Goal: Information Seeking & Learning: Learn about a topic

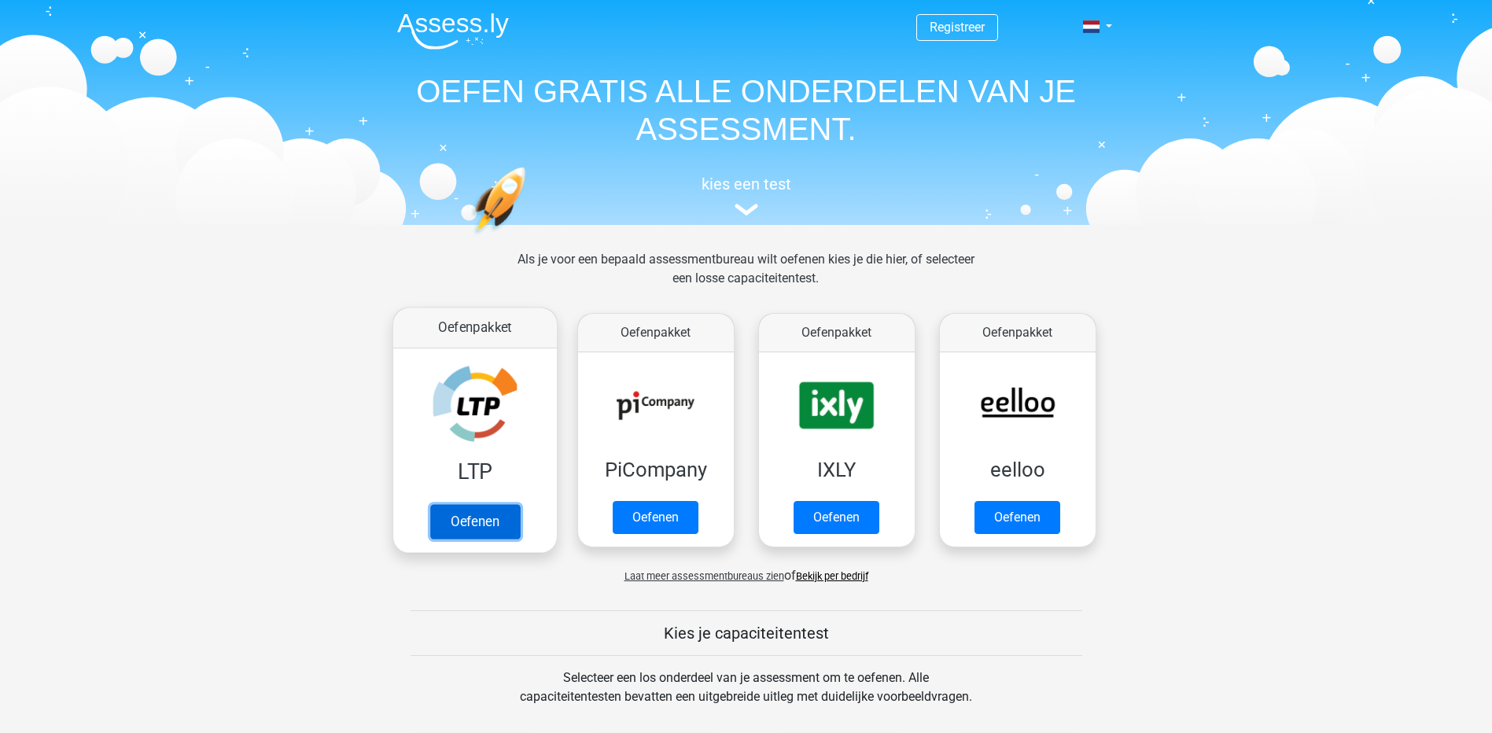
click at [469, 527] on link "Oefenen" at bounding box center [475, 521] width 90 height 35
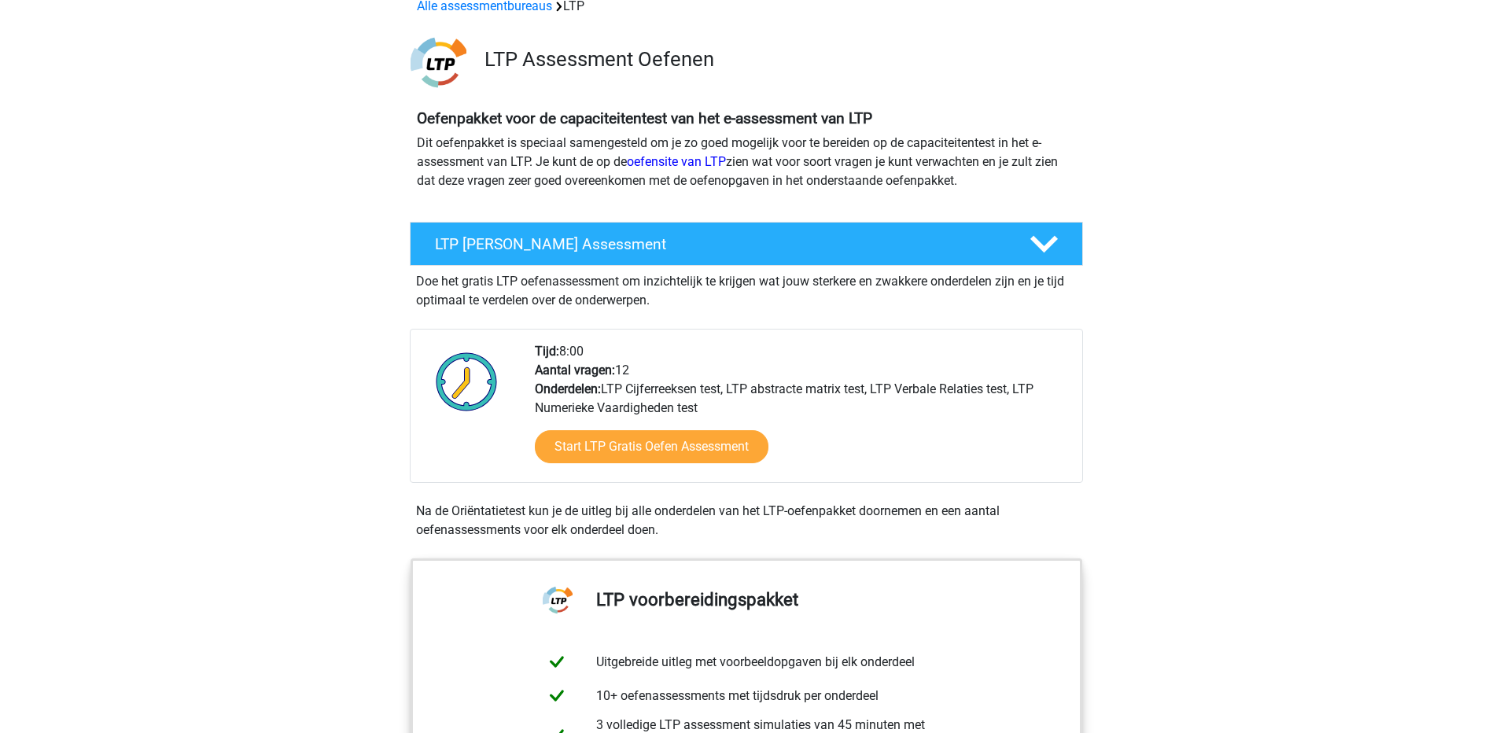
scroll to position [79, 0]
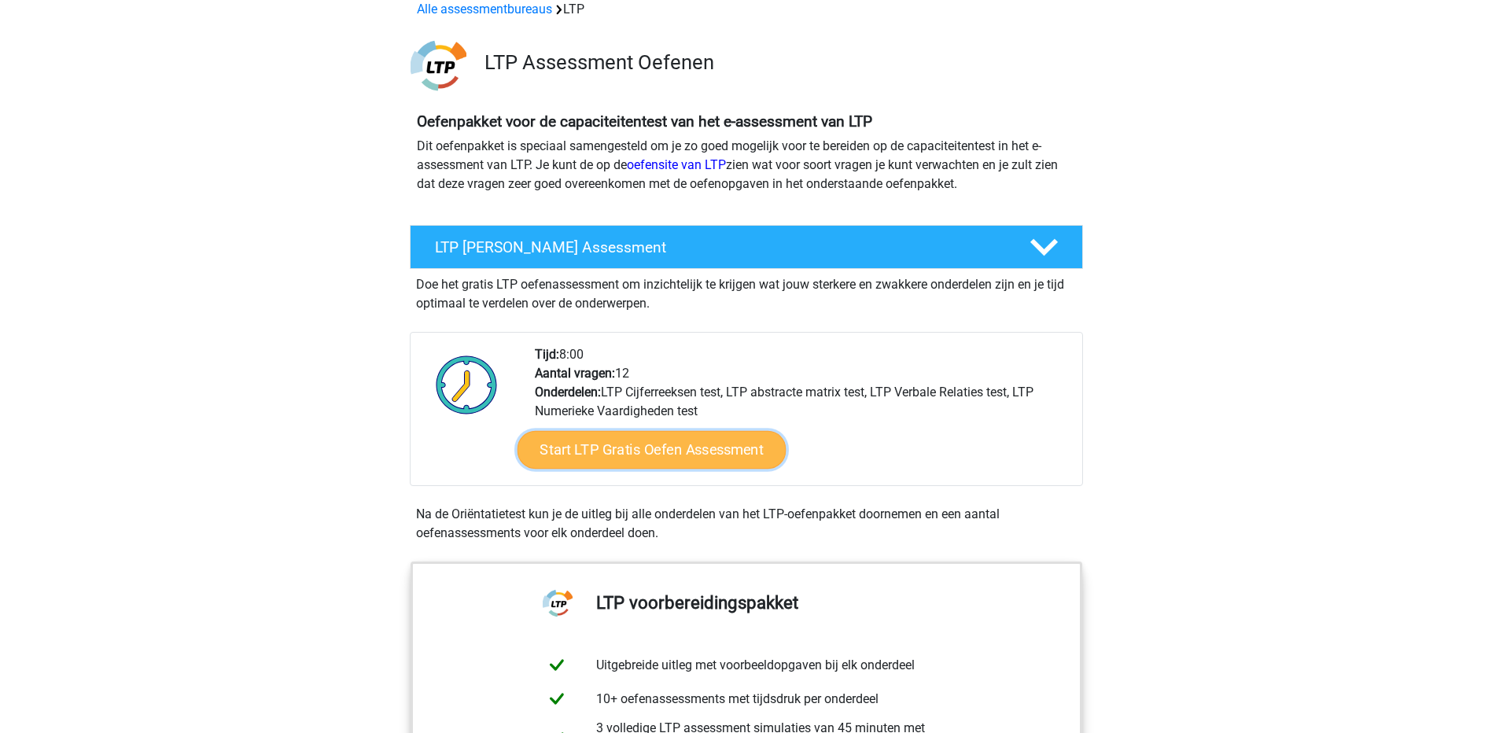
click at [700, 455] on link "Start LTP Gratis Oefen Assessment" at bounding box center [651, 450] width 269 height 38
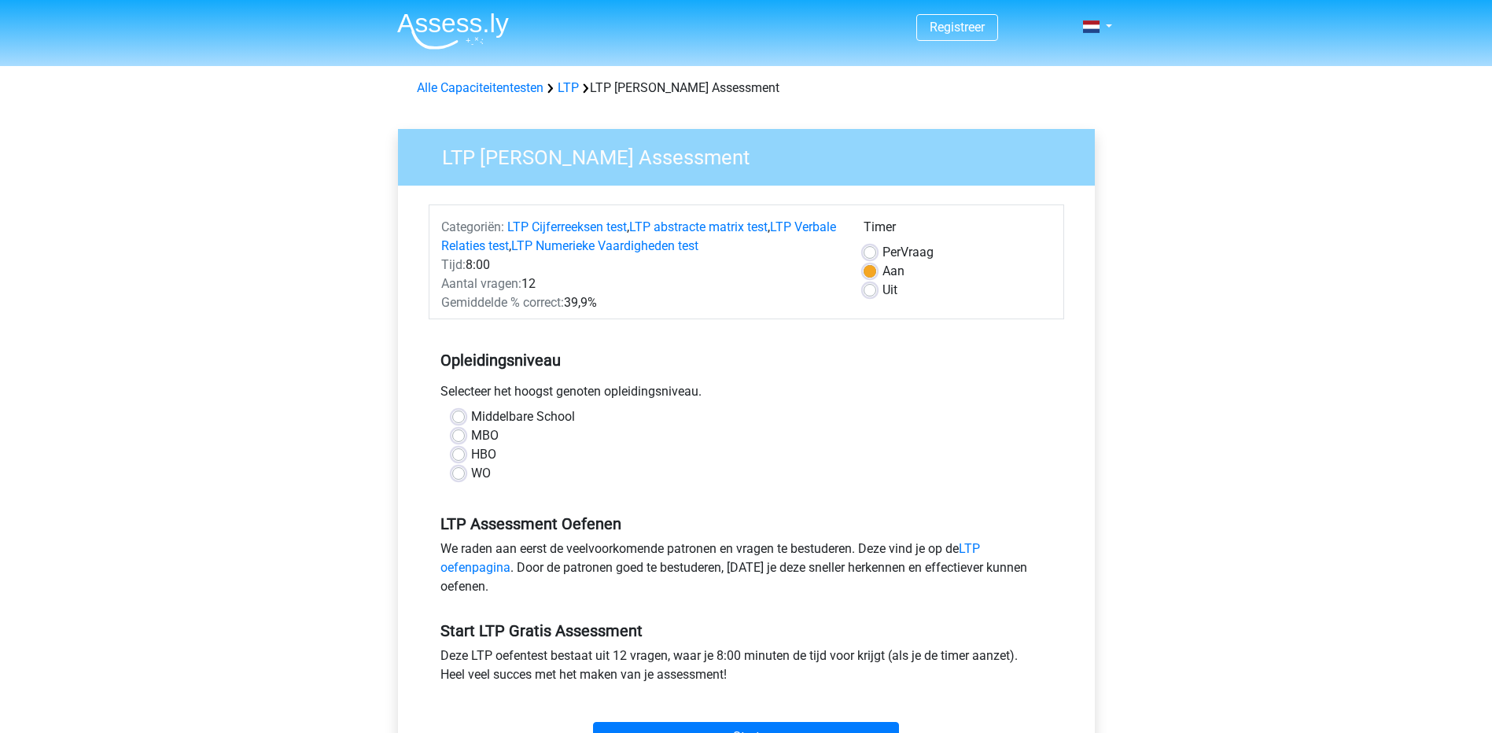
click at [471, 434] on label "MBO" at bounding box center [485, 435] width 28 height 19
click at [463, 434] on input "MBO" at bounding box center [458, 434] width 13 height 16
radio input "true"
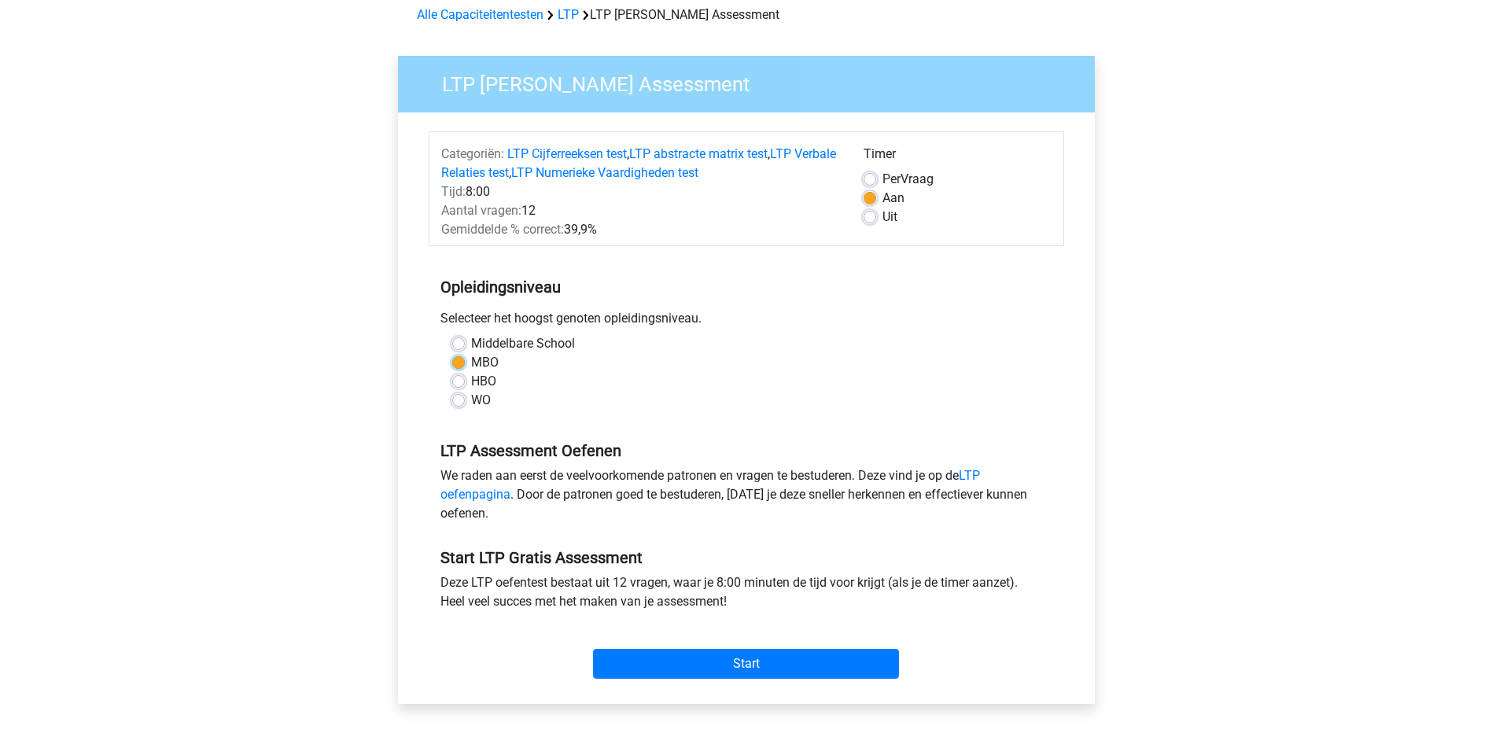
scroll to position [79, 0]
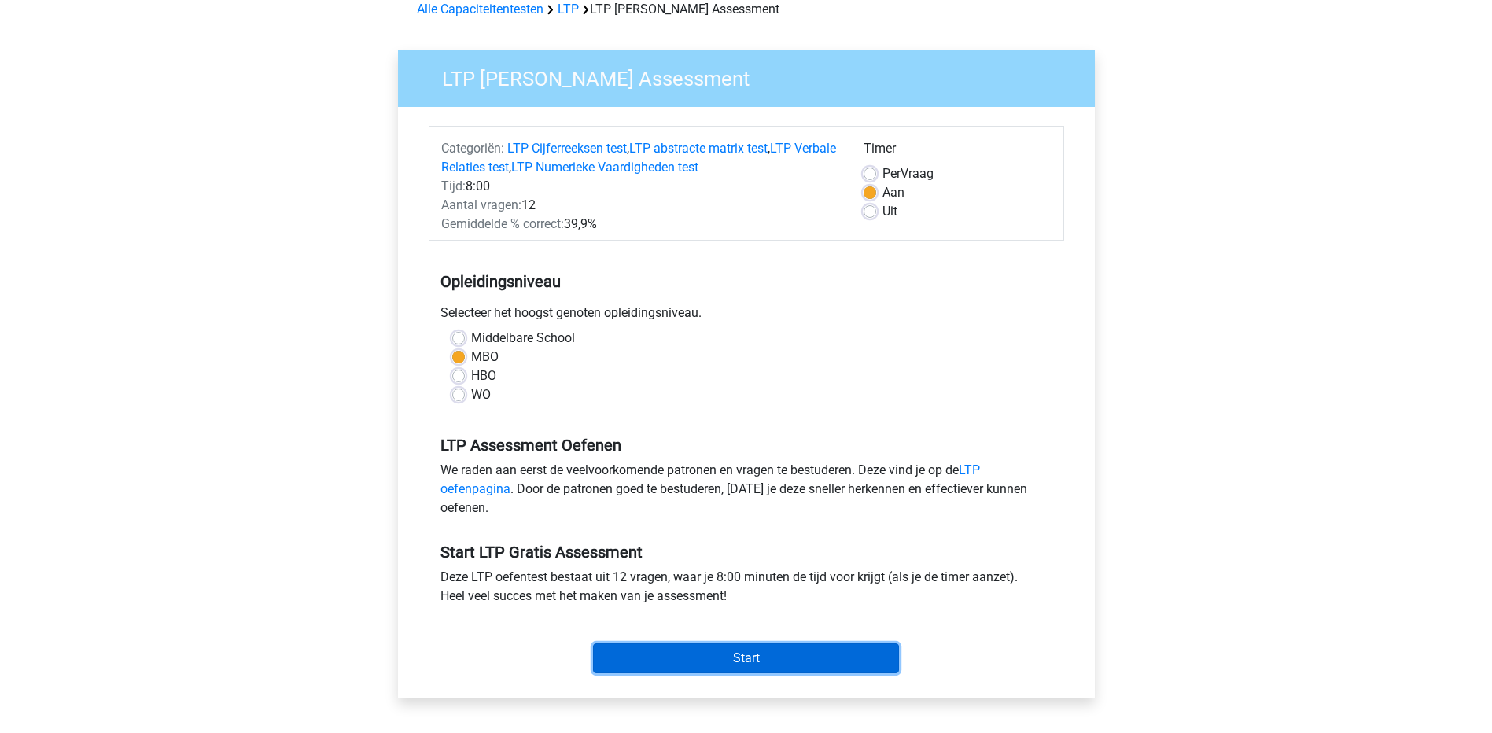
click at [822, 656] on input "Start" at bounding box center [746, 658] width 306 height 30
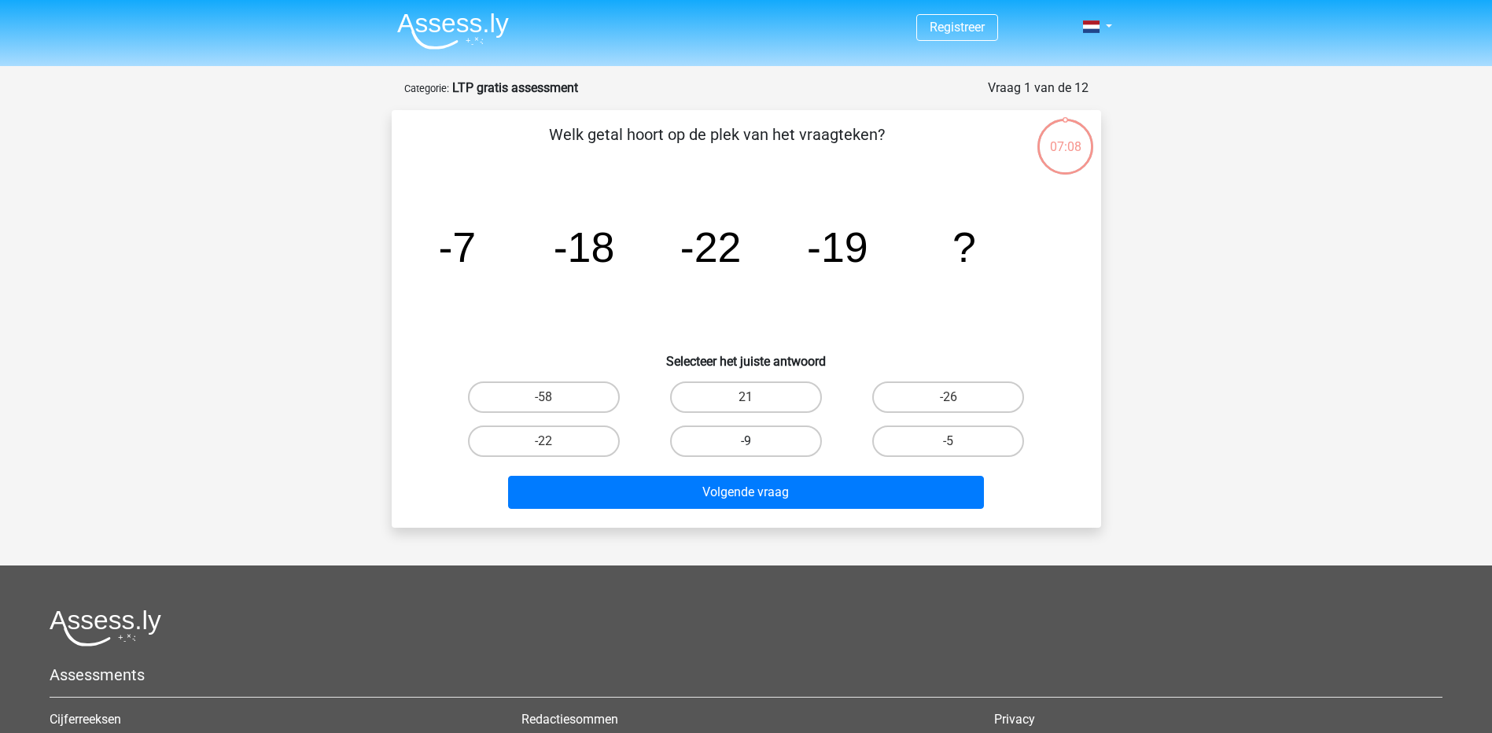
click at [755, 439] on label "-9" at bounding box center [746, 441] width 152 height 31
click at [755, 441] on input "-9" at bounding box center [751, 446] width 10 height 10
radio input "true"
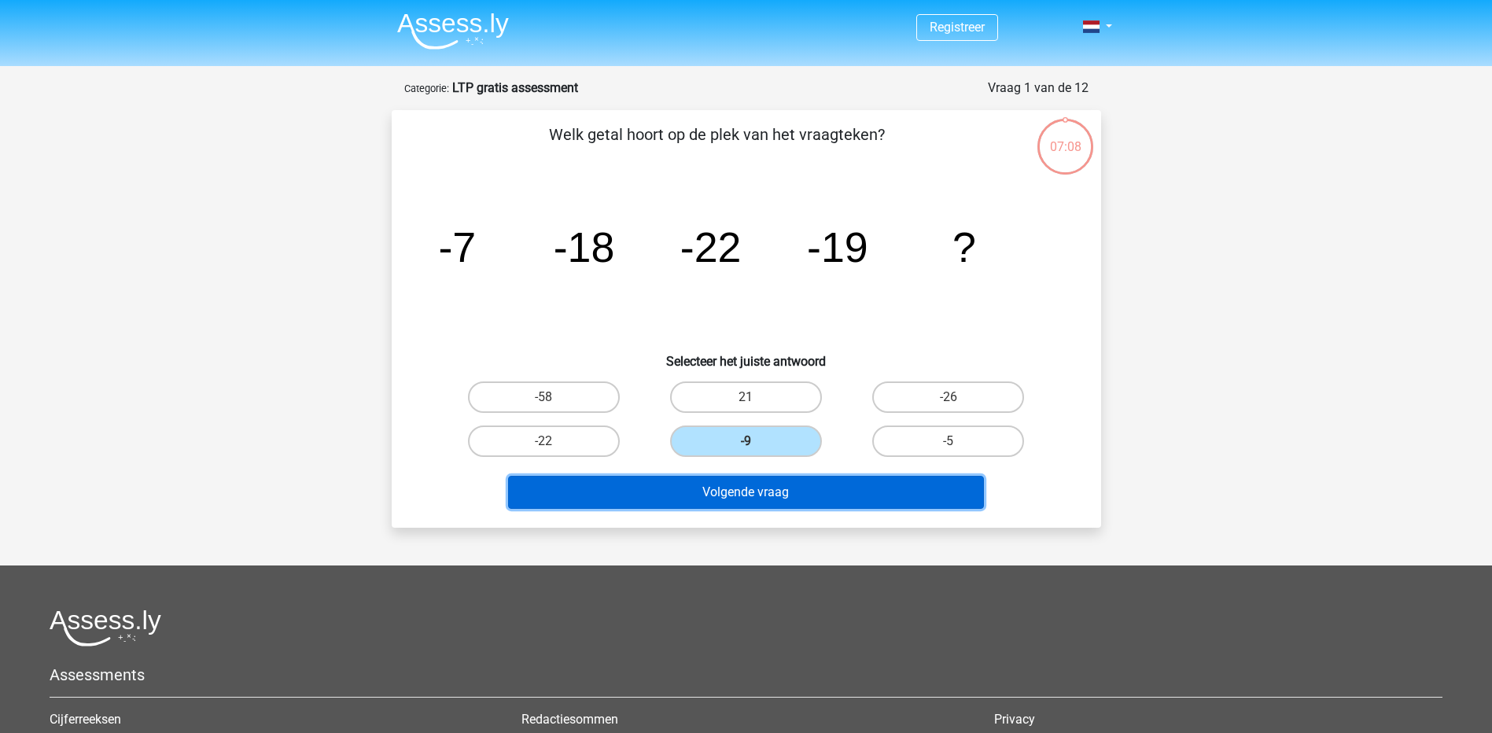
click at [792, 492] on button "Volgende vraag" at bounding box center [746, 492] width 476 height 33
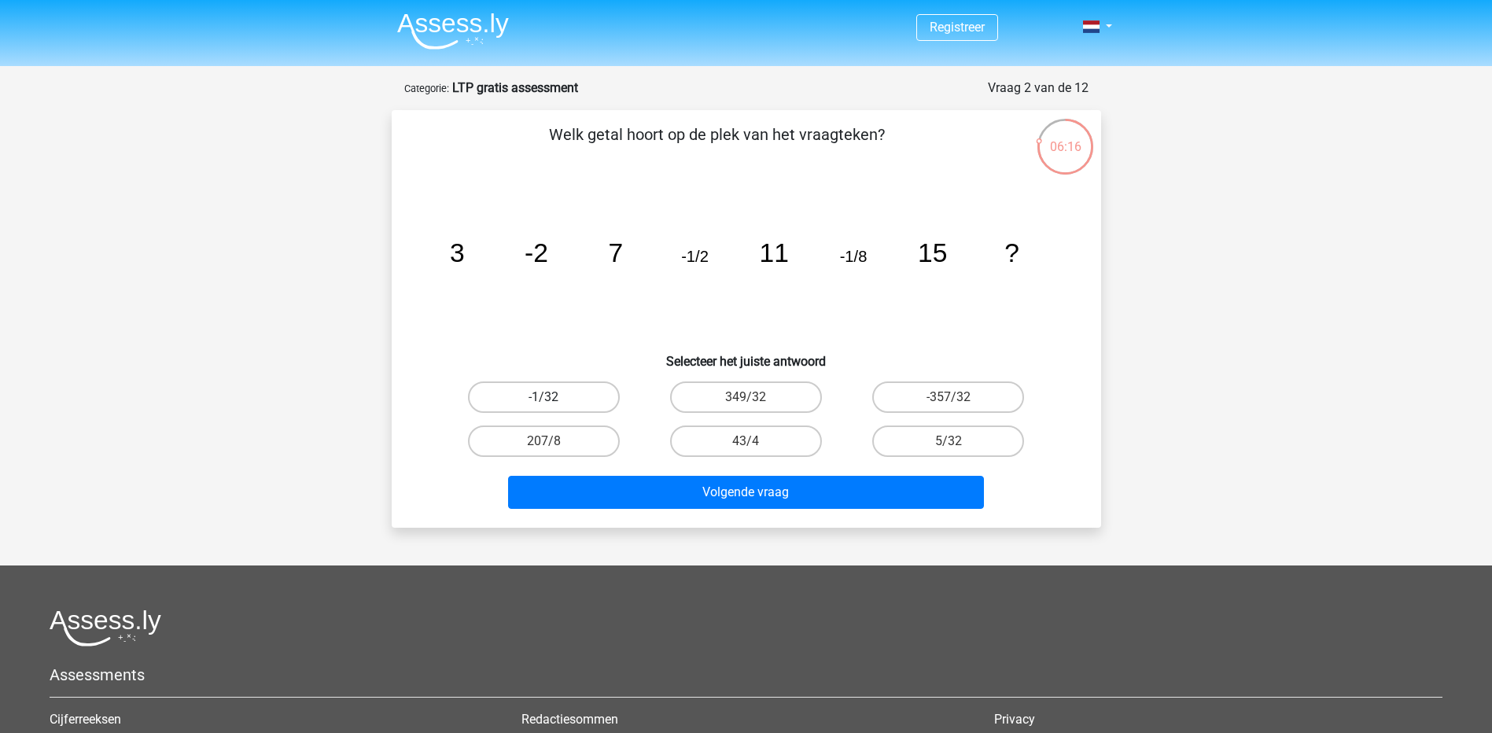
click at [562, 400] on label "-1/32" at bounding box center [544, 397] width 152 height 31
click at [554, 400] on input "-1/32" at bounding box center [549, 402] width 10 height 10
radio input "true"
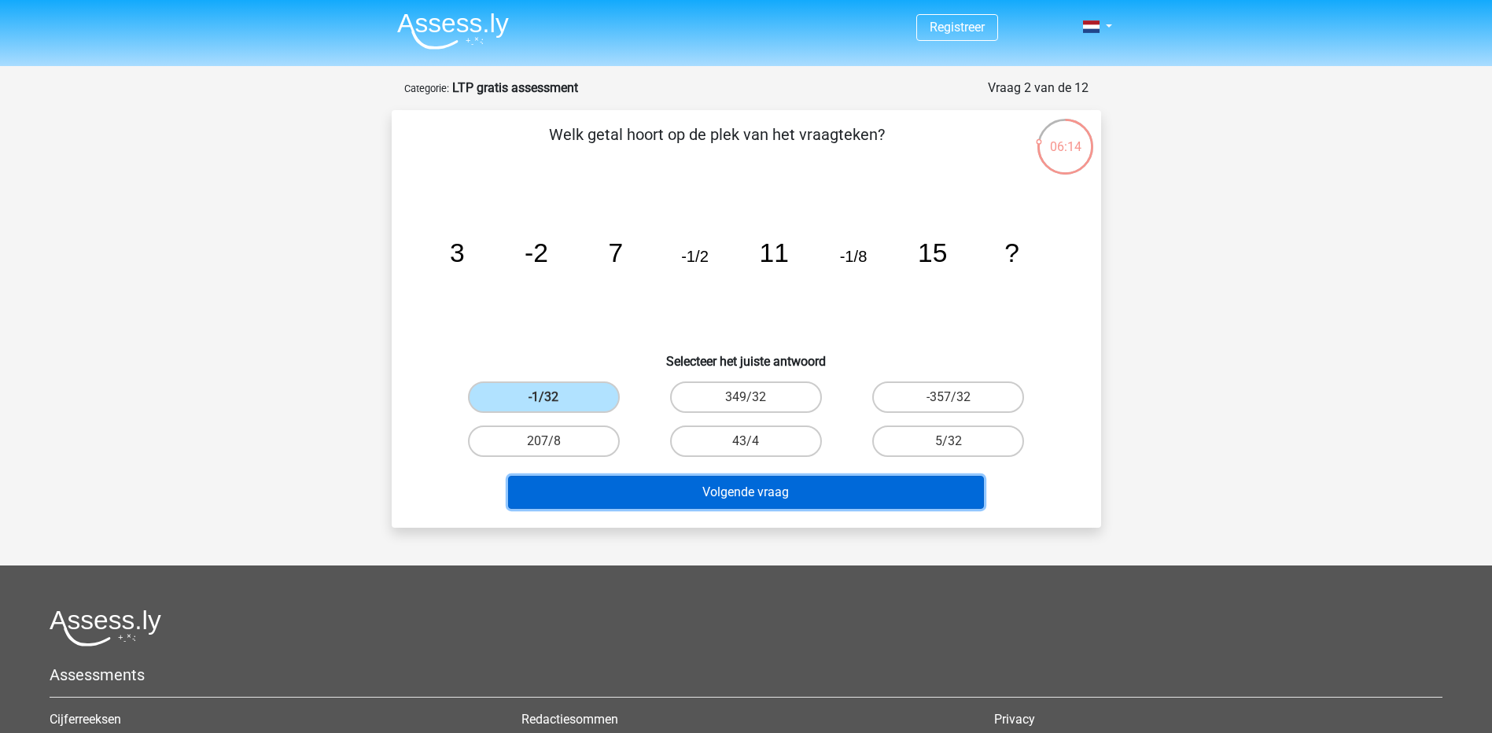
click at [750, 500] on button "Volgende vraag" at bounding box center [746, 492] width 476 height 33
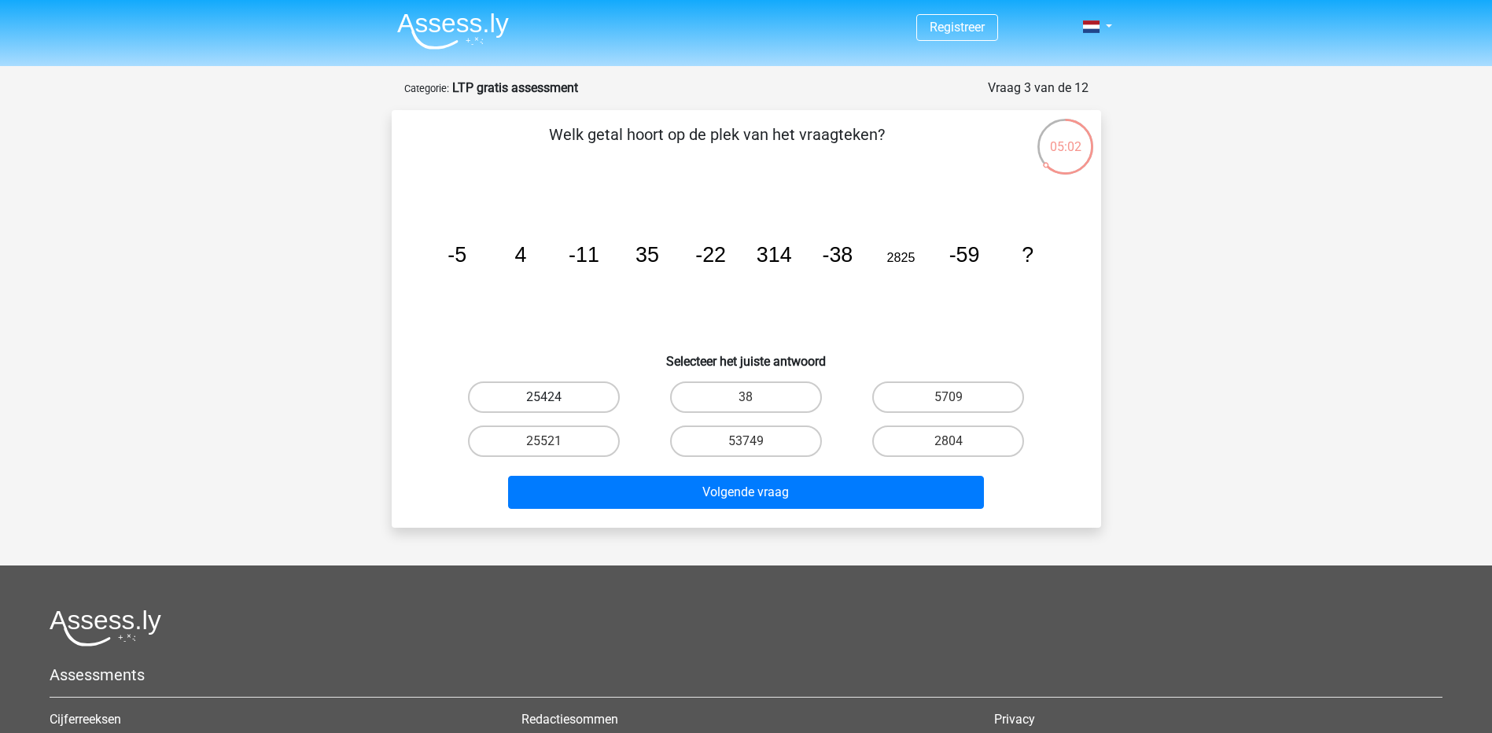
click at [574, 395] on label "25424" at bounding box center [544, 397] width 152 height 31
click at [554, 397] on input "25424" at bounding box center [549, 402] width 10 height 10
radio input "true"
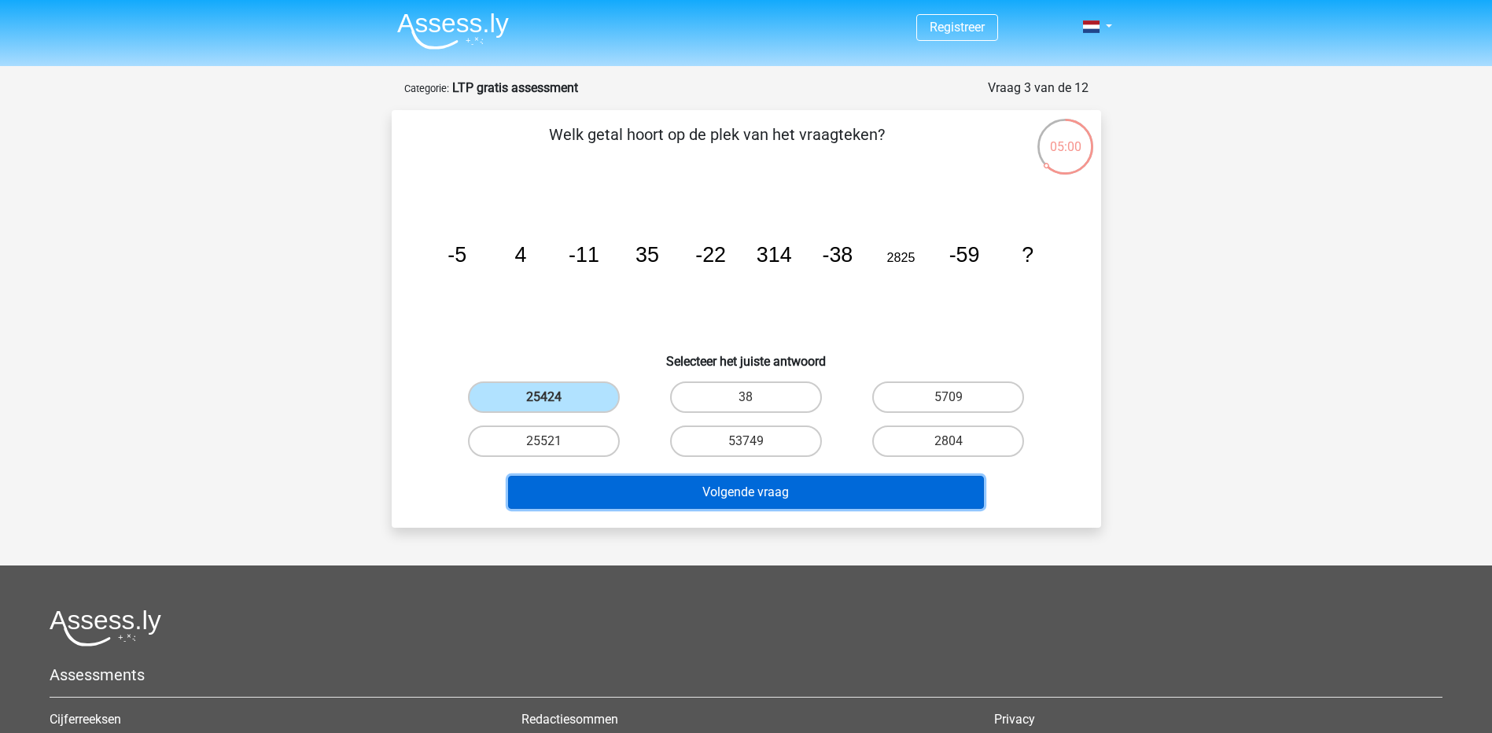
click at [717, 500] on button "Volgende vraag" at bounding box center [746, 492] width 476 height 33
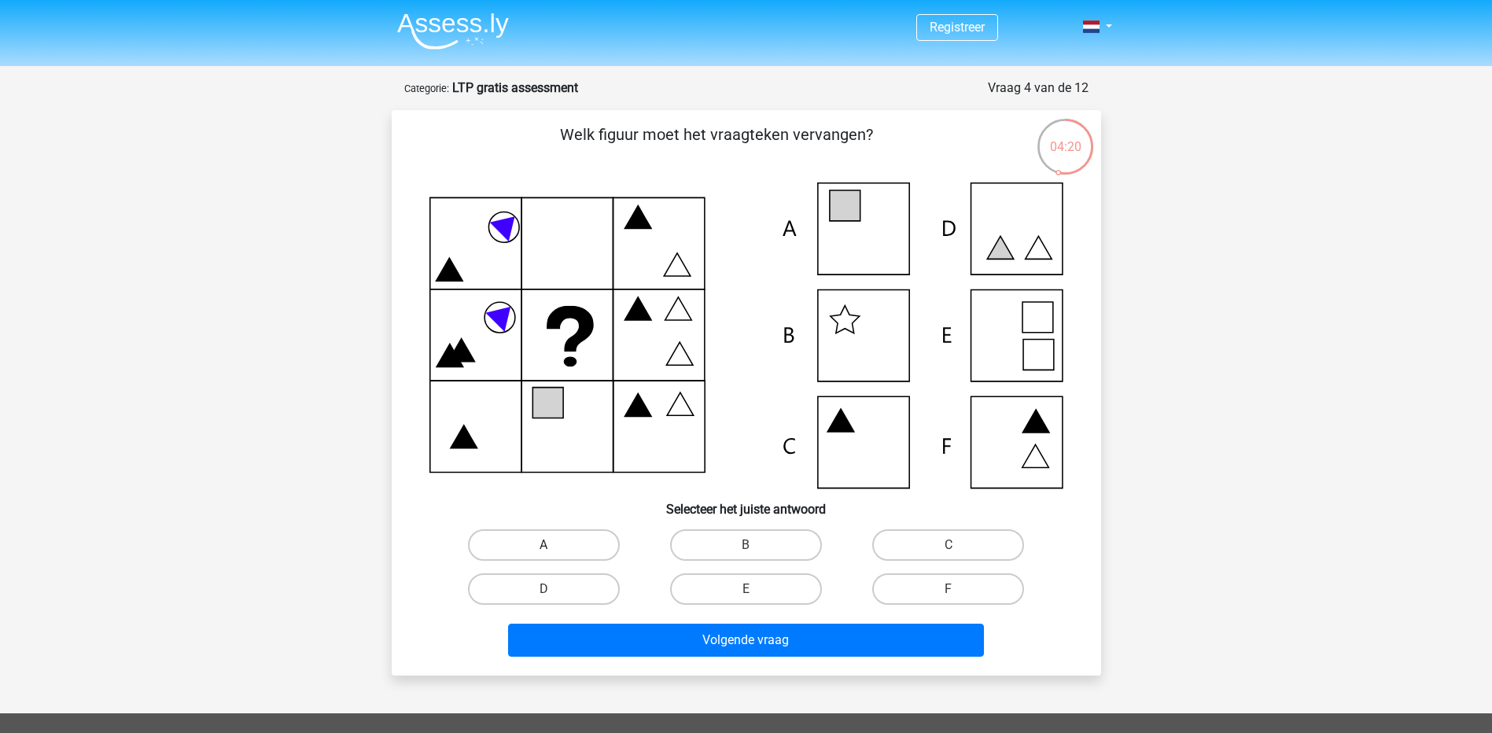
click at [576, 545] on label "A" at bounding box center [544, 544] width 152 height 31
click at [554, 545] on input "A" at bounding box center [549, 550] width 10 height 10
radio input "true"
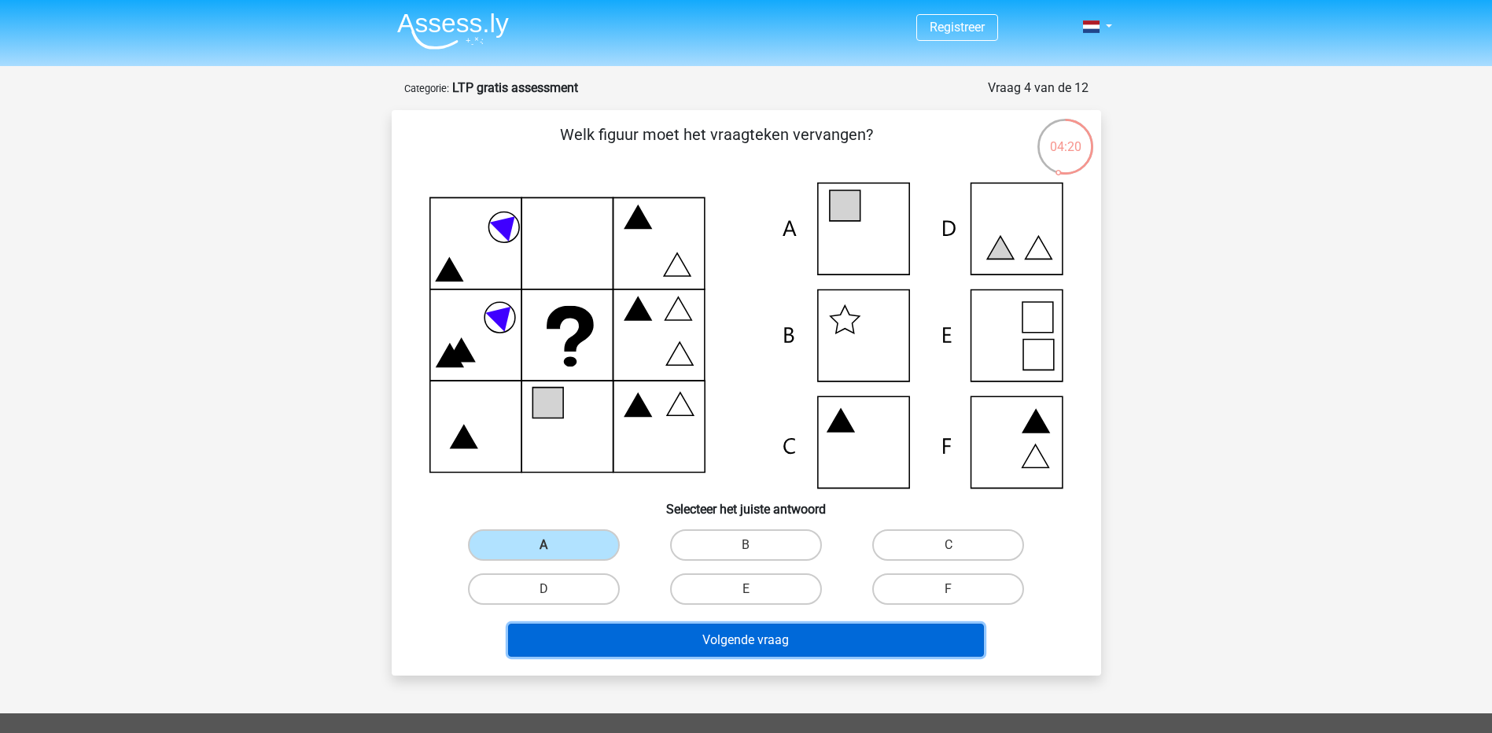
click at [754, 642] on button "Volgende vraag" at bounding box center [746, 640] width 476 height 33
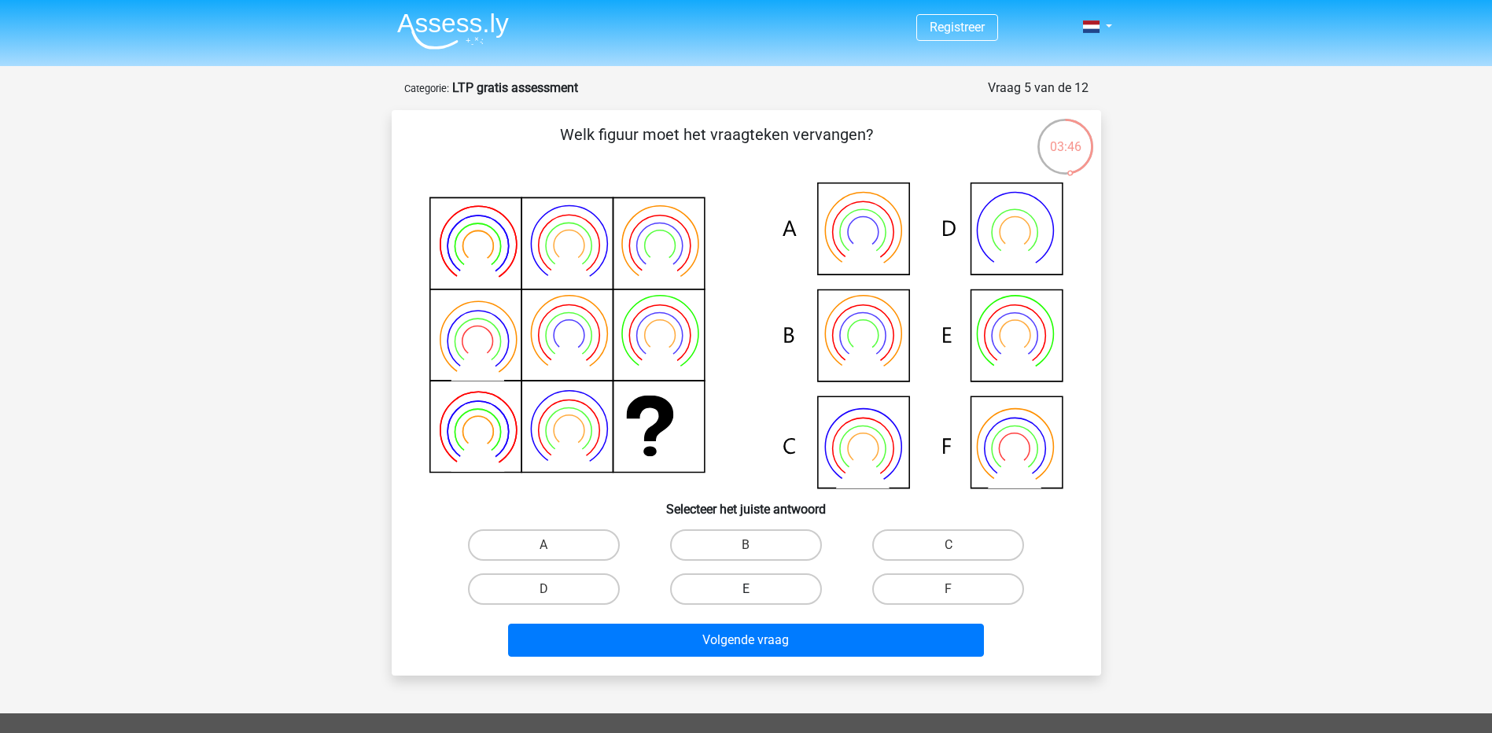
click at [776, 585] on label "E" at bounding box center [746, 588] width 152 height 31
click at [756, 589] on input "E" at bounding box center [751, 594] width 10 height 10
radio input "true"
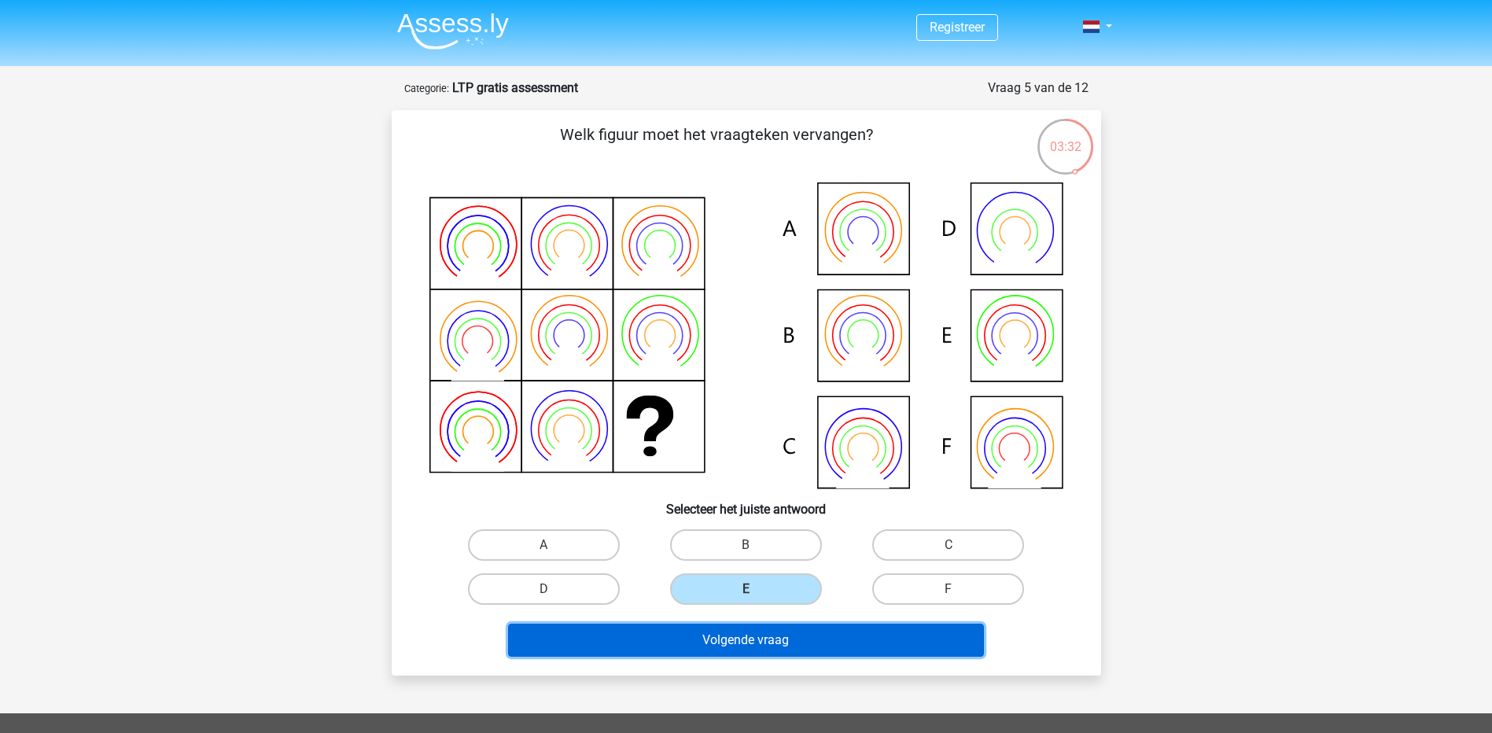
click at [883, 640] on button "Volgende vraag" at bounding box center [746, 640] width 476 height 33
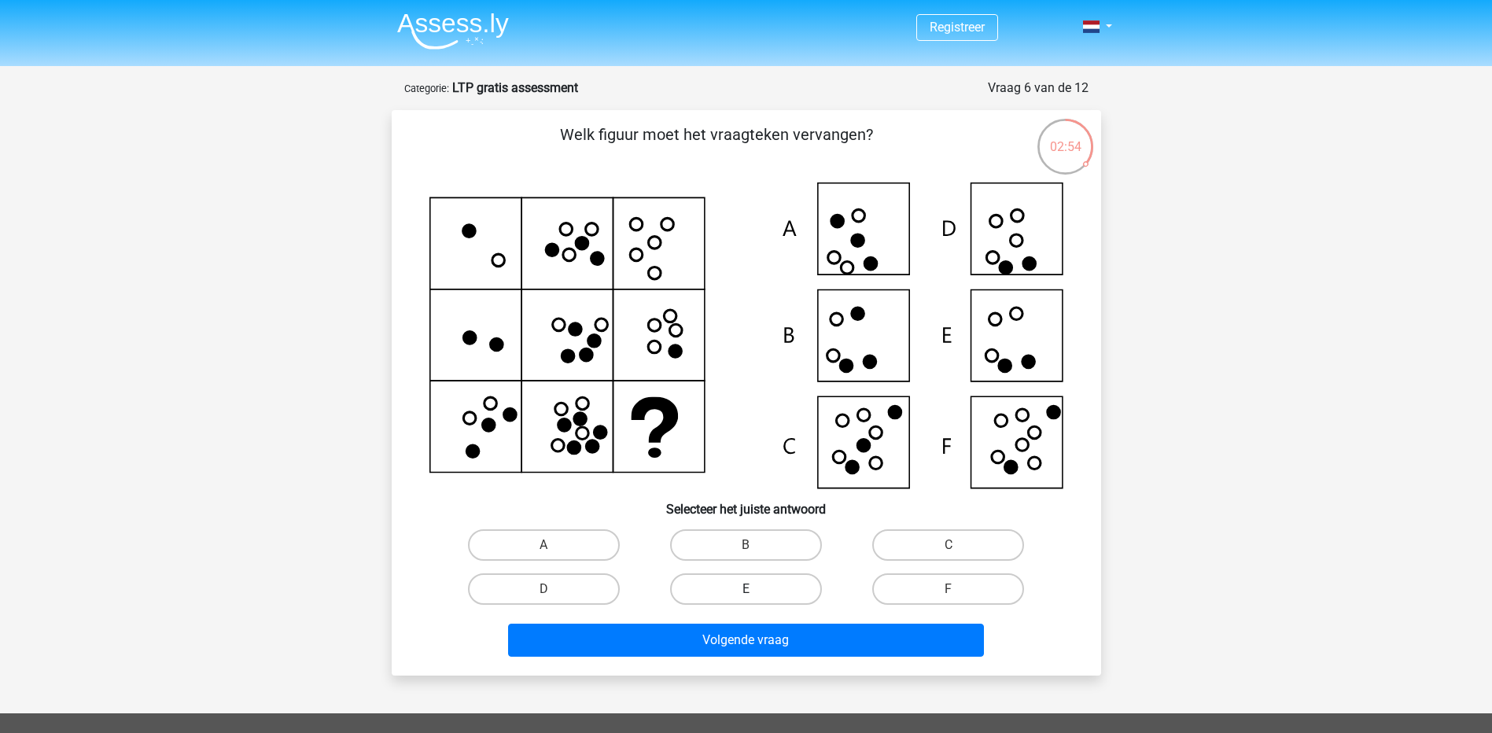
click at [750, 588] on label "E" at bounding box center [746, 588] width 152 height 31
click at [750, 589] on input "E" at bounding box center [751, 594] width 10 height 10
radio input "true"
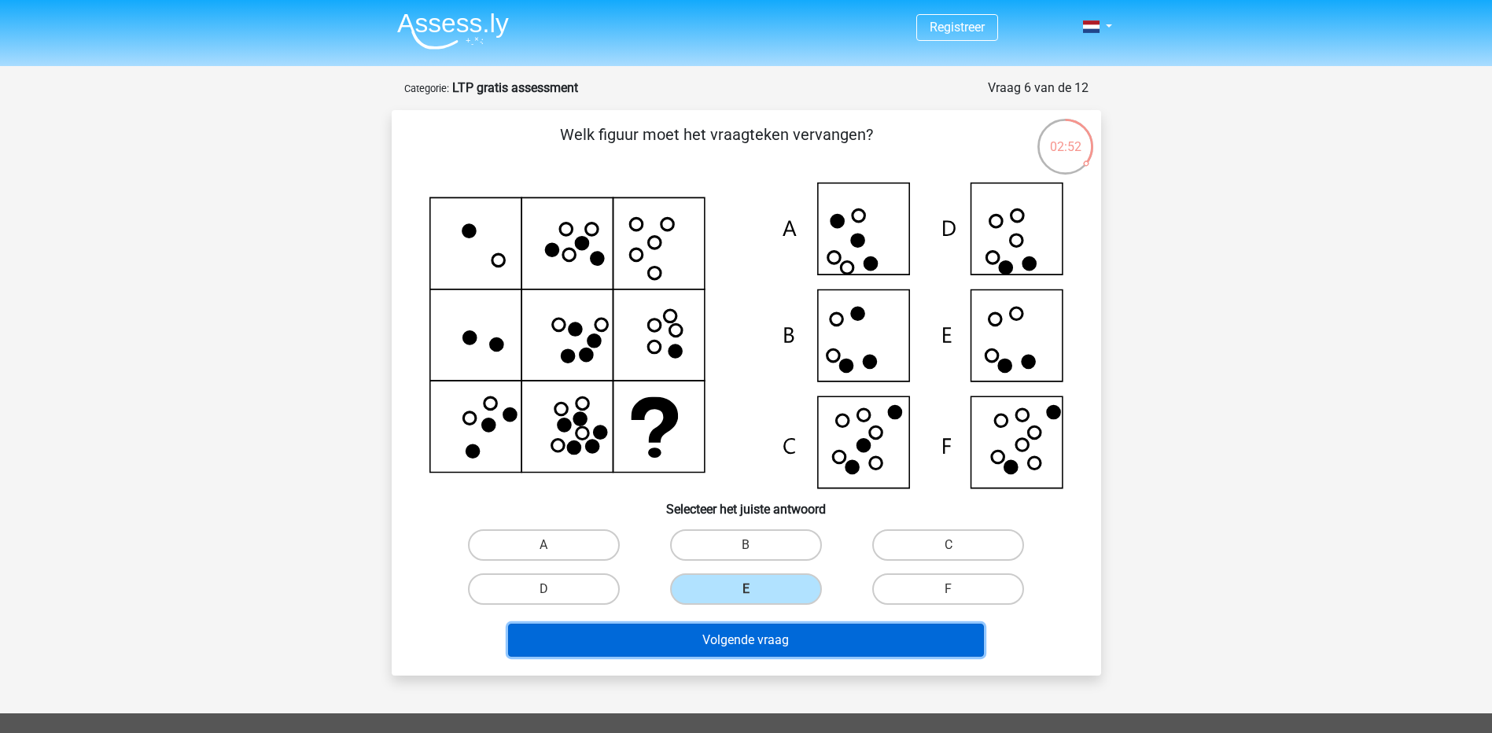
click at [809, 640] on button "Volgende vraag" at bounding box center [746, 640] width 476 height 33
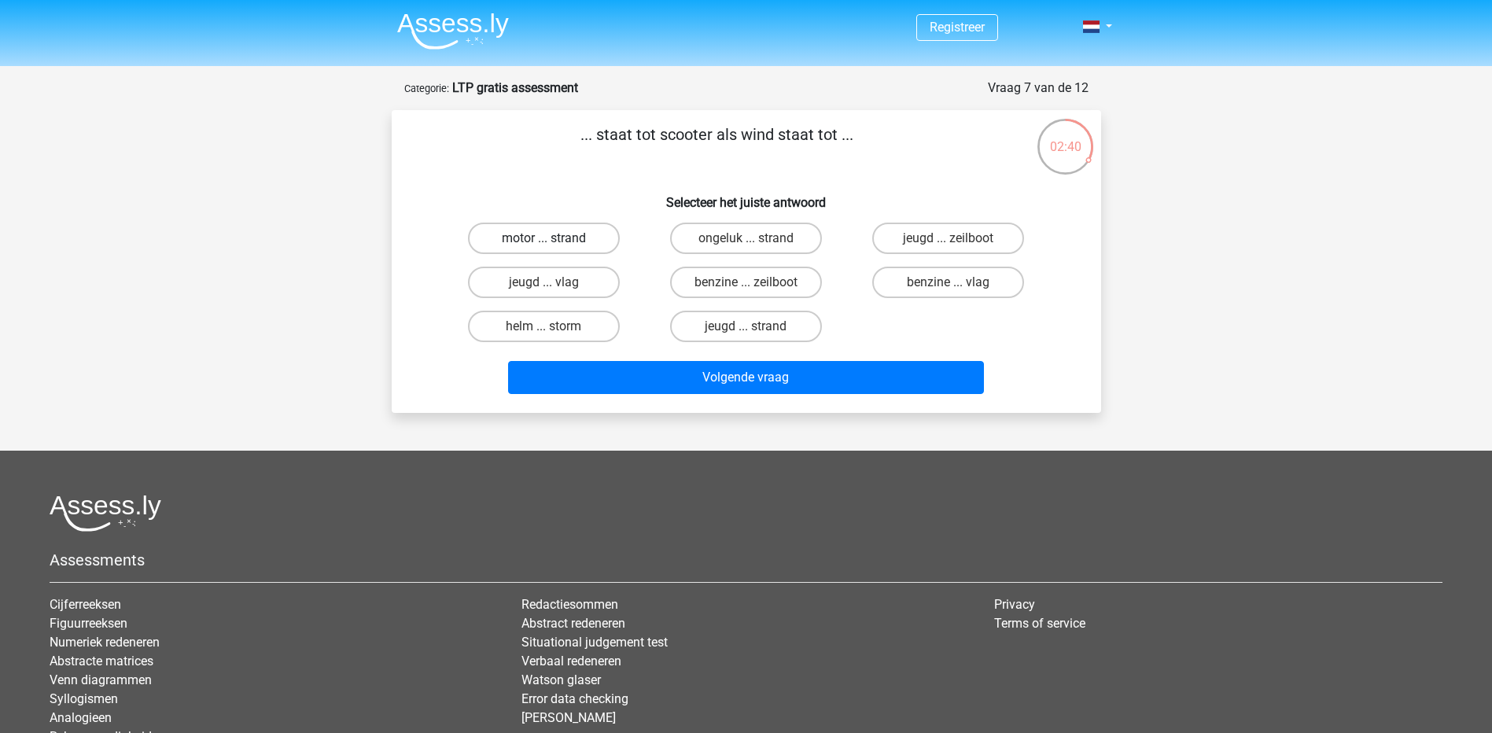
click at [562, 238] on label "motor ... strand" at bounding box center [544, 238] width 152 height 31
click at [554, 238] on input "motor ... strand" at bounding box center [549, 243] width 10 height 10
radio input "true"
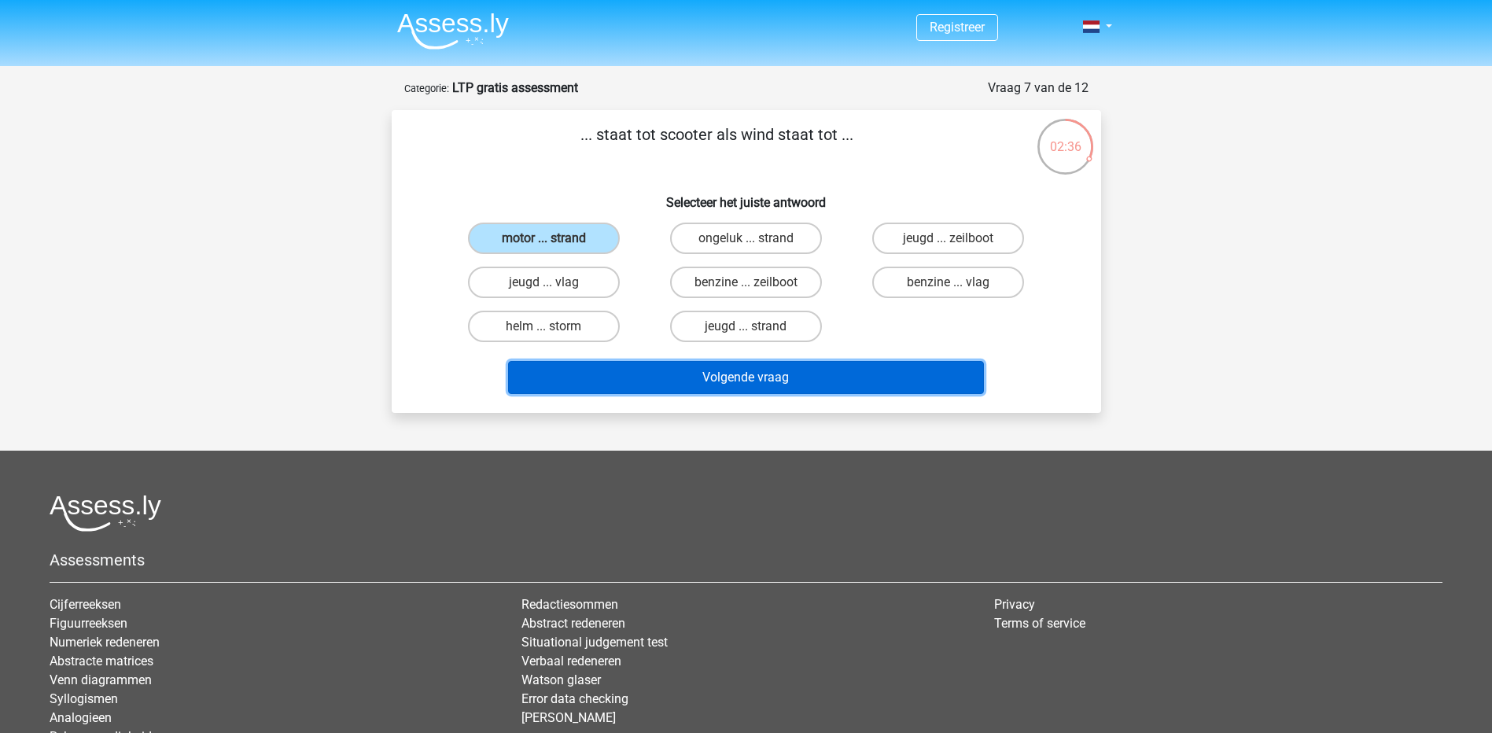
click at [811, 377] on button "Volgende vraag" at bounding box center [746, 377] width 476 height 33
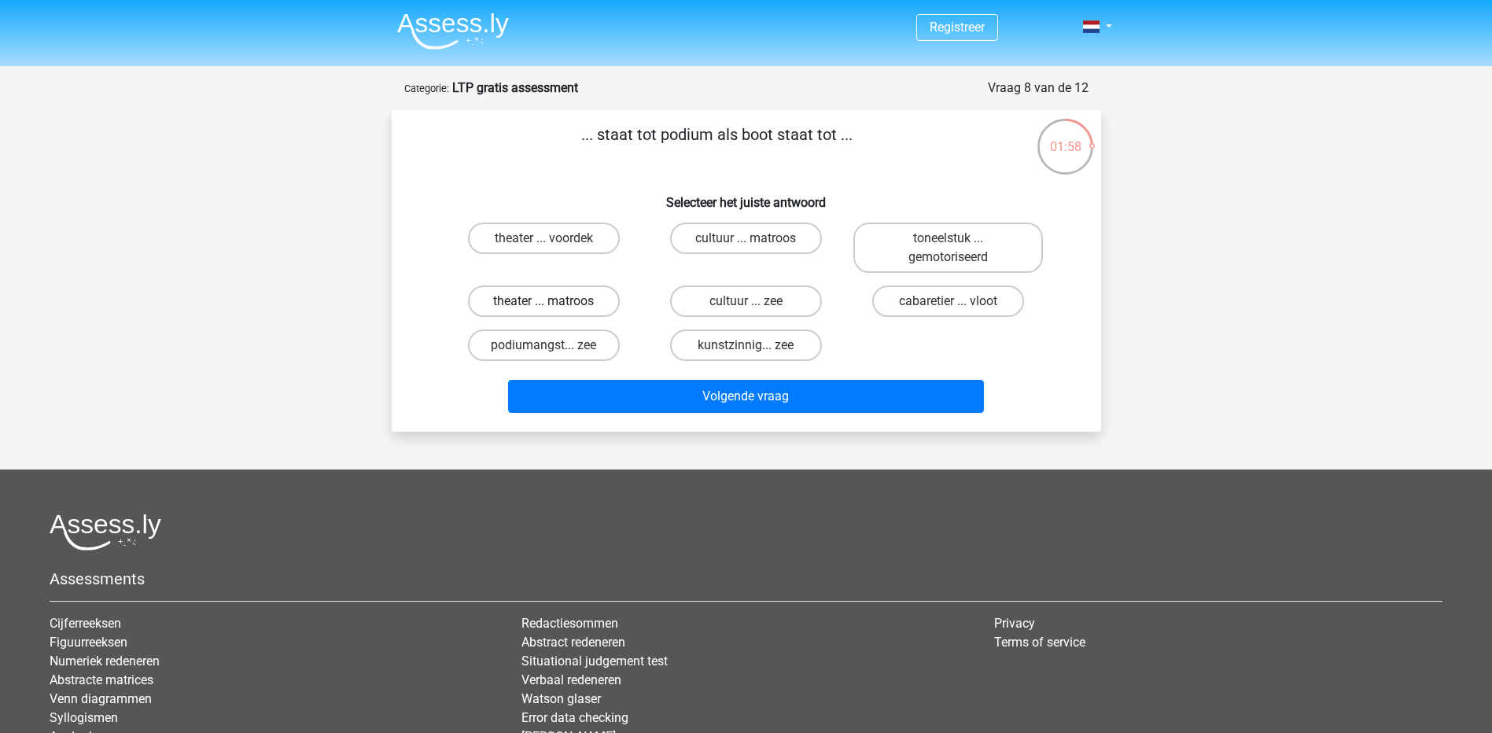
click at [580, 300] on label "theater ... matroos" at bounding box center [544, 301] width 152 height 31
click at [554, 301] on input "theater ... matroos" at bounding box center [549, 306] width 10 height 10
radio input "true"
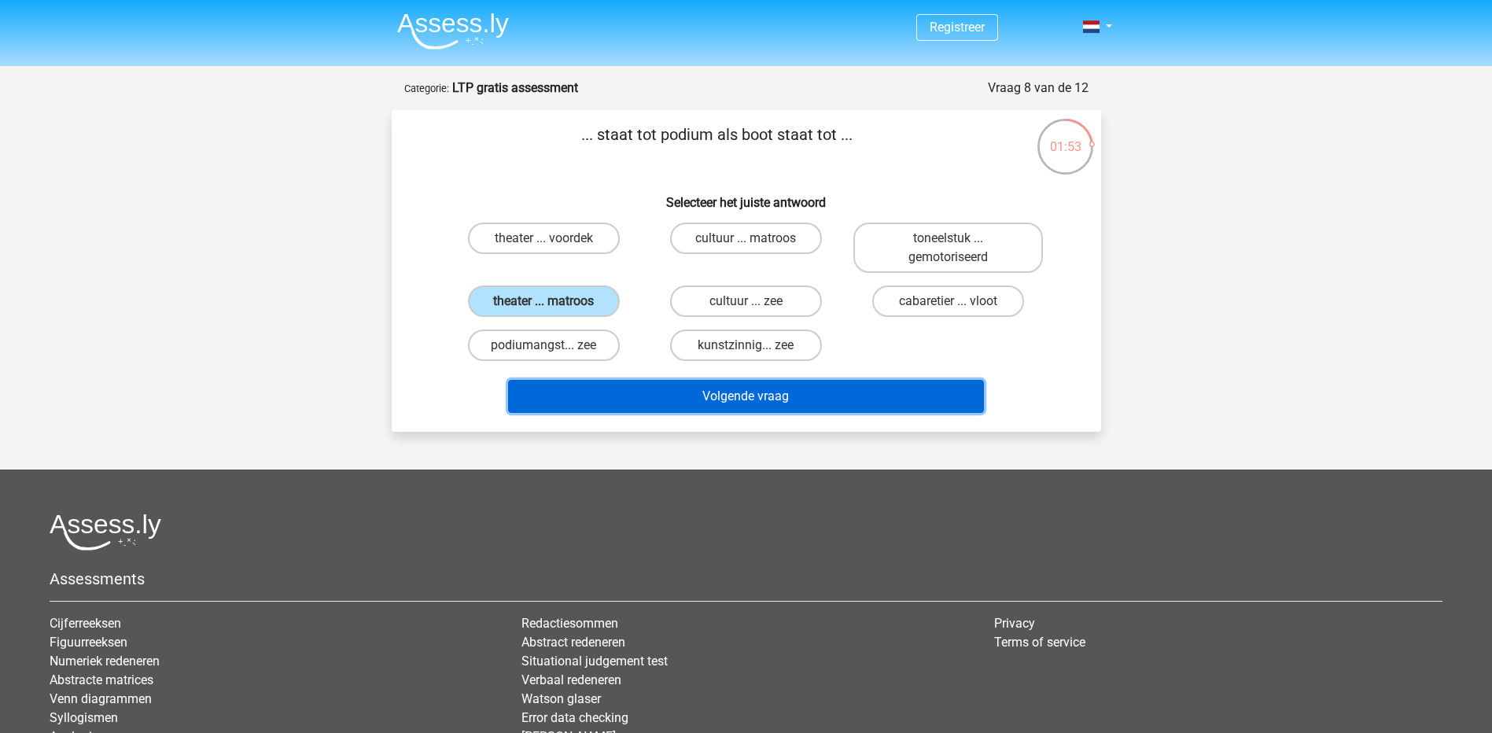
click at [816, 400] on button "Volgende vraag" at bounding box center [746, 396] width 476 height 33
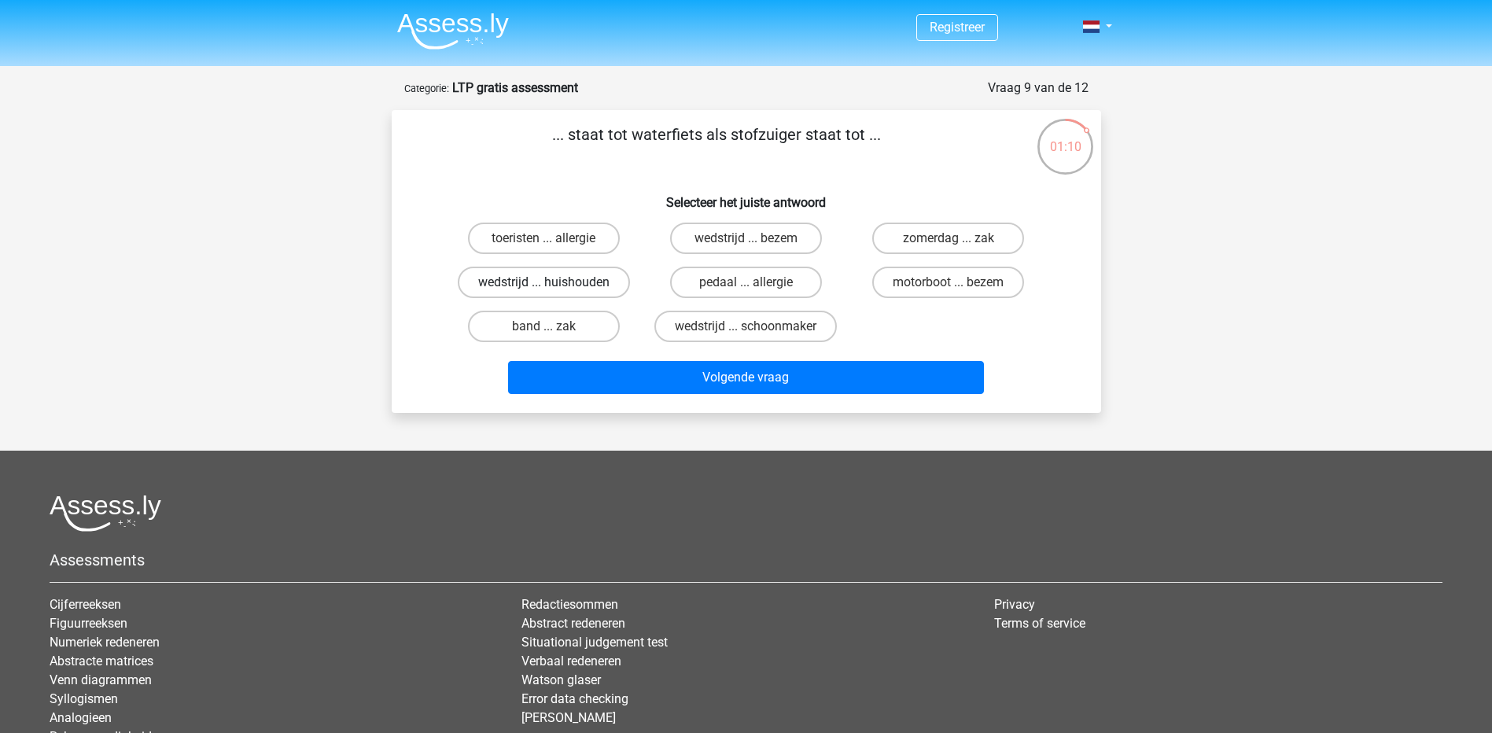
click at [594, 286] on label "wedstrijd ... huishouden" at bounding box center [544, 282] width 172 height 31
click at [554, 286] on input "wedstrijd ... huishouden" at bounding box center [549, 287] width 10 height 10
radio input "true"
click at [1000, 278] on label "motorboot ... bezem" at bounding box center [948, 282] width 152 height 31
click at [959, 282] on input "motorboot ... bezem" at bounding box center [954, 287] width 10 height 10
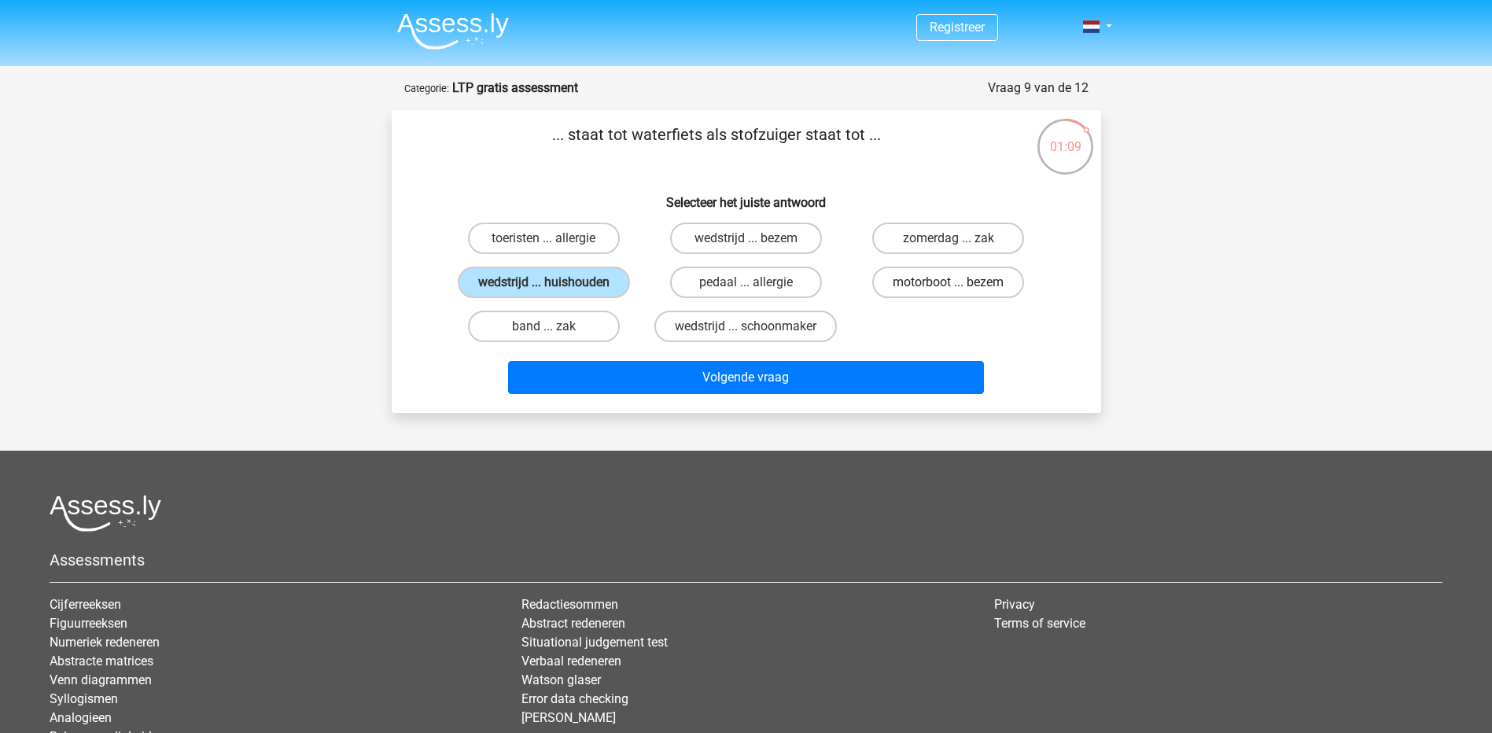
radio input "true"
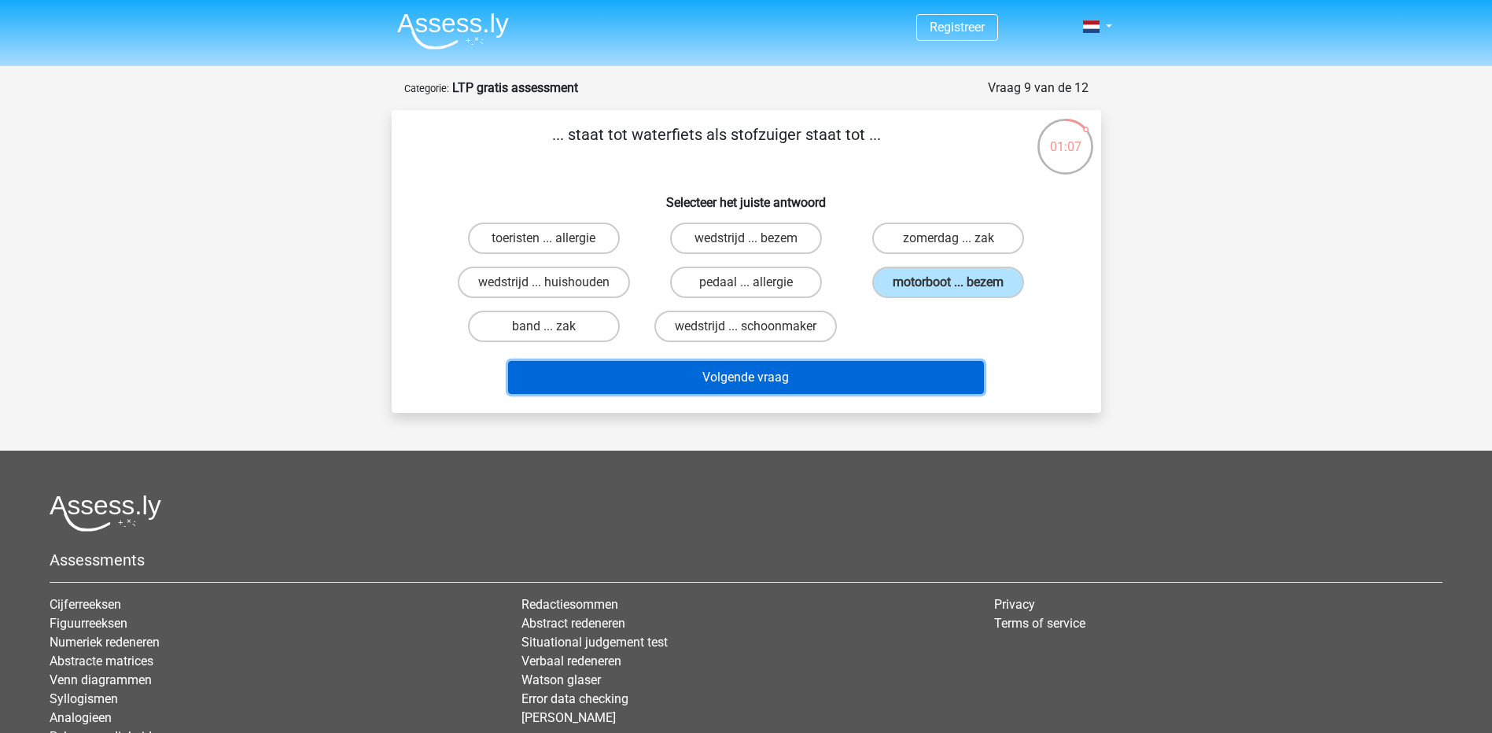
click at [897, 378] on button "Volgende vraag" at bounding box center [746, 377] width 476 height 33
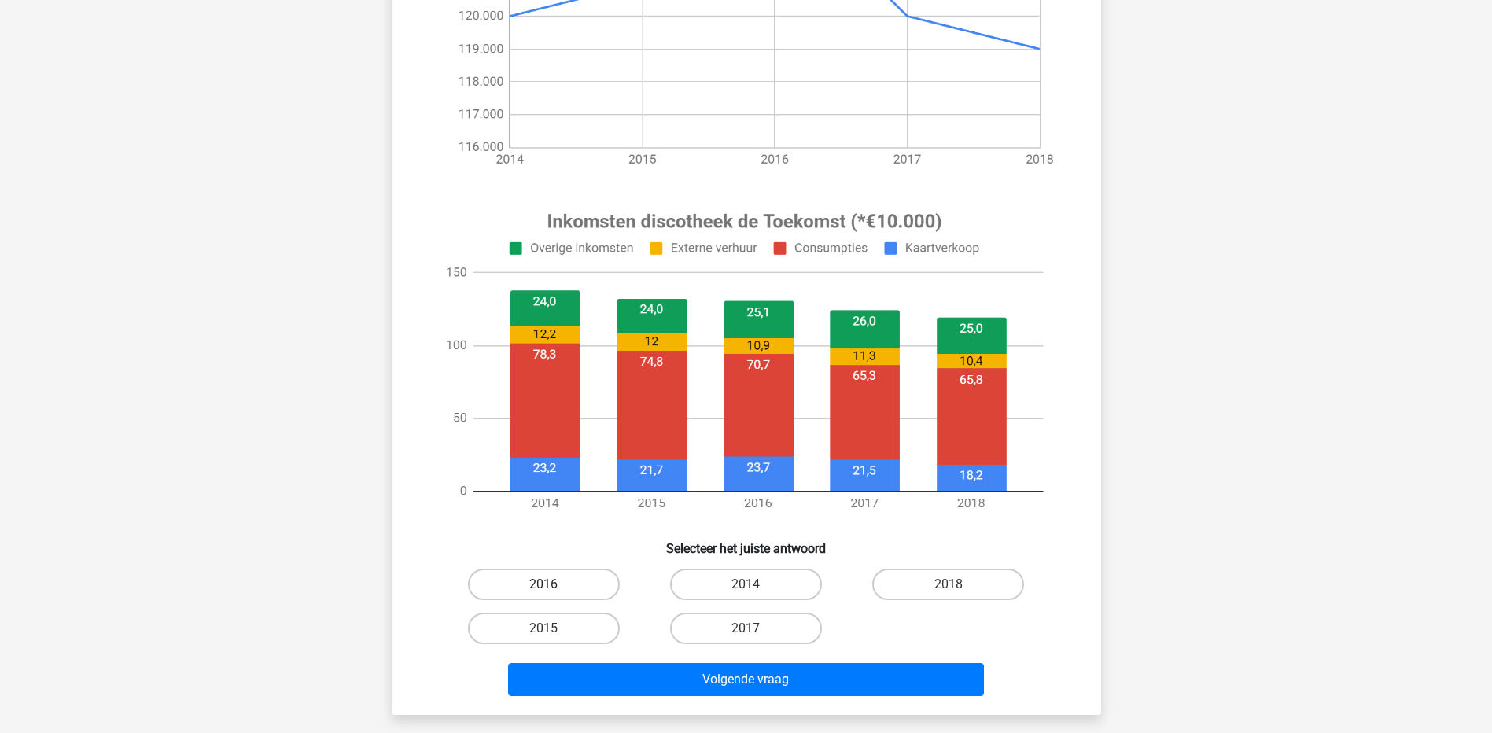
scroll to position [393, 0]
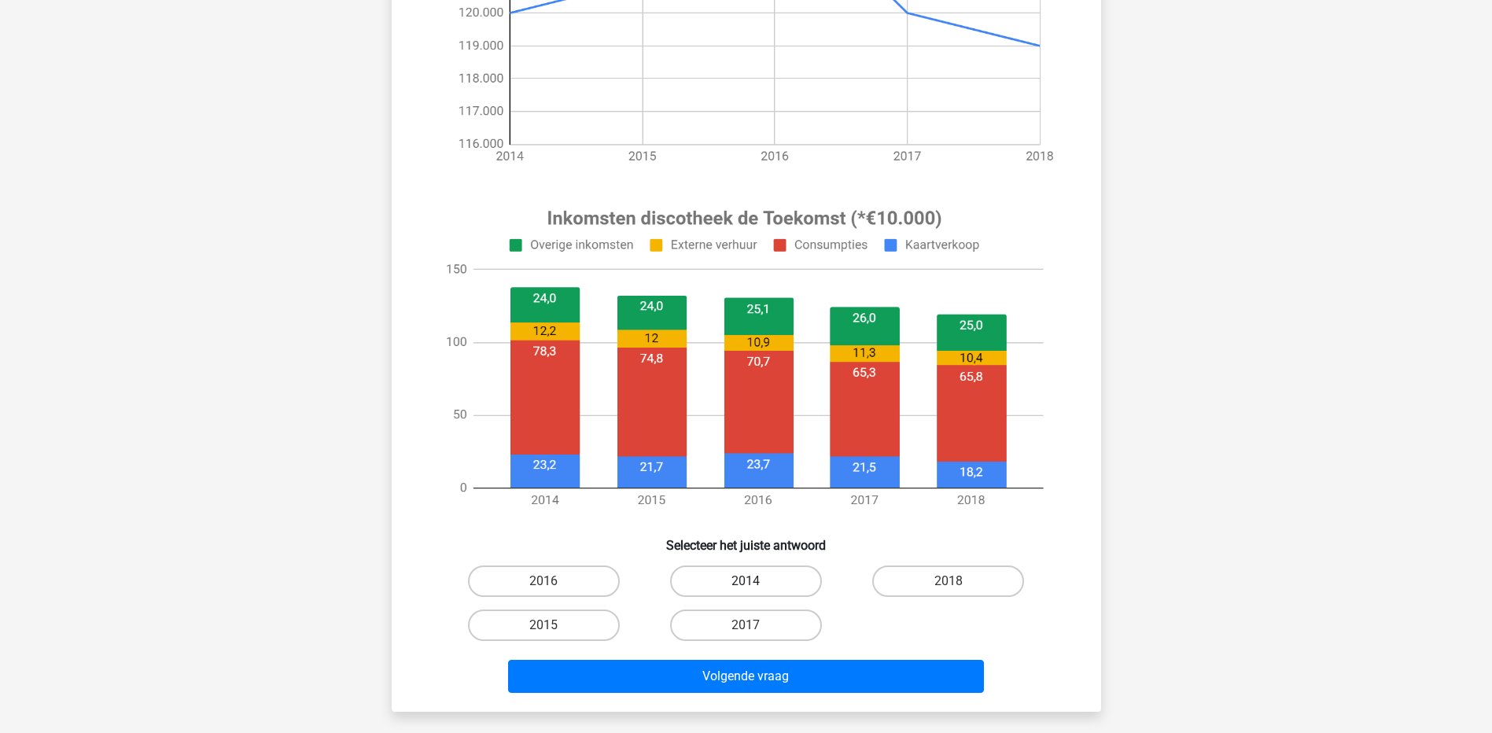
click at [716, 579] on label "2014" at bounding box center [746, 581] width 152 height 31
click at [746, 581] on input "2014" at bounding box center [751, 586] width 10 height 10
radio input "true"
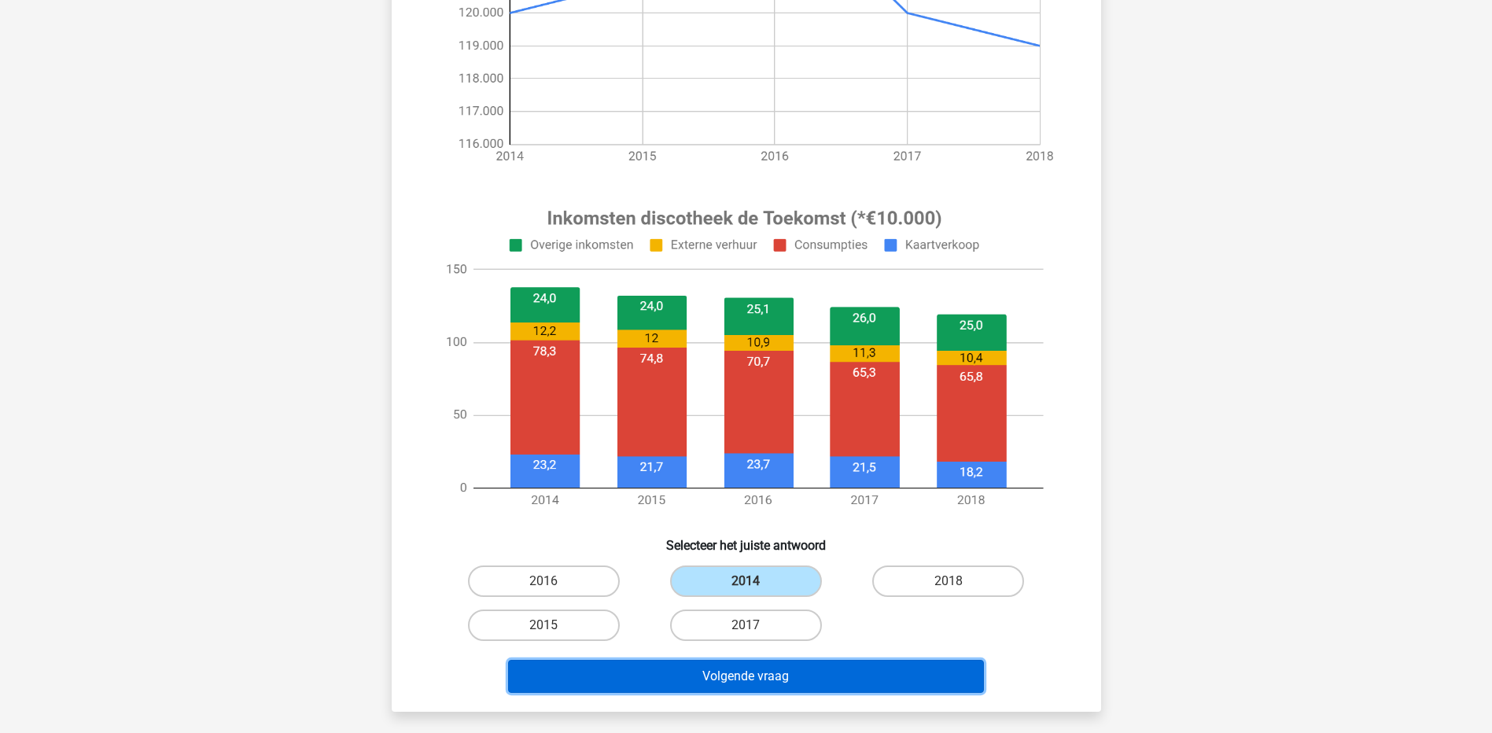
click at [726, 678] on button "Volgende vraag" at bounding box center [746, 676] width 476 height 33
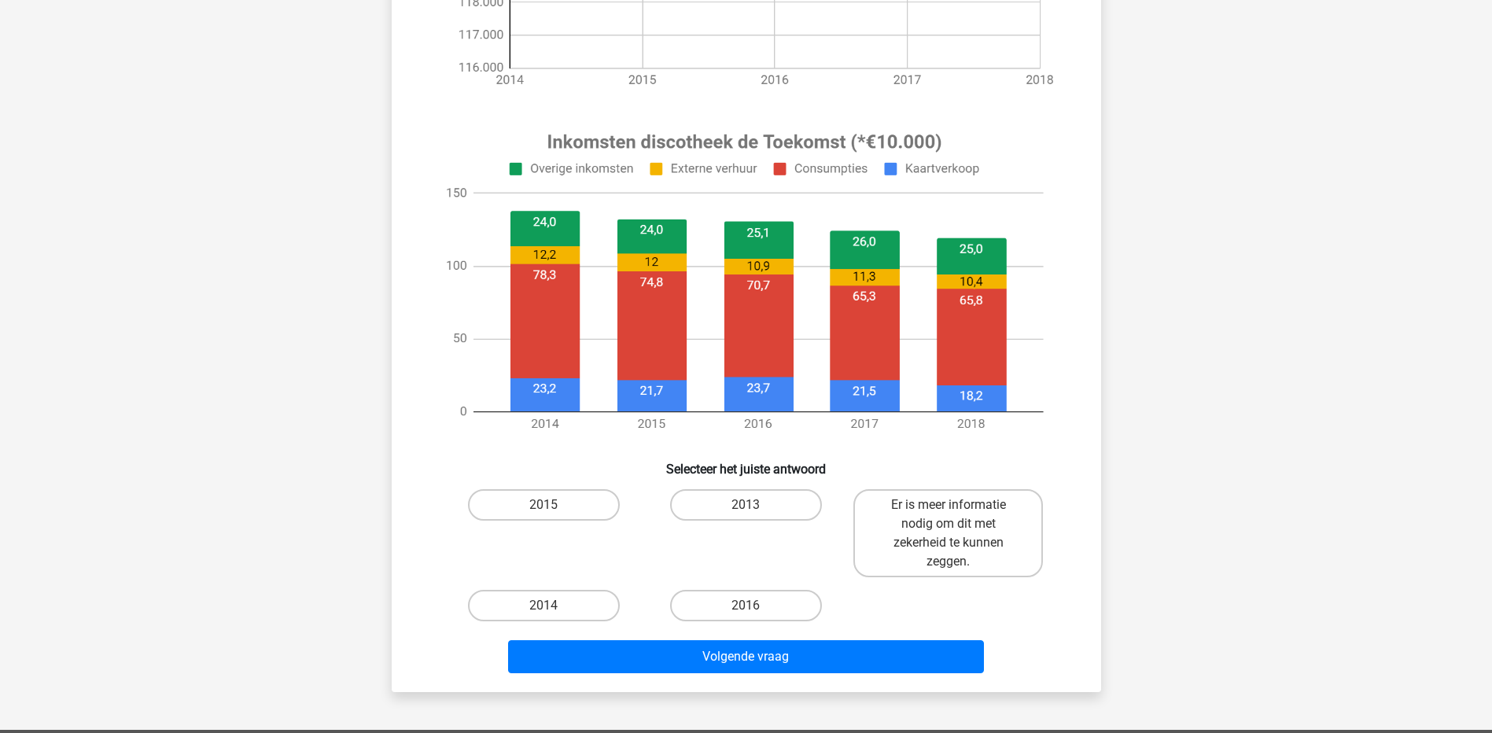
scroll to position [472, 0]
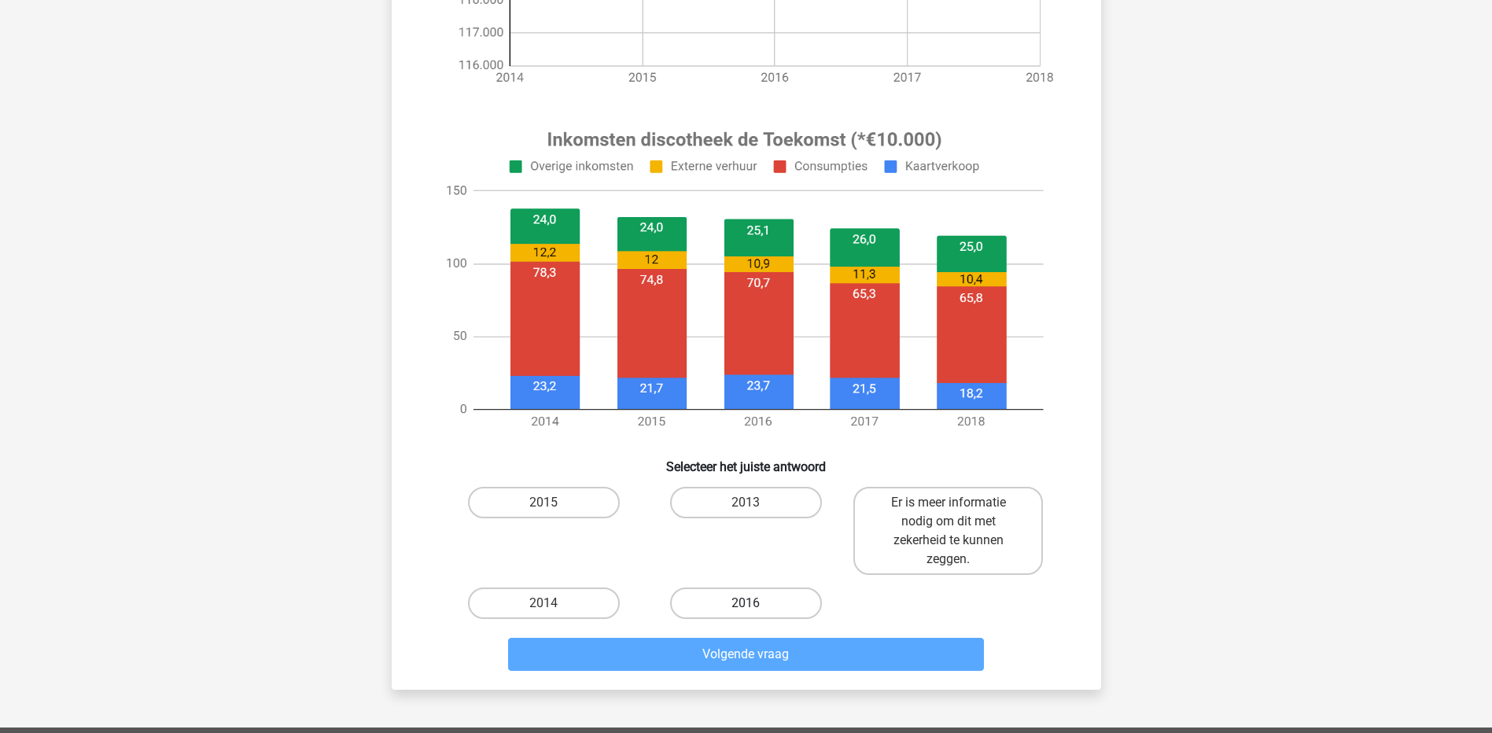
click at [733, 607] on label "2016" at bounding box center [746, 603] width 152 height 31
click at [746, 607] on input "2016" at bounding box center [751, 608] width 10 height 10
radio input "true"
click at [743, 636] on div "Volgende vraag" at bounding box center [746, 651] width 659 height 52
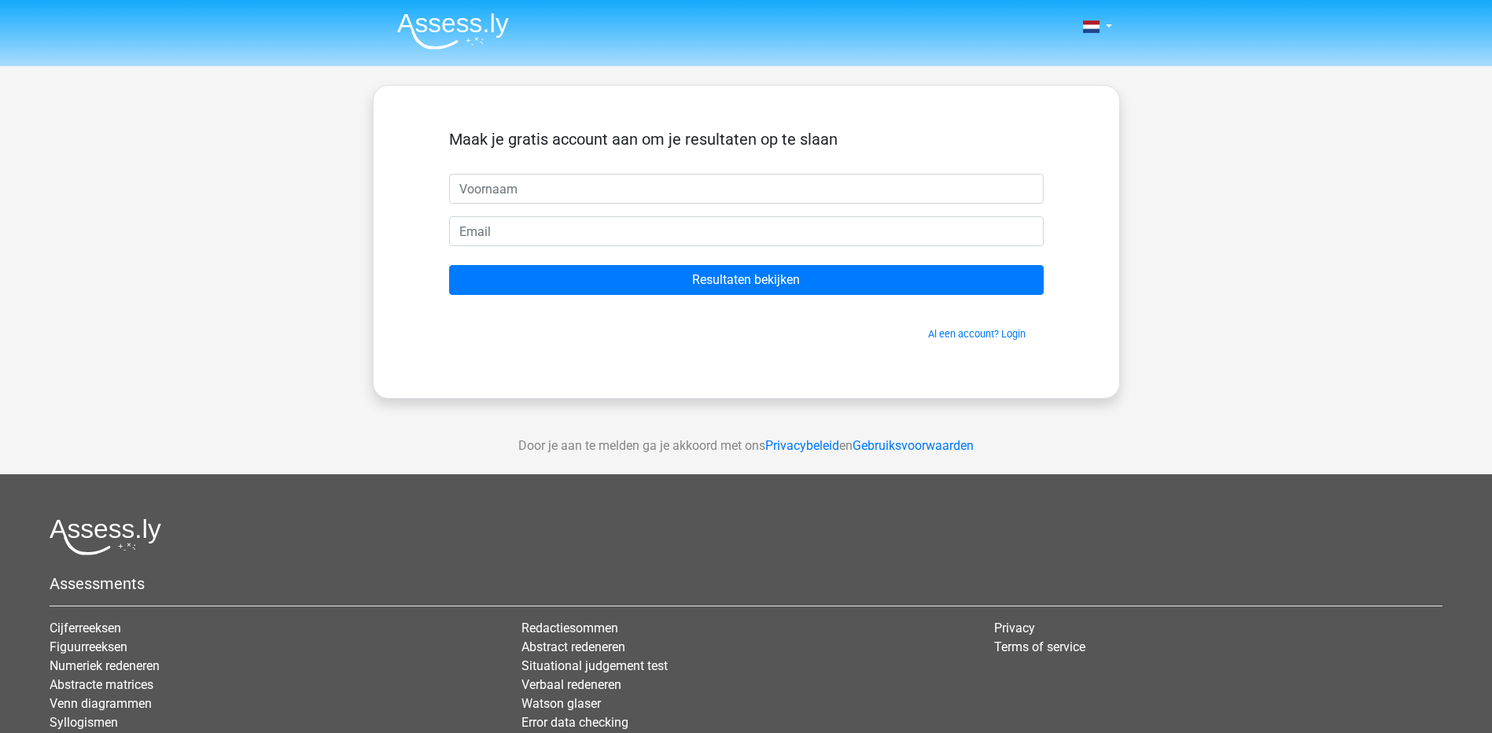
click at [657, 190] on input "text" at bounding box center [746, 189] width 595 height 30
type input "[PERSON_NAME]"
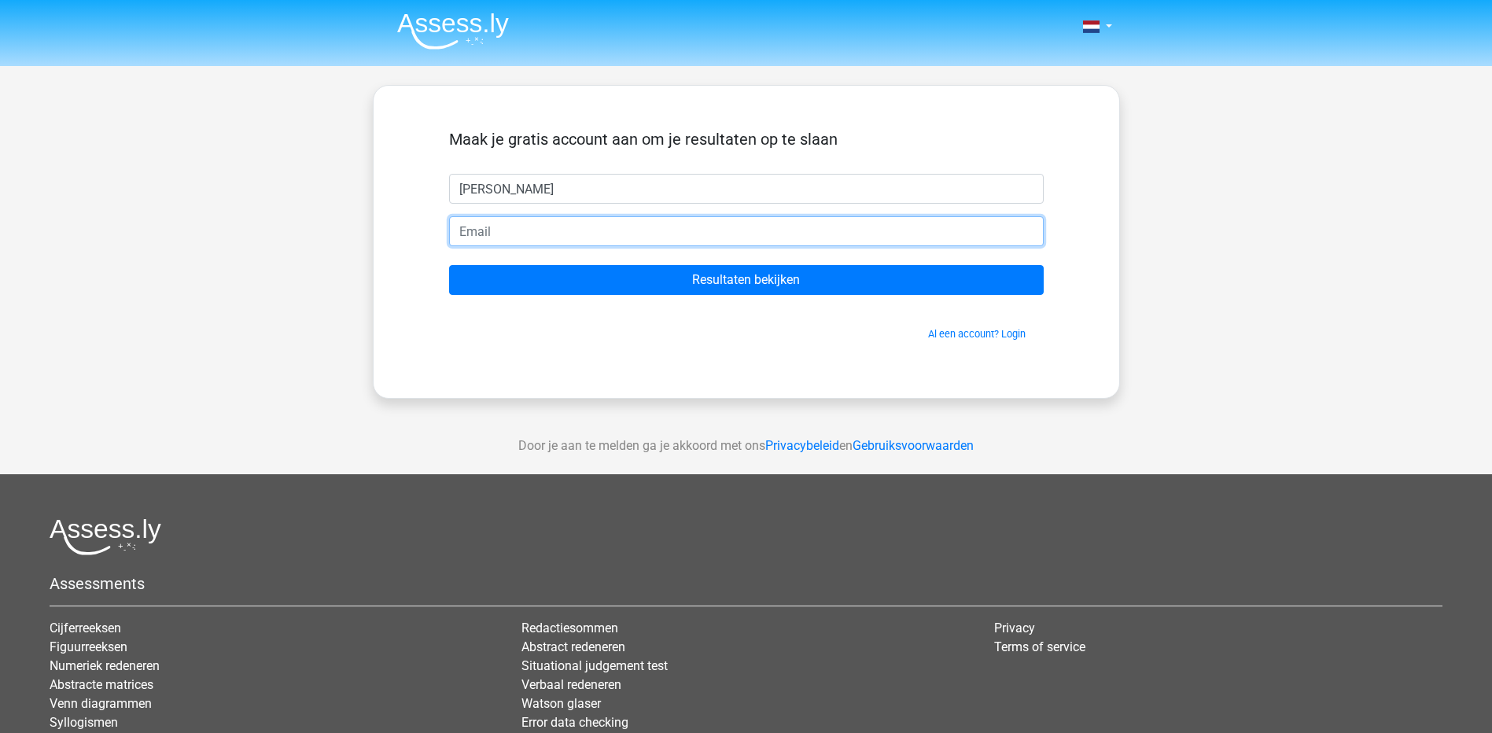
click at [561, 234] on input "email" at bounding box center [746, 231] width 595 height 30
type input "[EMAIL_ADDRESS][DOMAIN_NAME]"
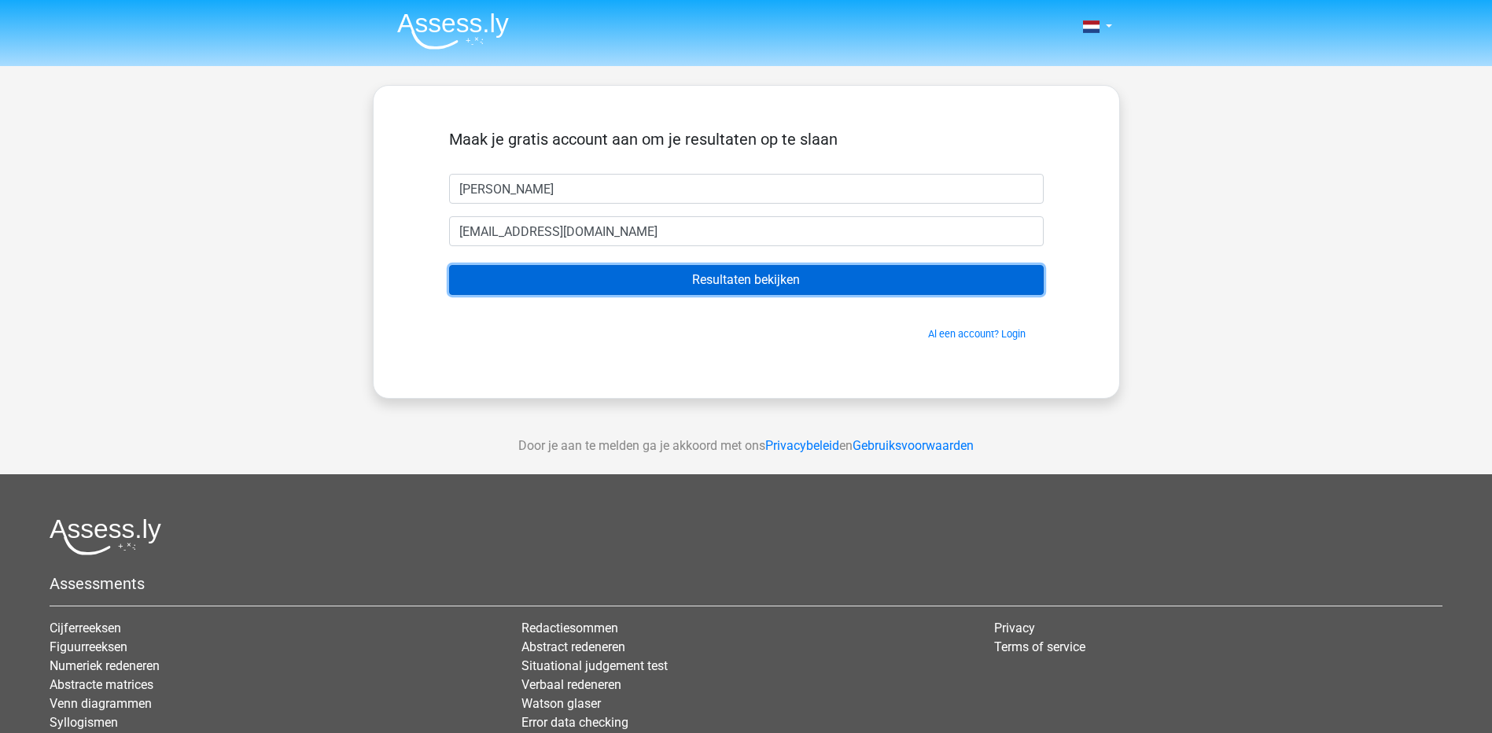
click at [809, 271] on input "Resultaten bekijken" at bounding box center [746, 280] width 595 height 30
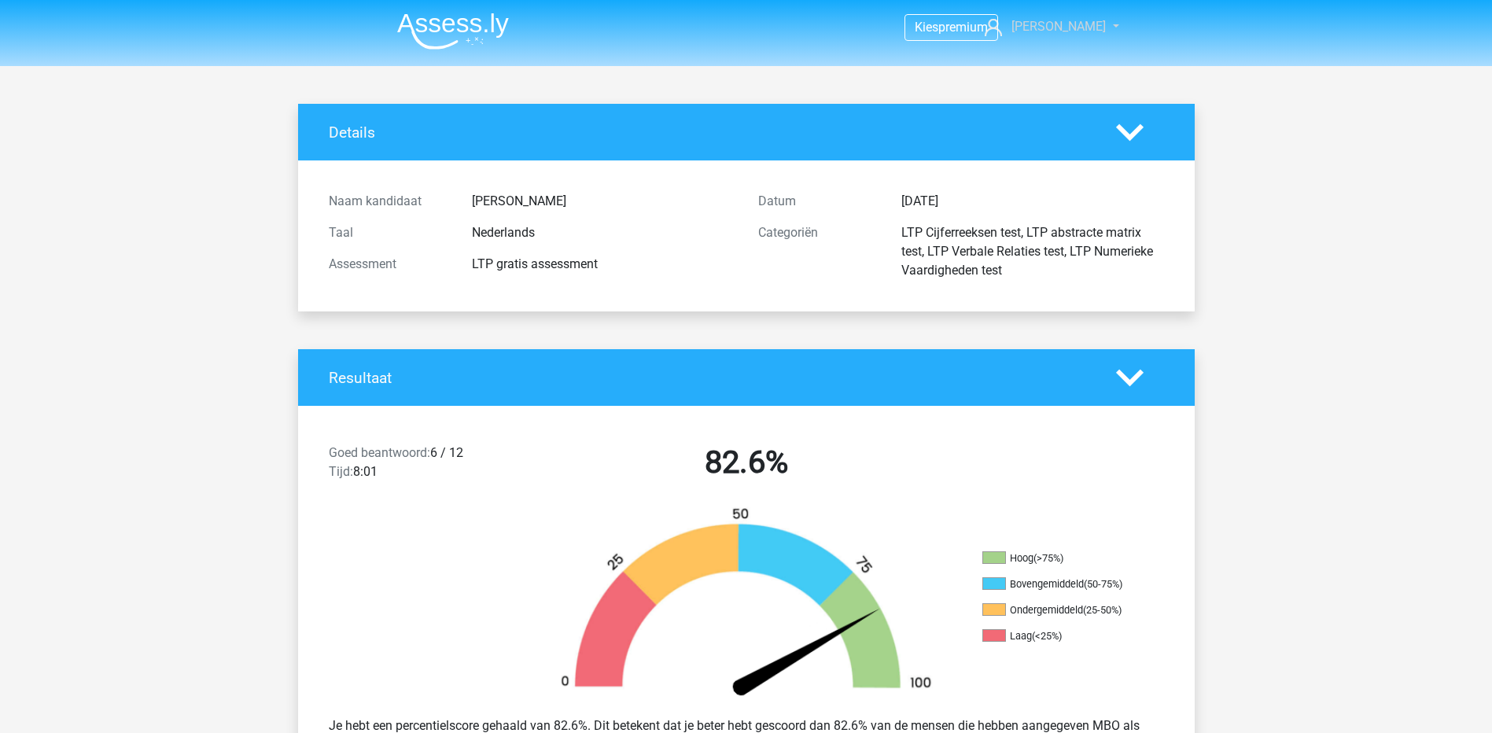
click at [1080, 15] on nav "Kies premium Simon simondevrieze@gmail.com" at bounding box center [747, 27] width 724 height 51
click at [1081, 32] on span "[PERSON_NAME]" at bounding box center [1059, 26] width 94 height 15
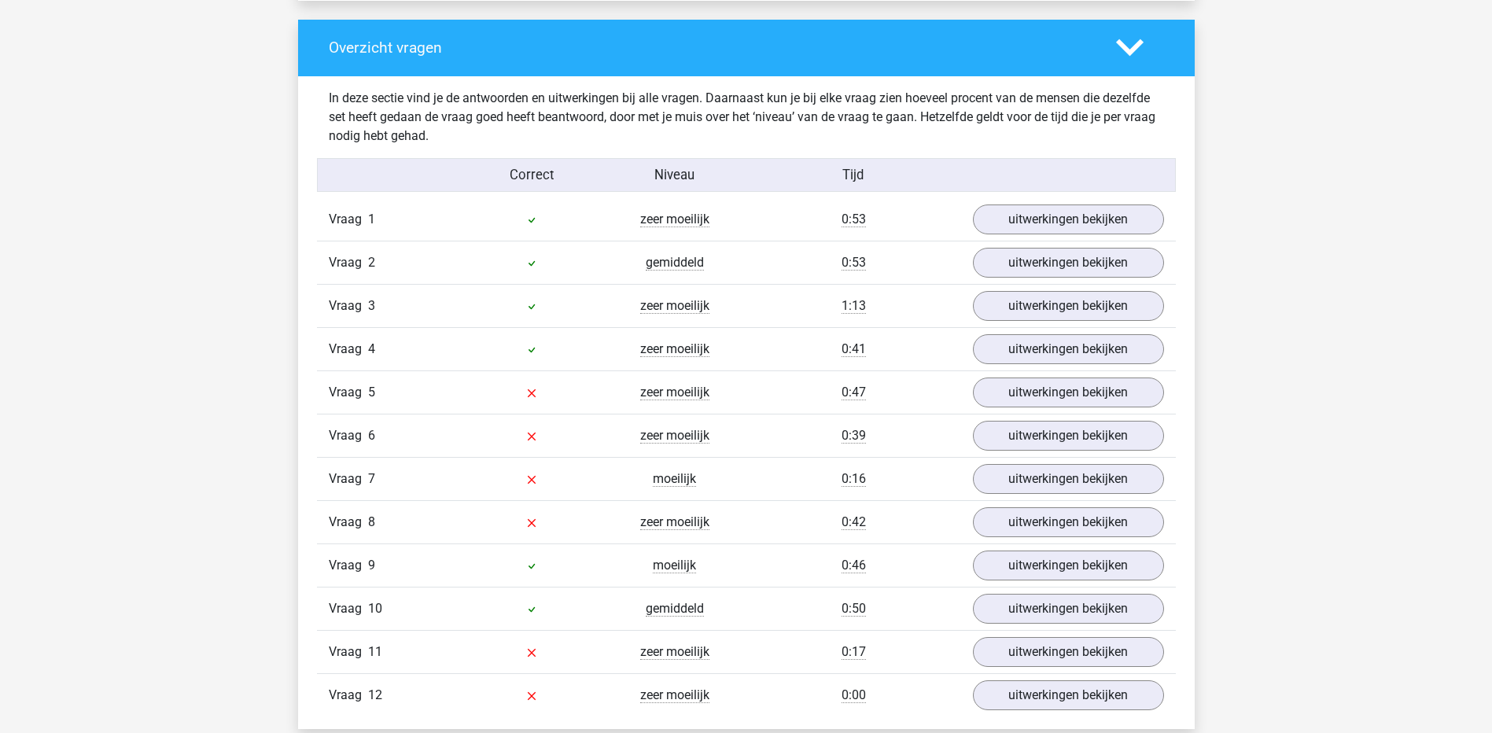
scroll to position [1652, 0]
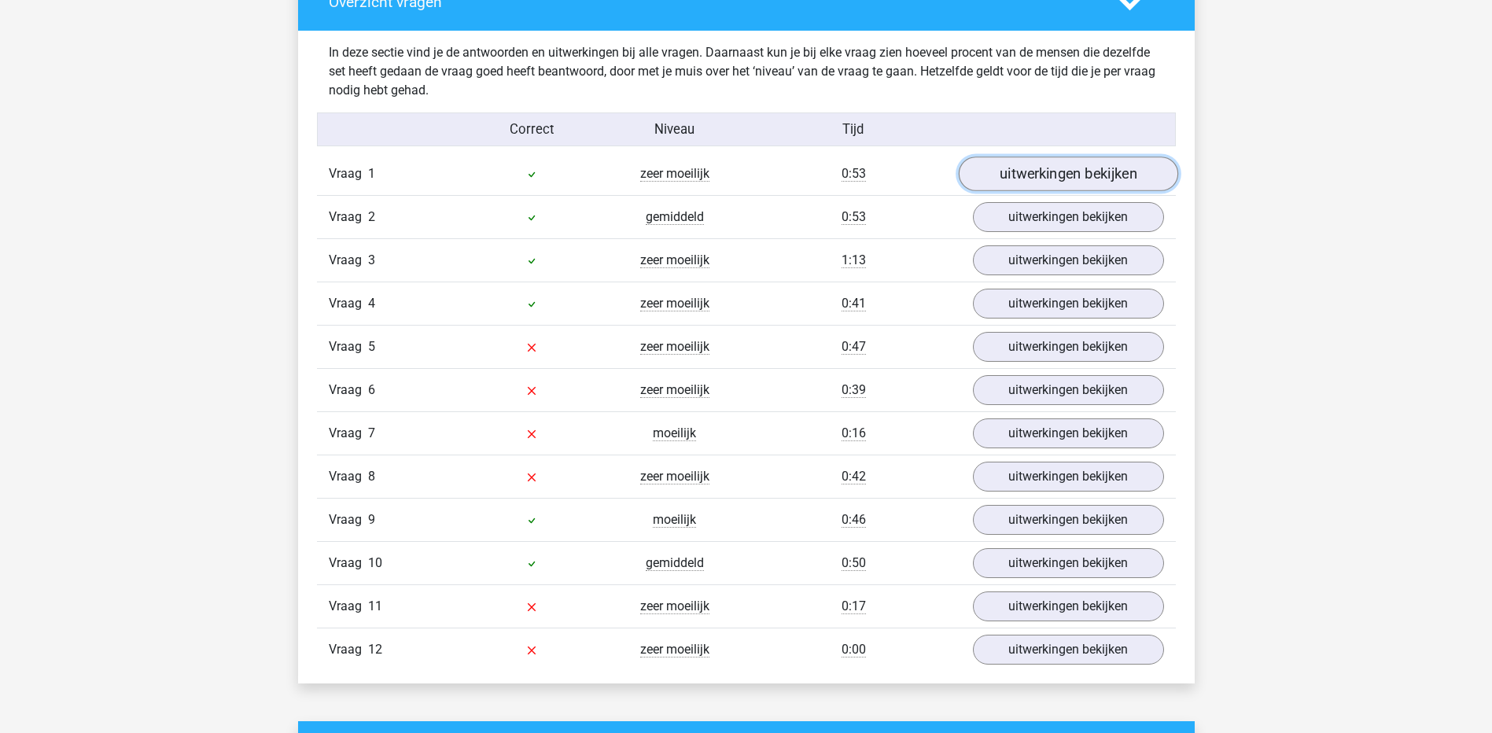
click at [1108, 175] on link "uitwerkingen bekijken" at bounding box center [1067, 174] width 219 height 35
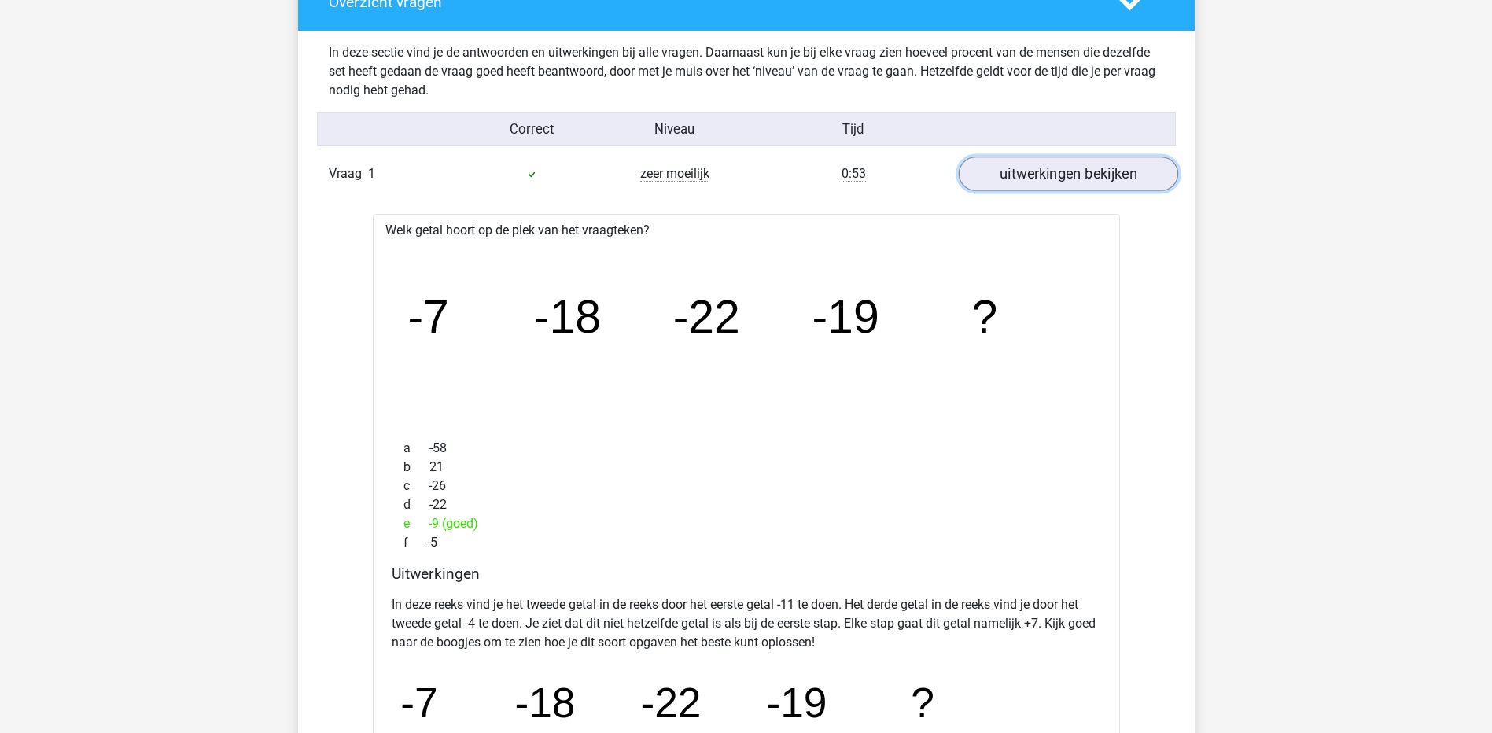
click at [1108, 175] on link "uitwerkingen bekijken" at bounding box center [1067, 174] width 219 height 35
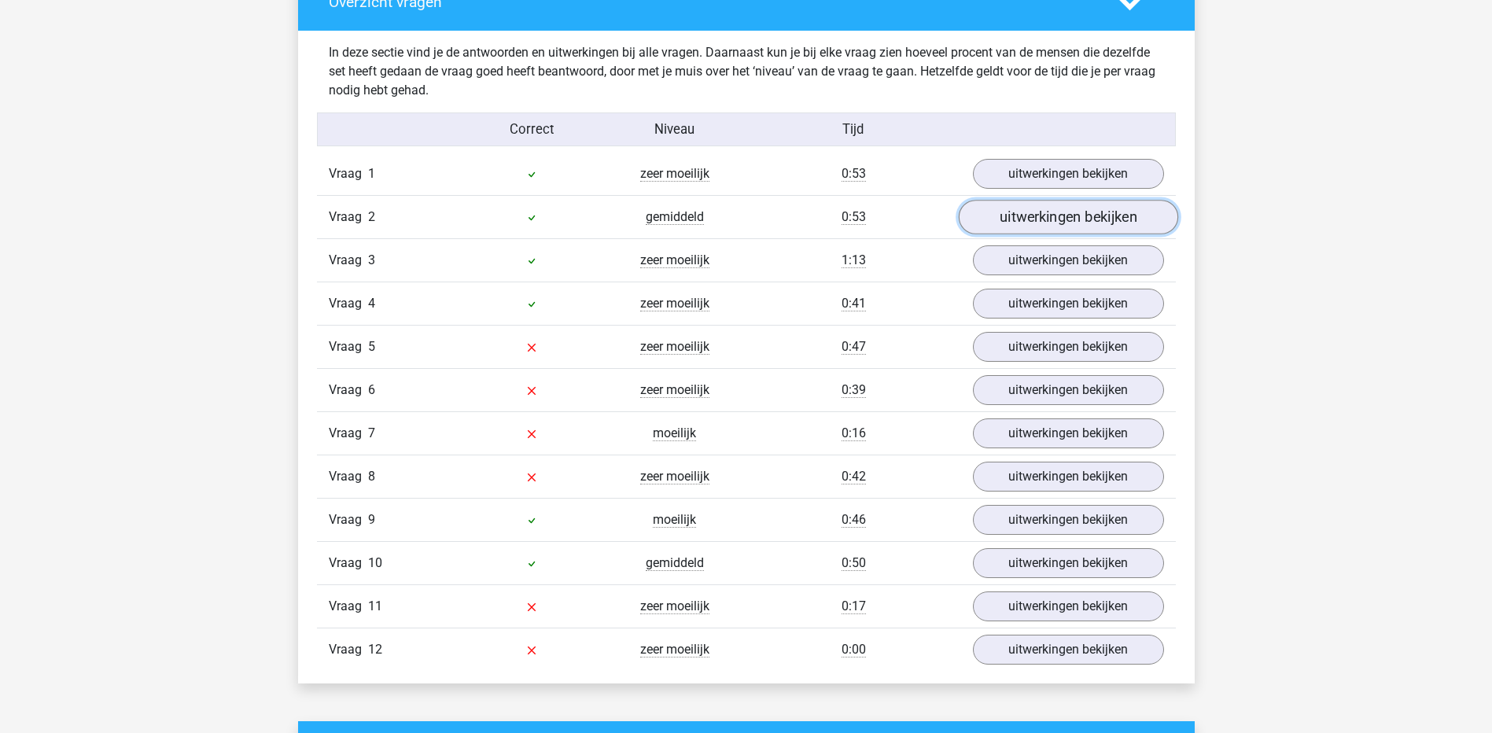
click at [1077, 221] on link "uitwerkingen bekijken" at bounding box center [1067, 217] width 219 height 35
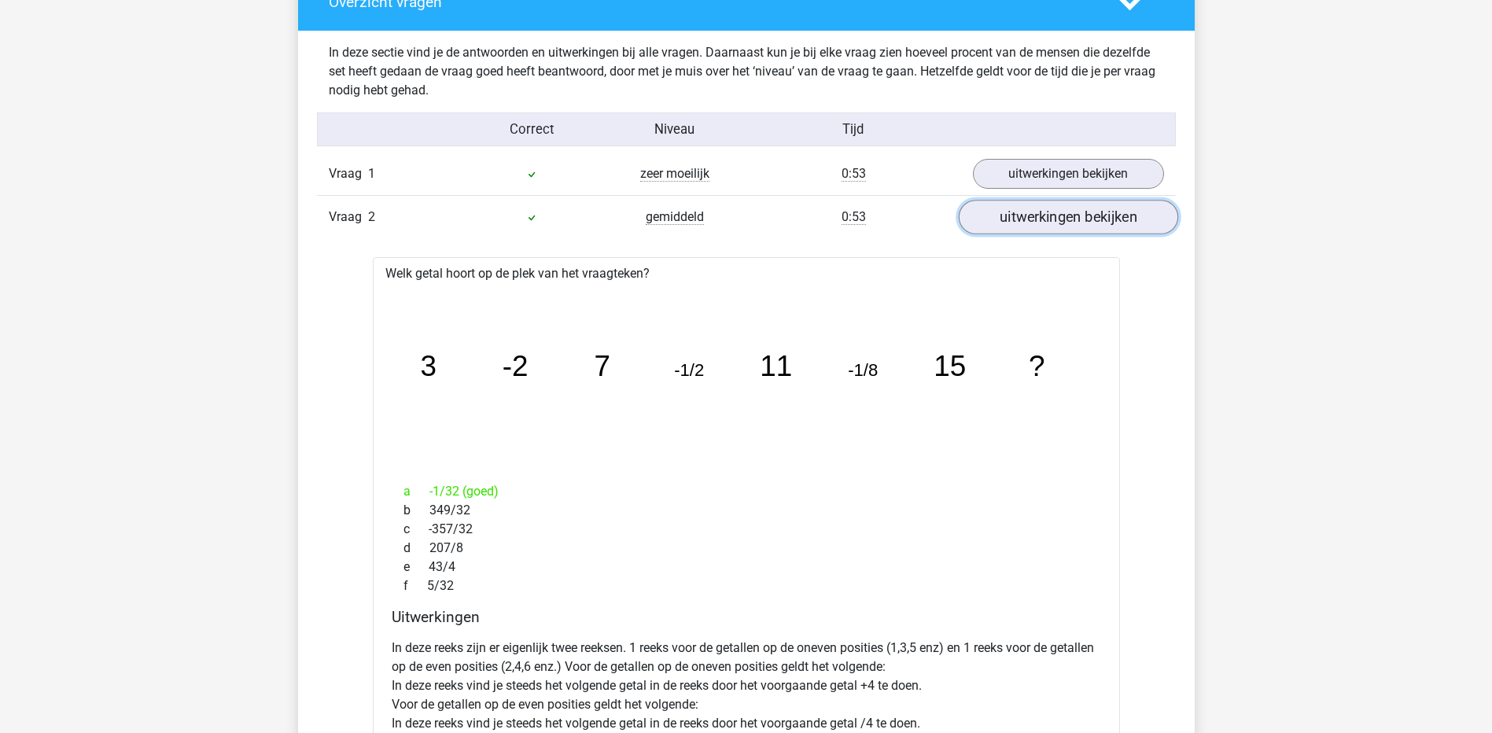
click at [1077, 221] on link "uitwerkingen bekijken" at bounding box center [1067, 217] width 219 height 35
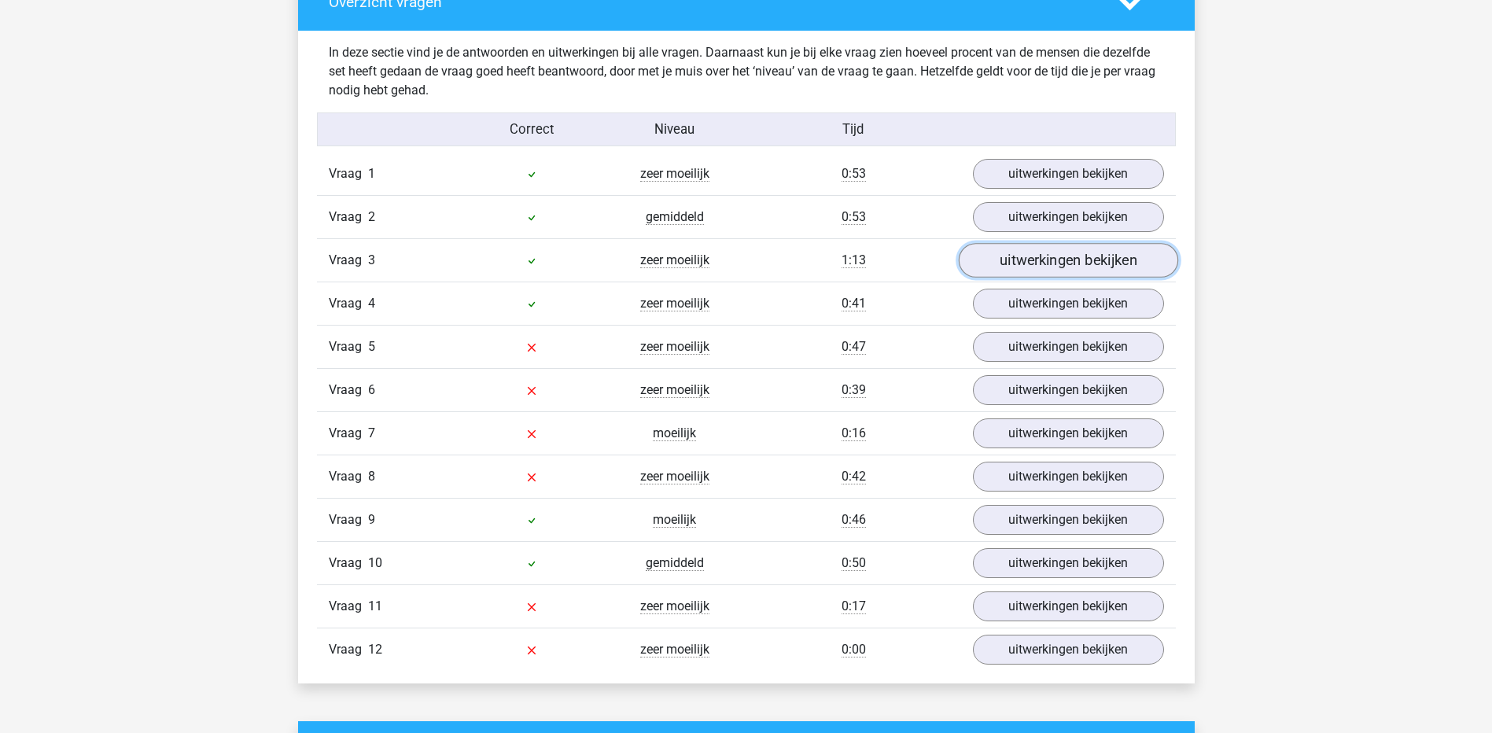
click at [1070, 257] on link "uitwerkingen bekijken" at bounding box center [1067, 260] width 219 height 35
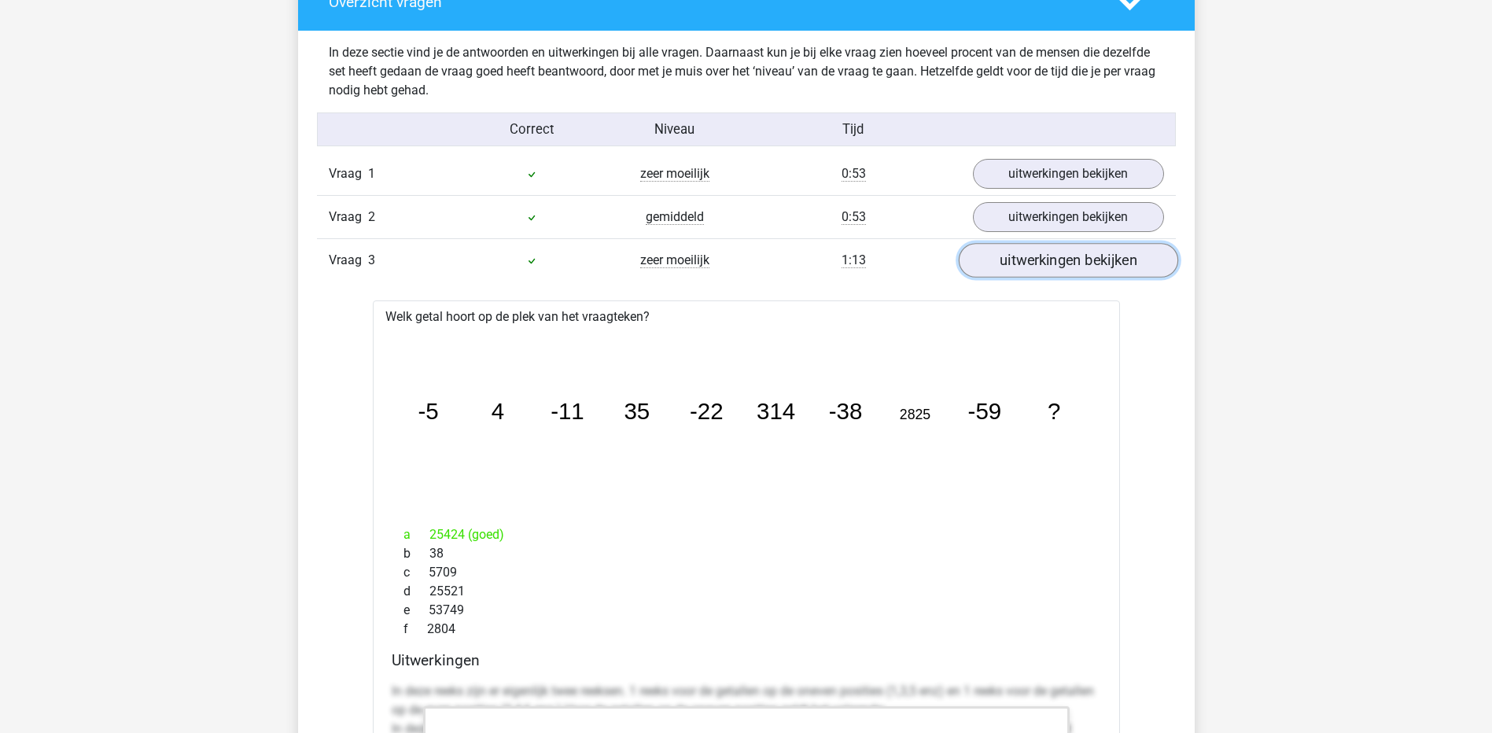
click at [1075, 262] on link "uitwerkingen bekijken" at bounding box center [1067, 260] width 219 height 35
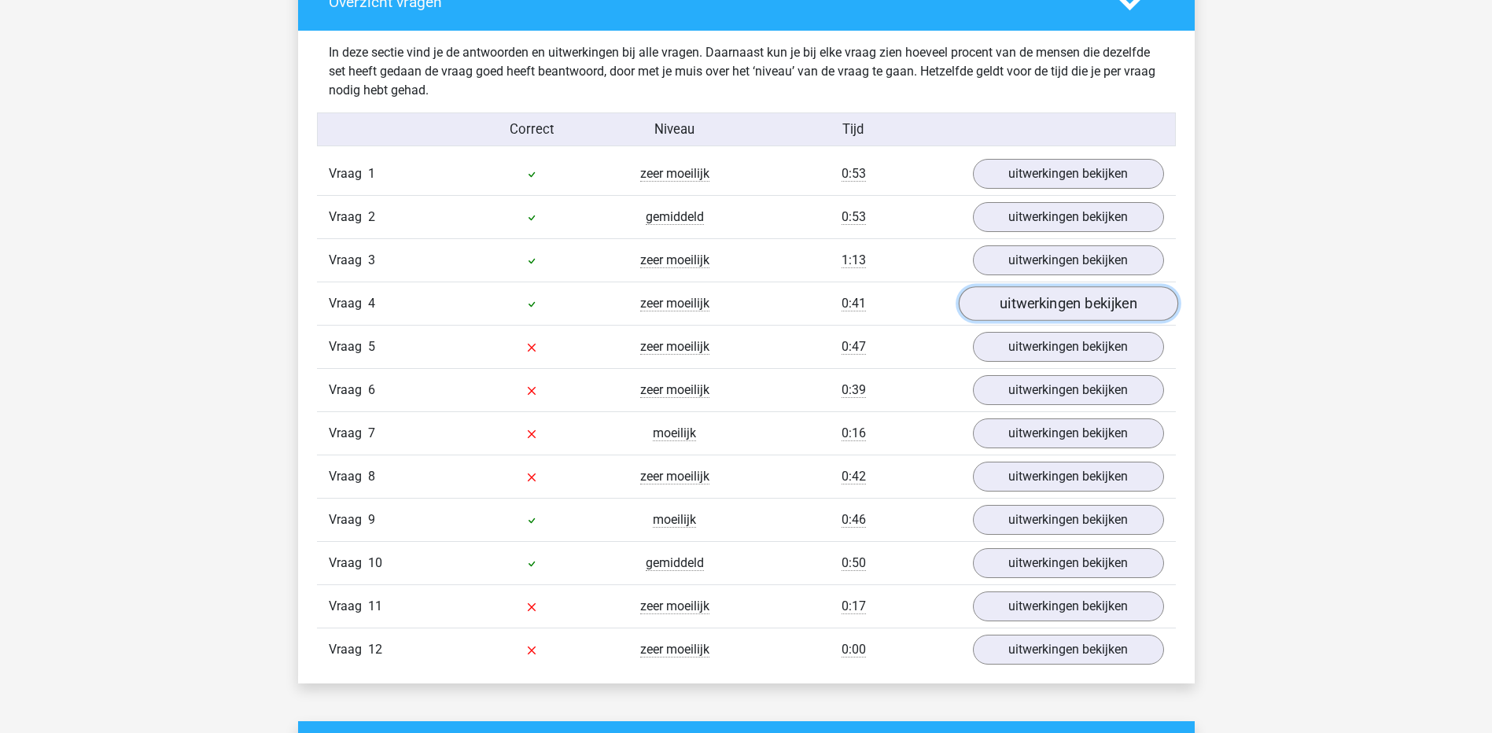
click at [1077, 304] on link "uitwerkingen bekijken" at bounding box center [1067, 303] width 219 height 35
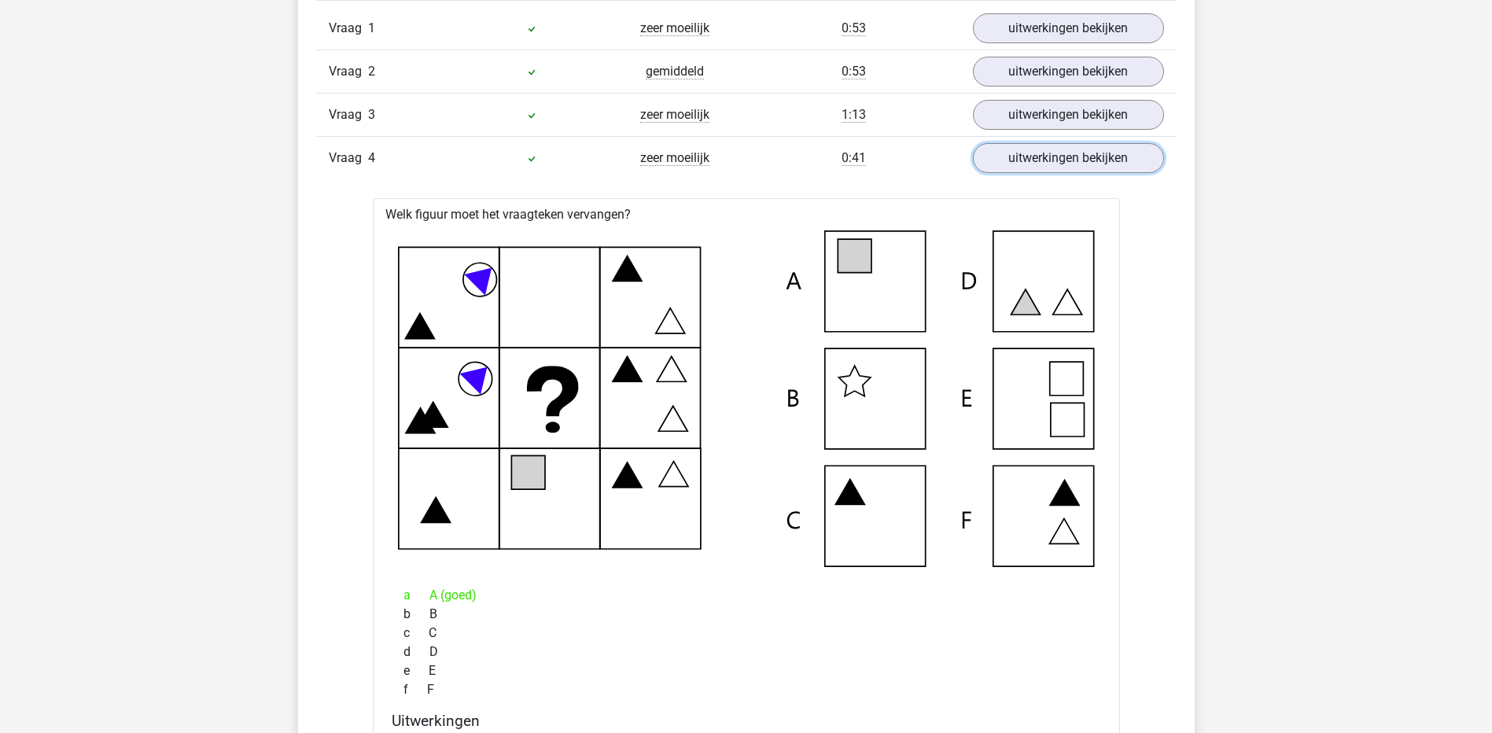
scroll to position [1809, 0]
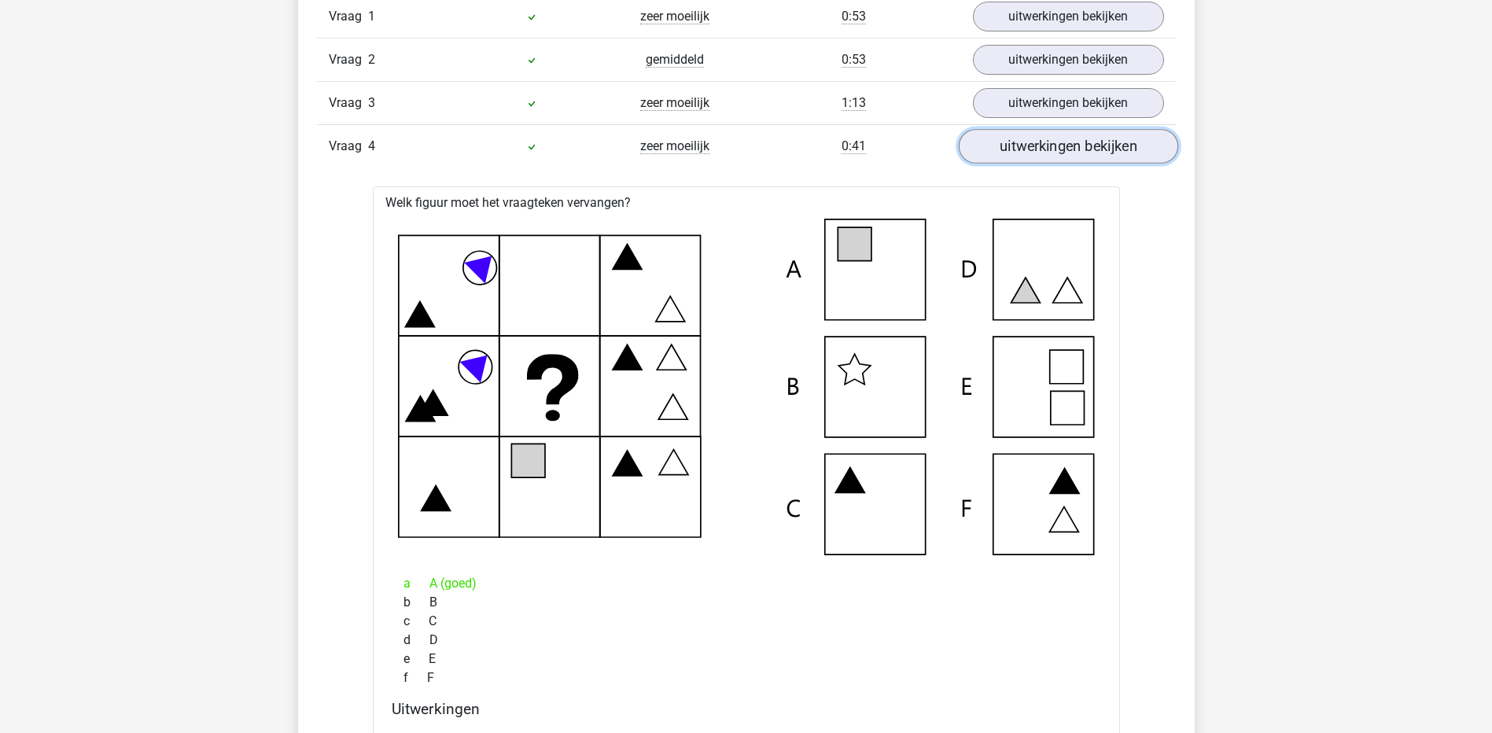
click at [1089, 156] on link "uitwerkingen bekijken" at bounding box center [1067, 146] width 219 height 35
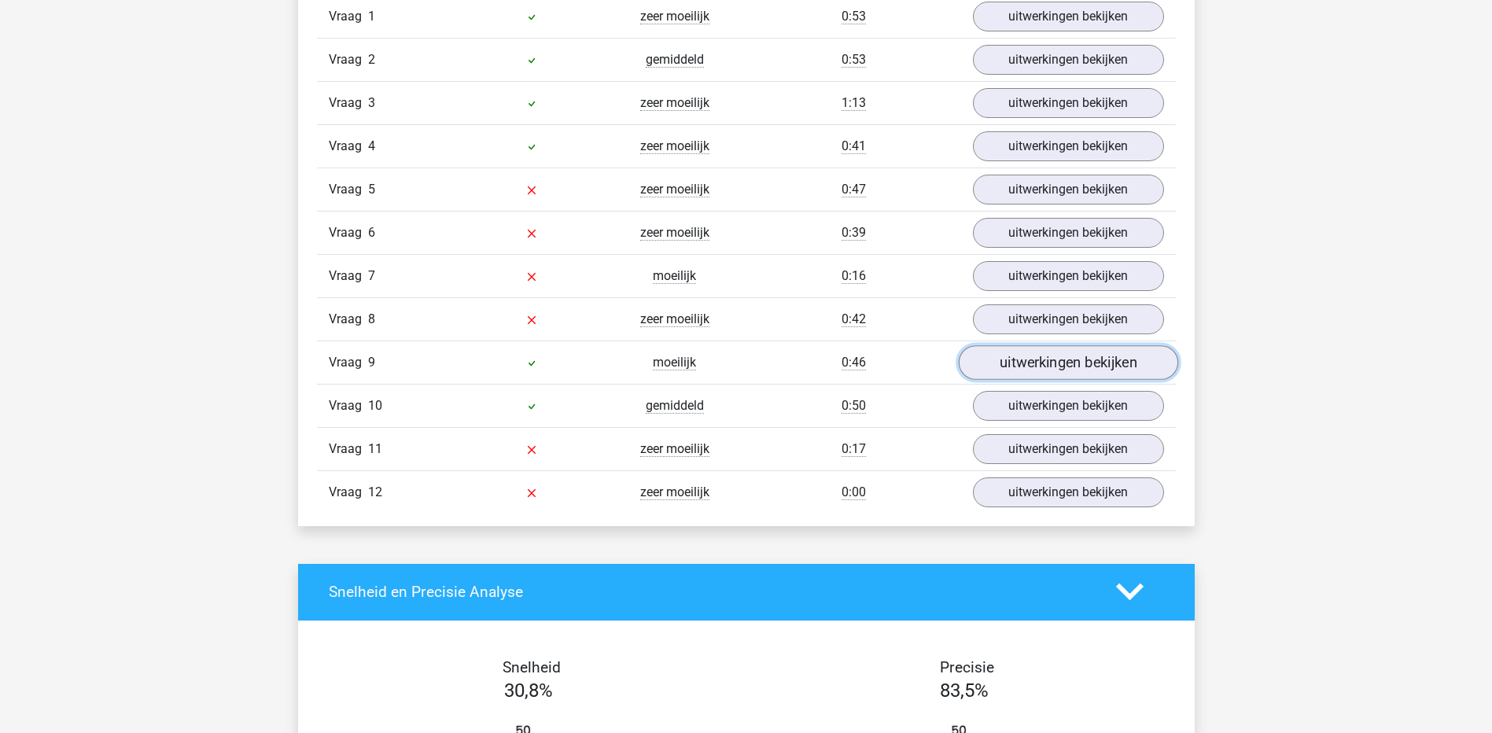
click at [1043, 367] on link "uitwerkingen bekijken" at bounding box center [1067, 362] width 219 height 35
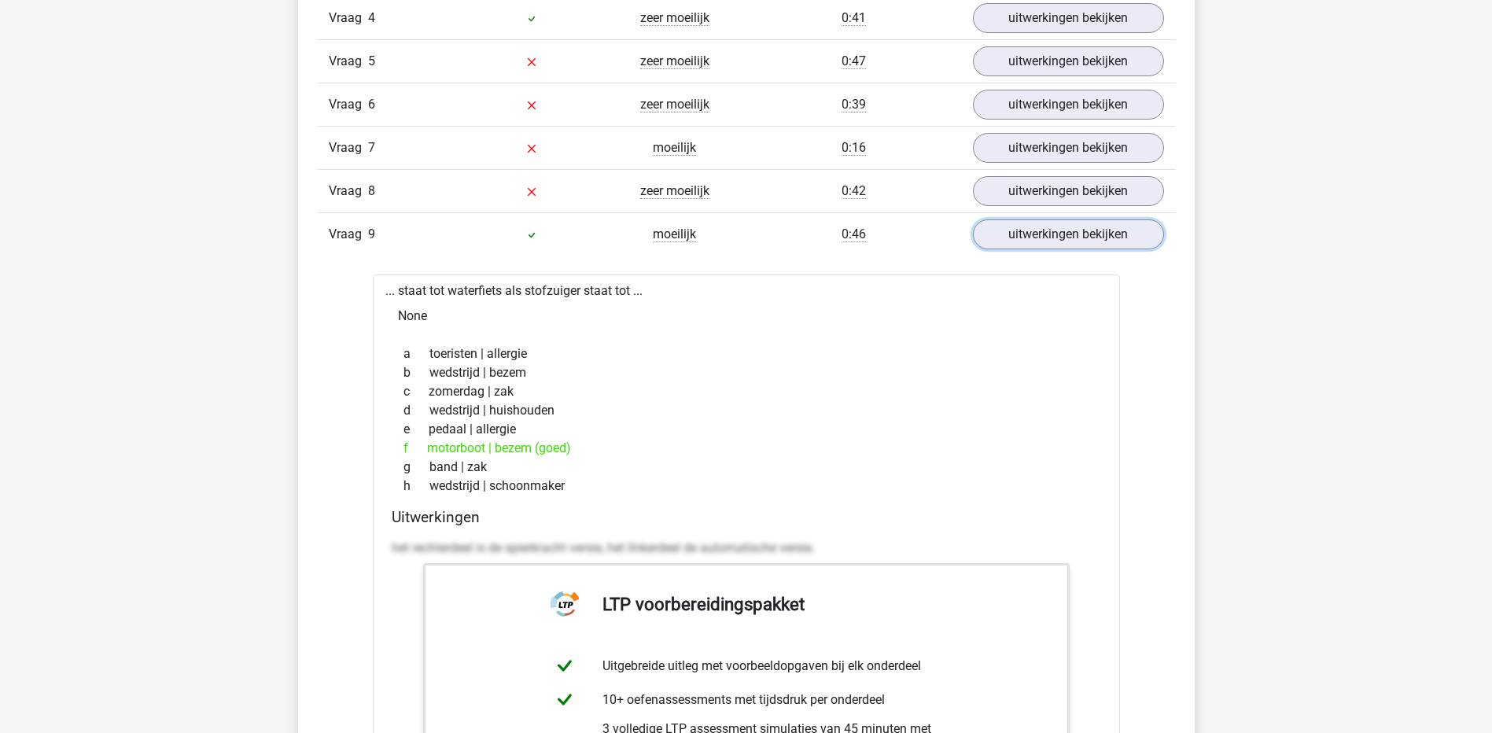
scroll to position [1888, 0]
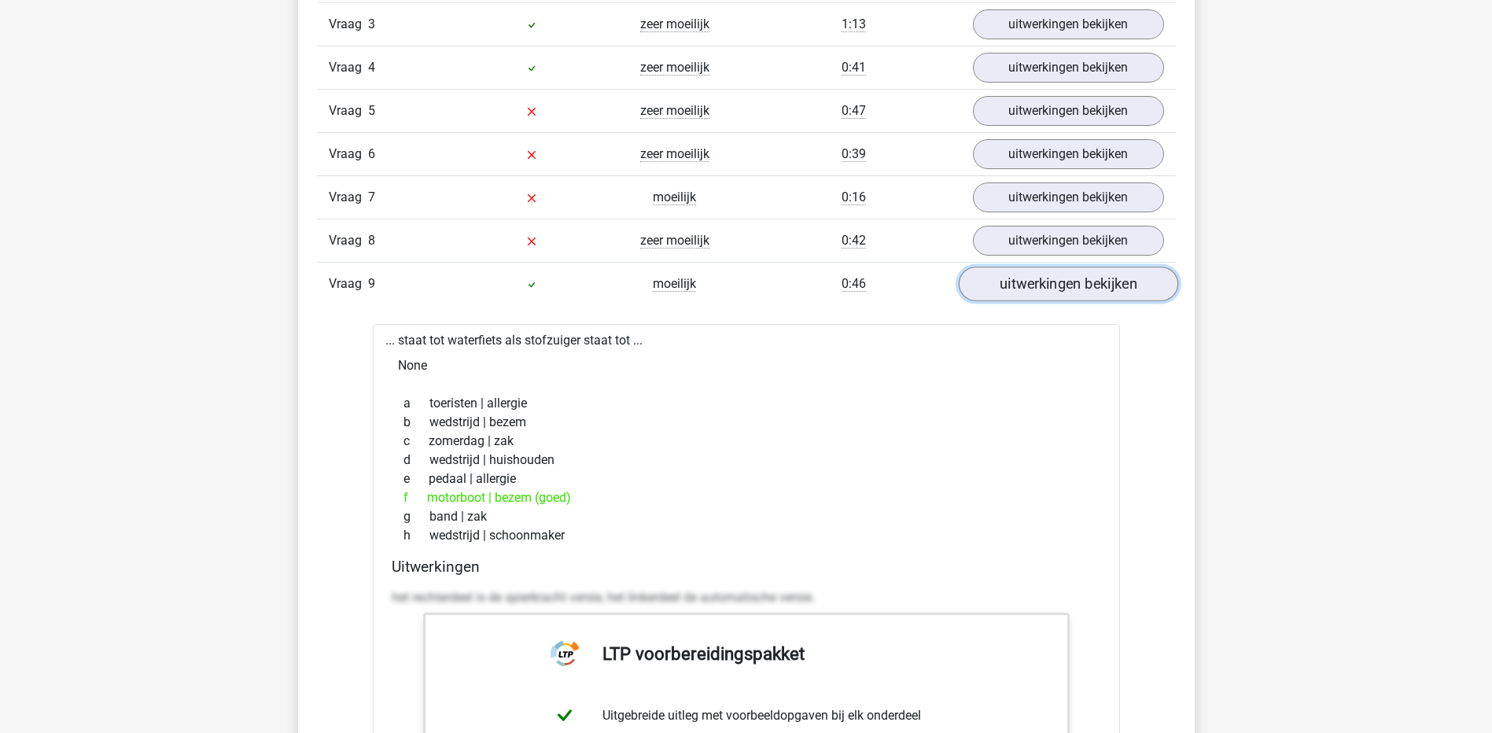
click at [1066, 287] on link "uitwerkingen bekijken" at bounding box center [1067, 284] width 219 height 35
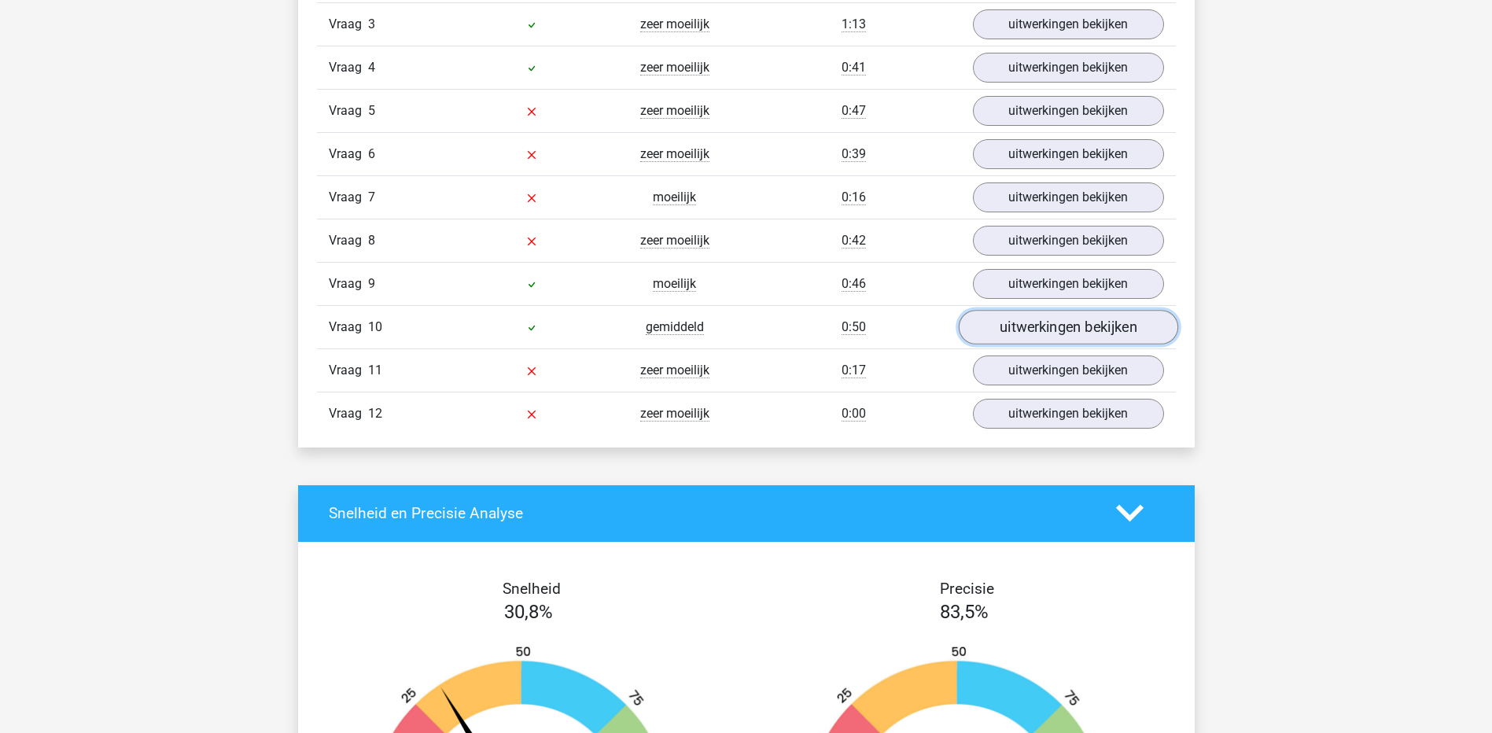
click at [1057, 334] on link "uitwerkingen bekijken" at bounding box center [1067, 327] width 219 height 35
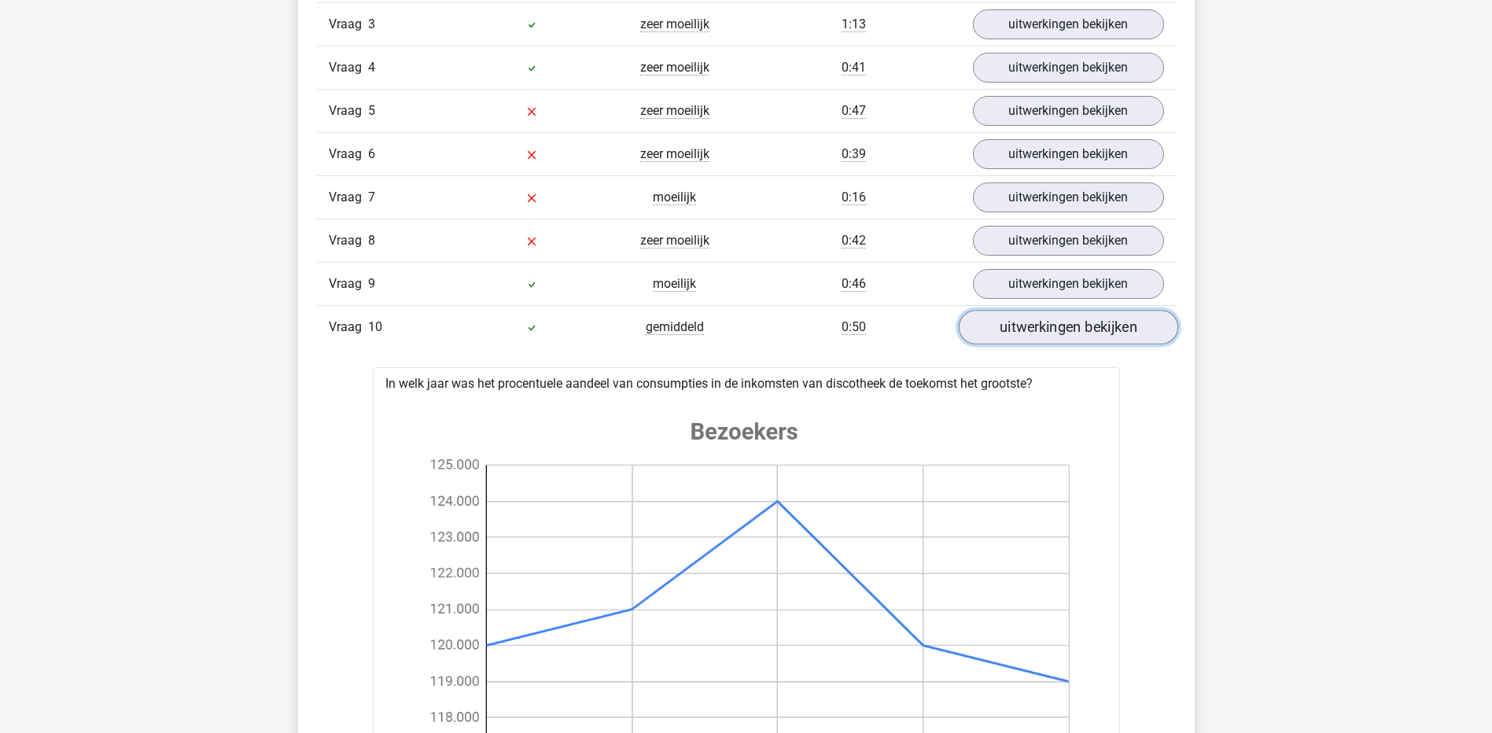
click at [1045, 330] on link "uitwerkingen bekijken" at bounding box center [1067, 327] width 219 height 35
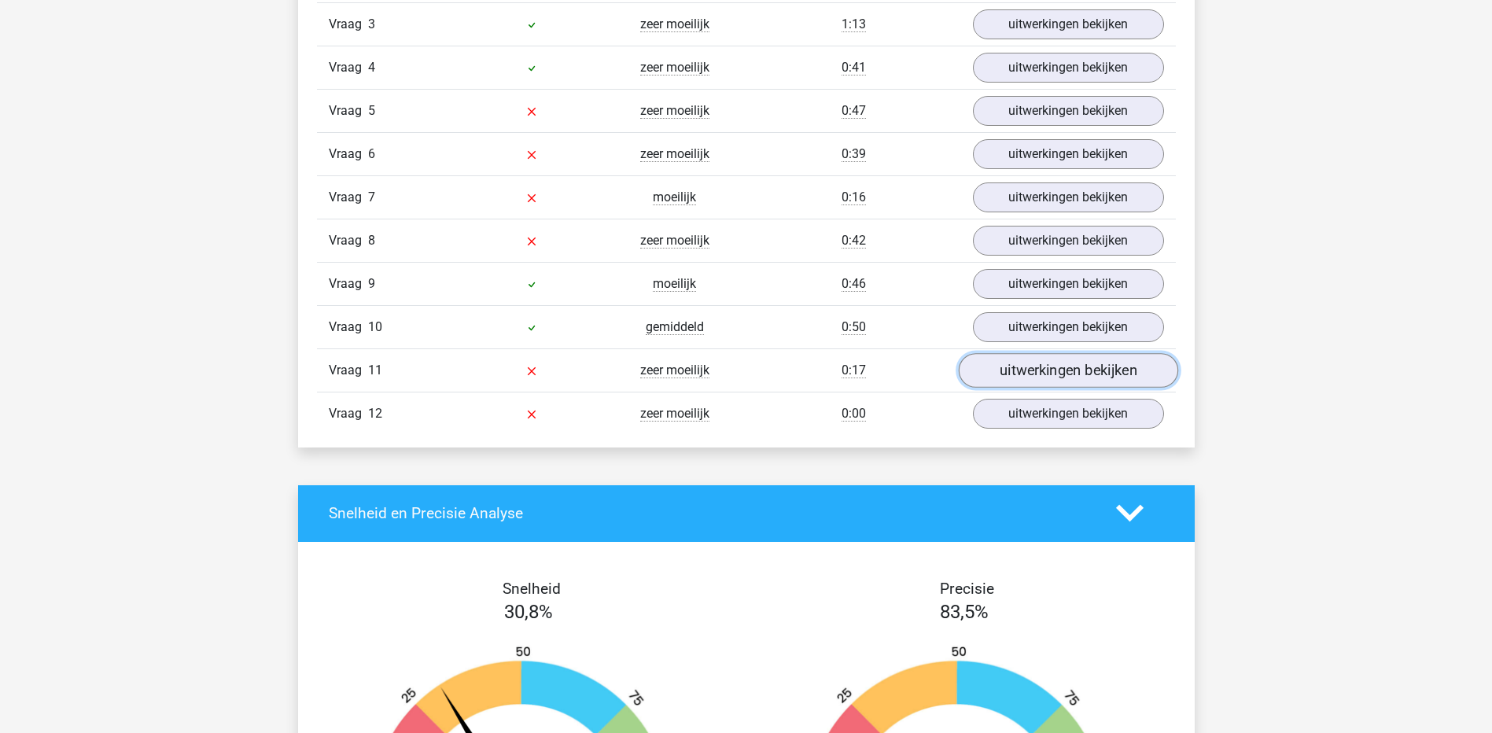
click at [1053, 377] on link "uitwerkingen bekijken" at bounding box center [1067, 370] width 219 height 35
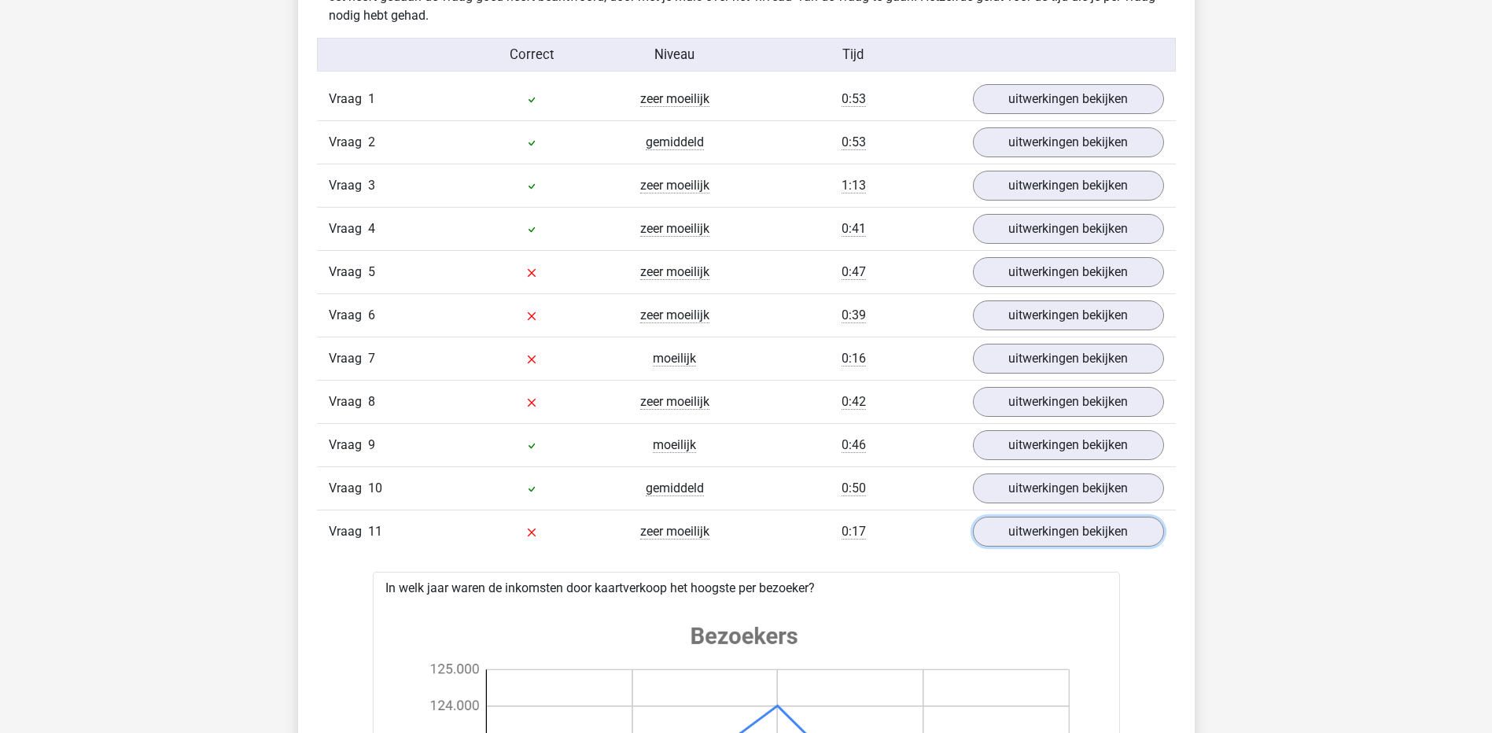
scroll to position [1731, 0]
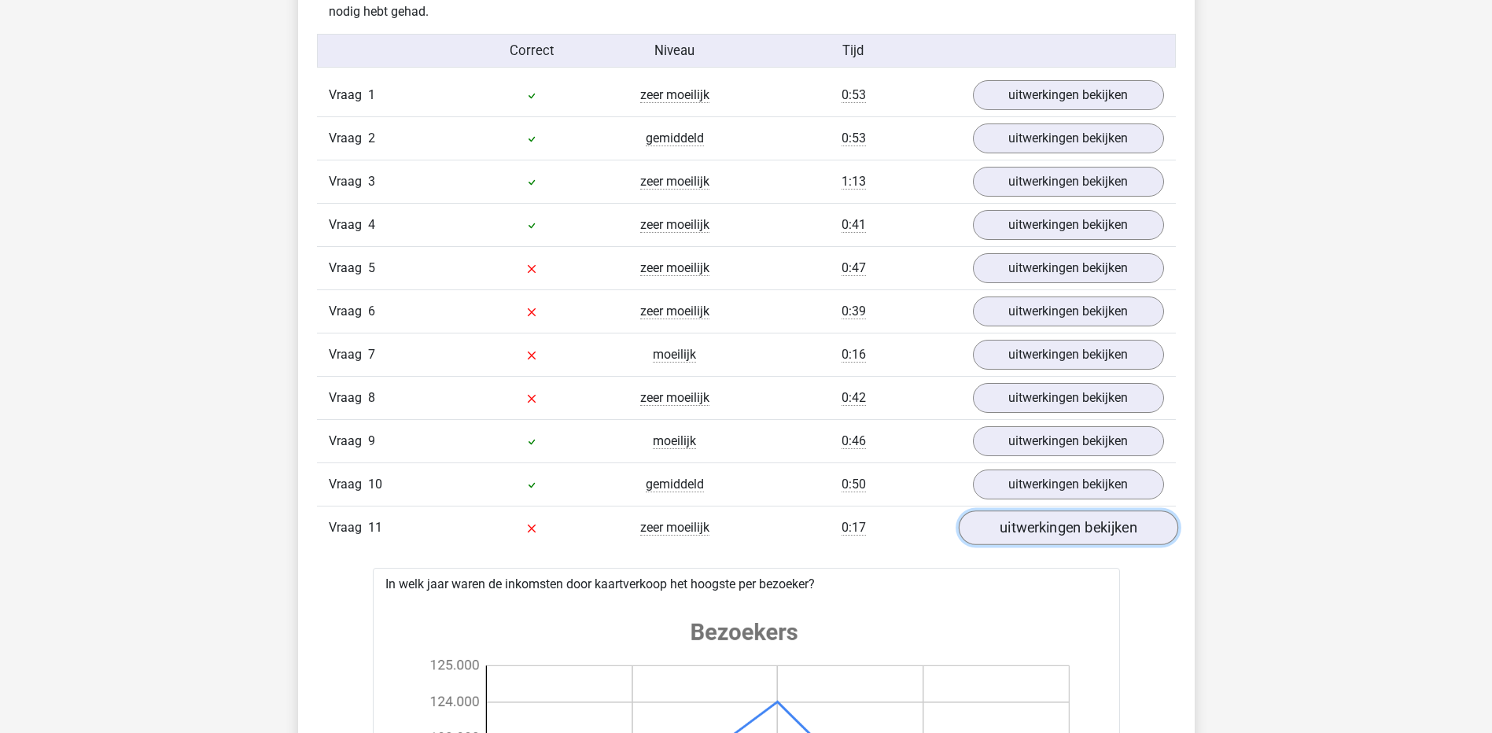
click at [1078, 529] on link "uitwerkingen bekijken" at bounding box center [1067, 528] width 219 height 35
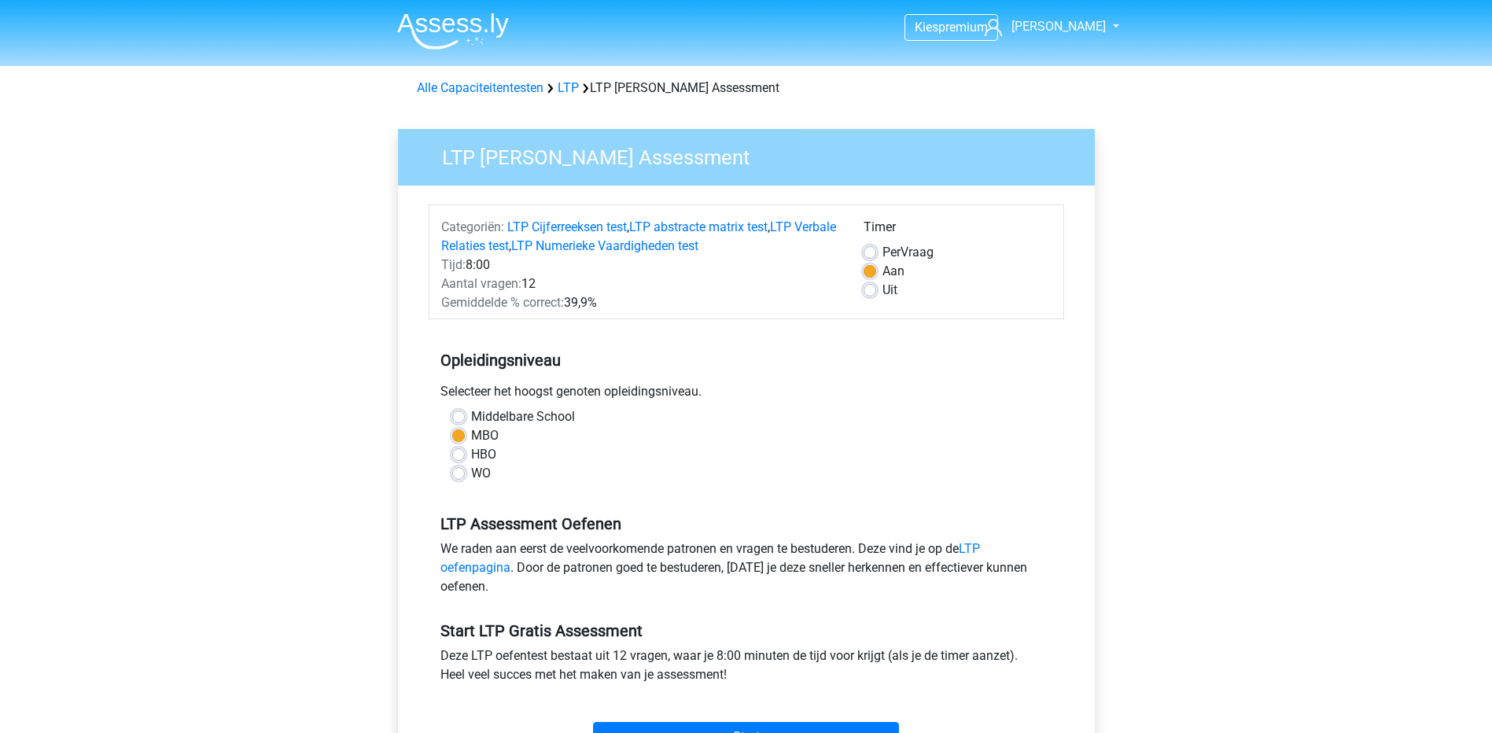
scroll to position [79, 0]
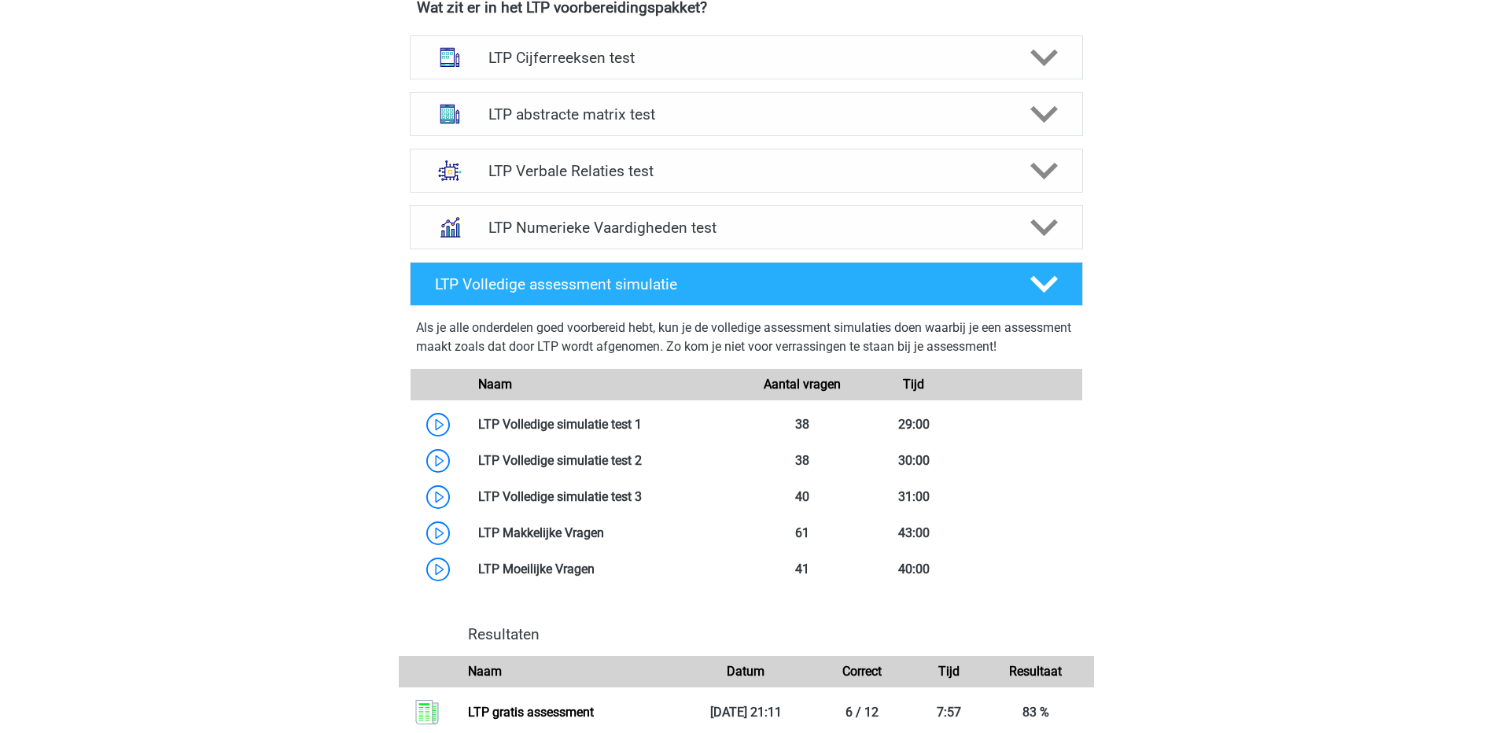
scroll to position [1023, 0]
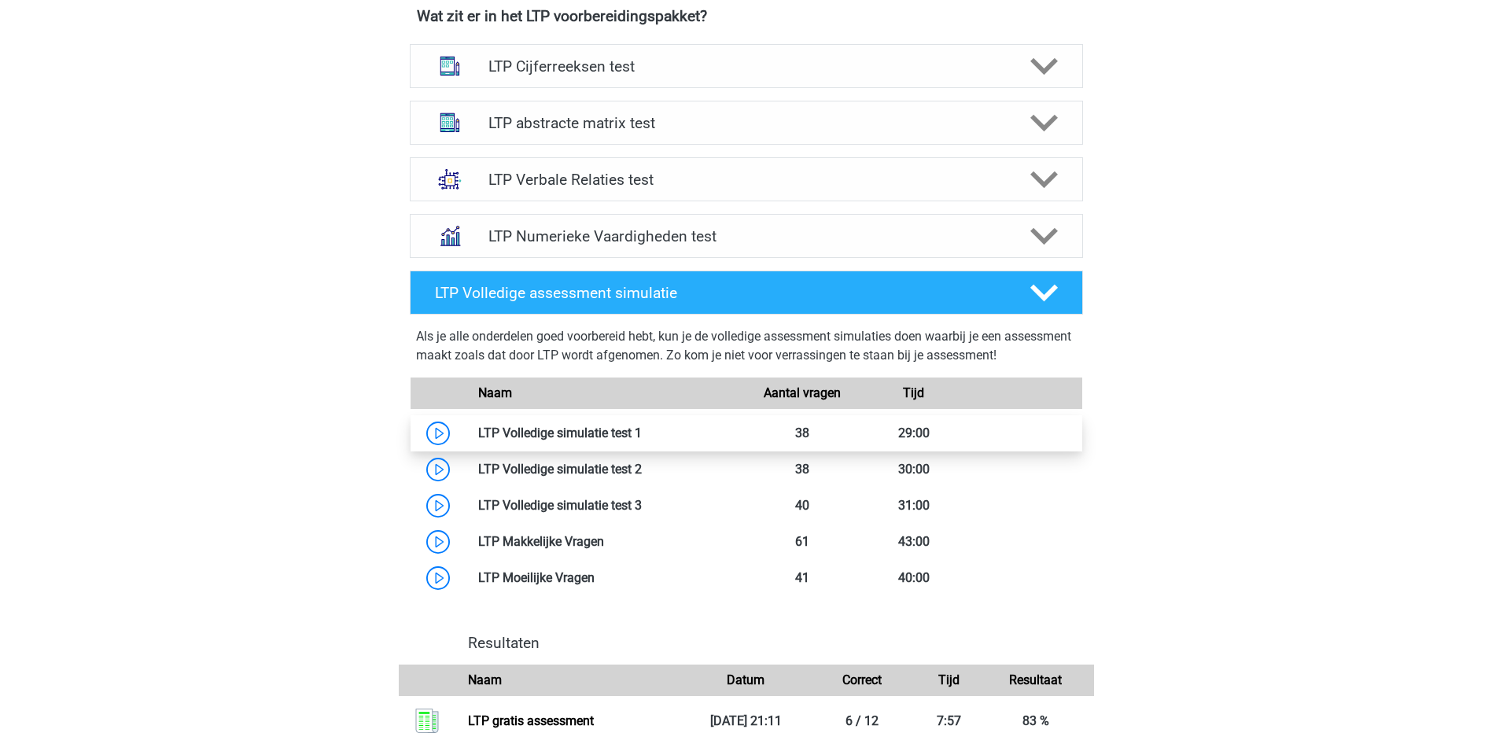
click at [642, 433] on link at bounding box center [642, 433] width 0 height 15
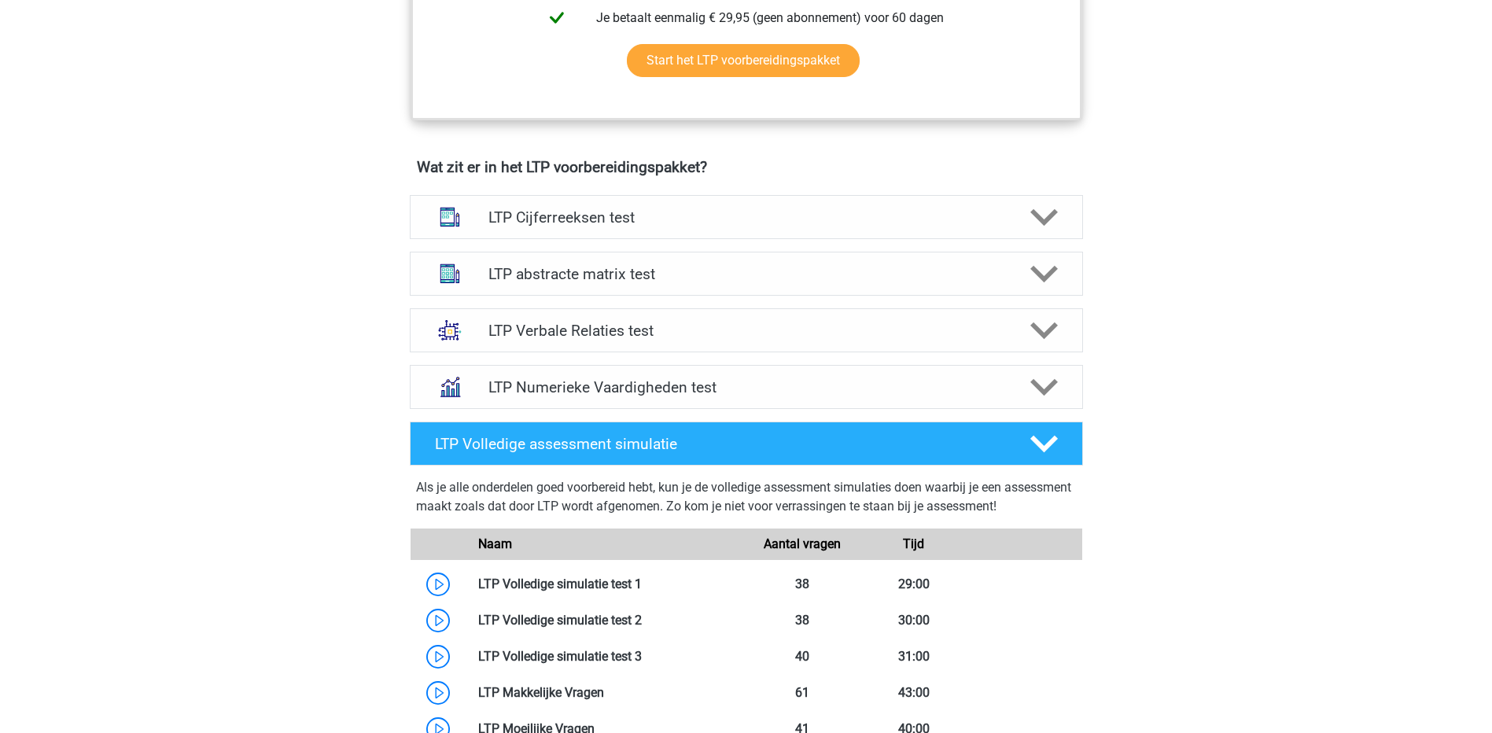
scroll to position [865, 0]
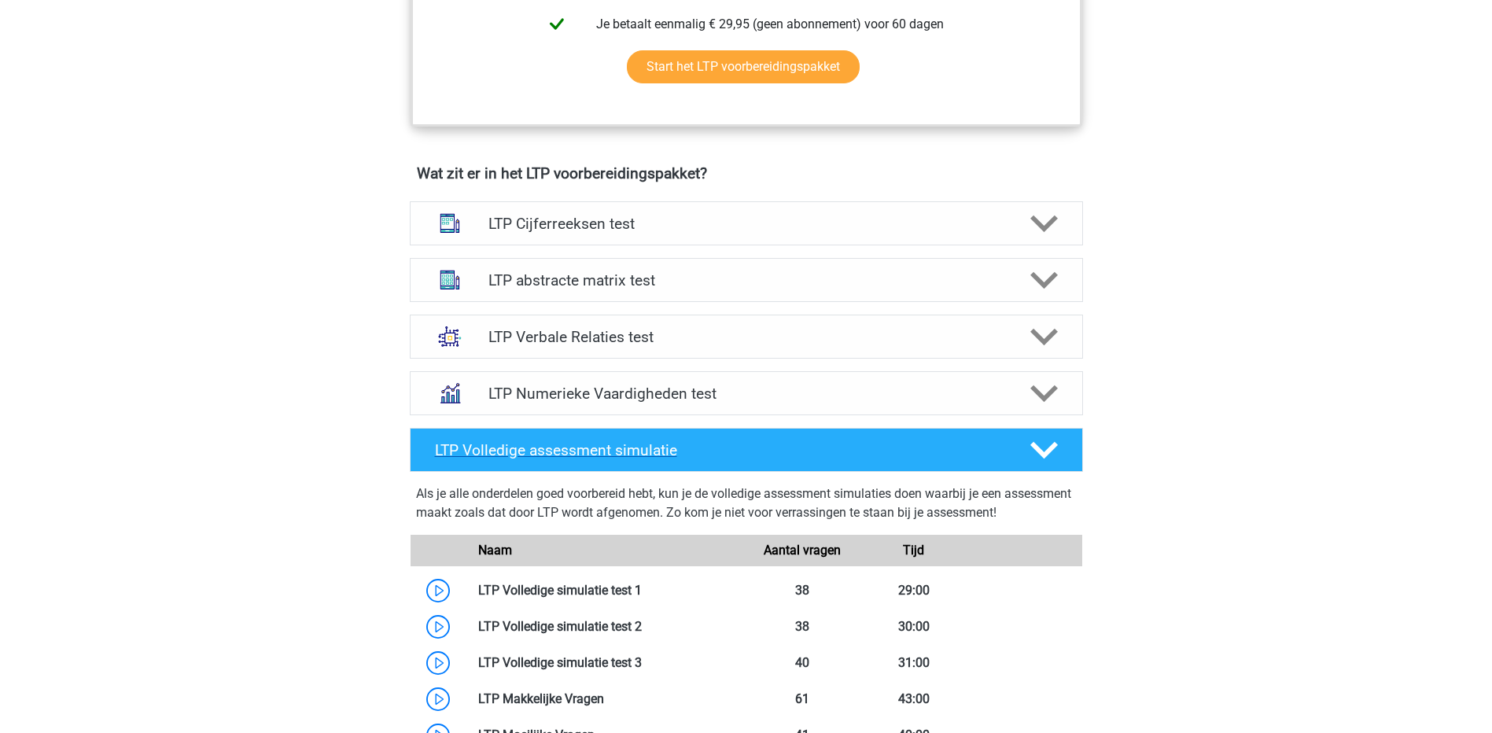
click at [1020, 459] on div at bounding box center [1042, 451] width 53 height 28
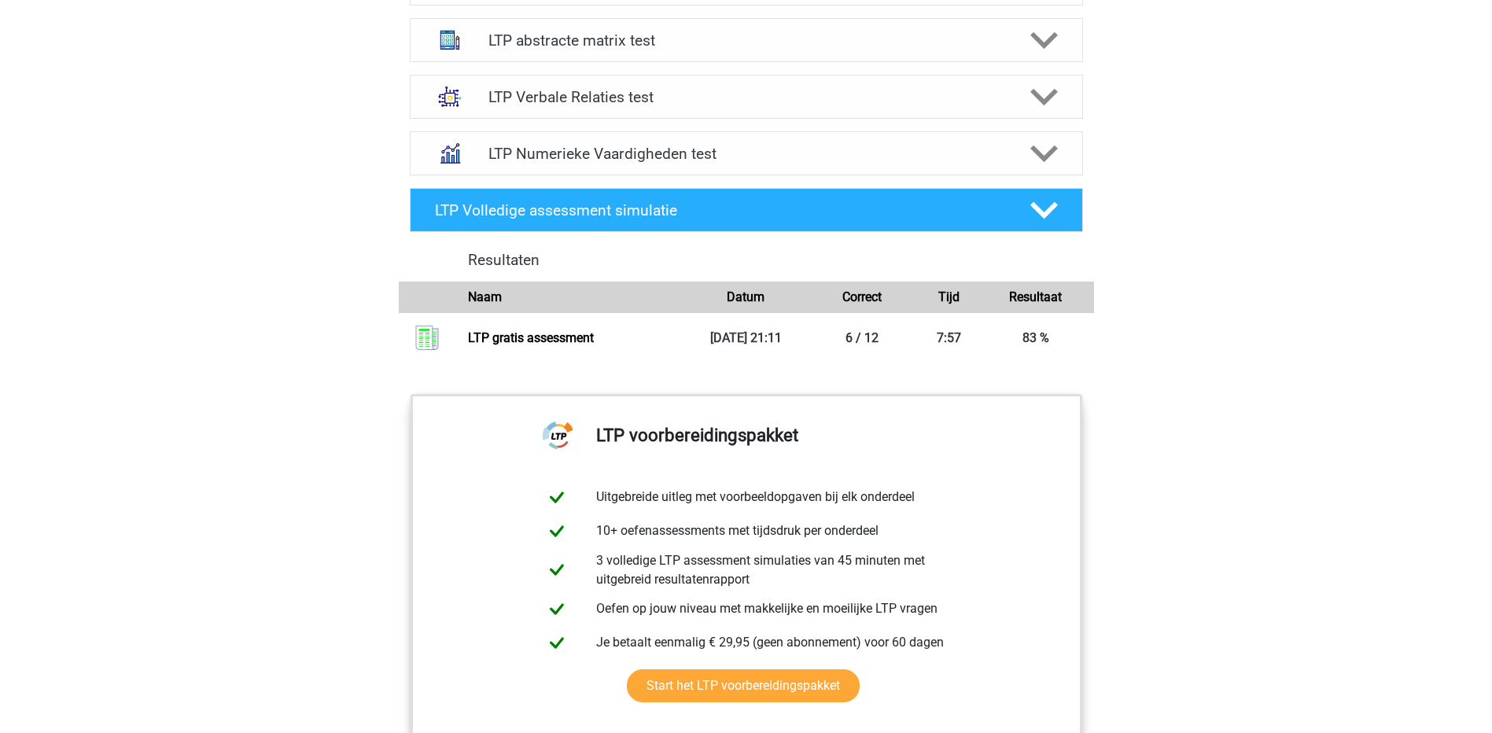
scroll to position [1101, 0]
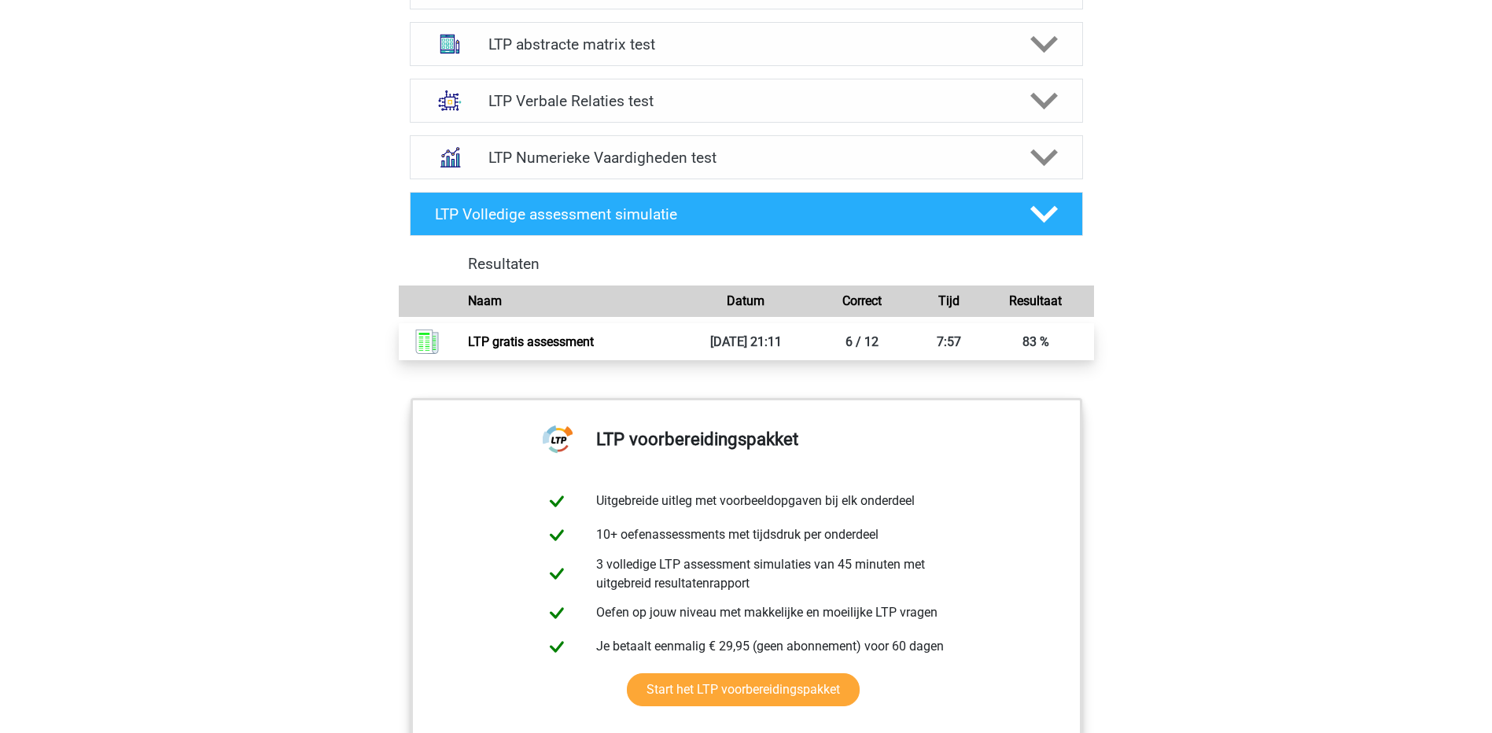
click at [546, 345] on link "LTP gratis assessment" at bounding box center [531, 341] width 126 height 15
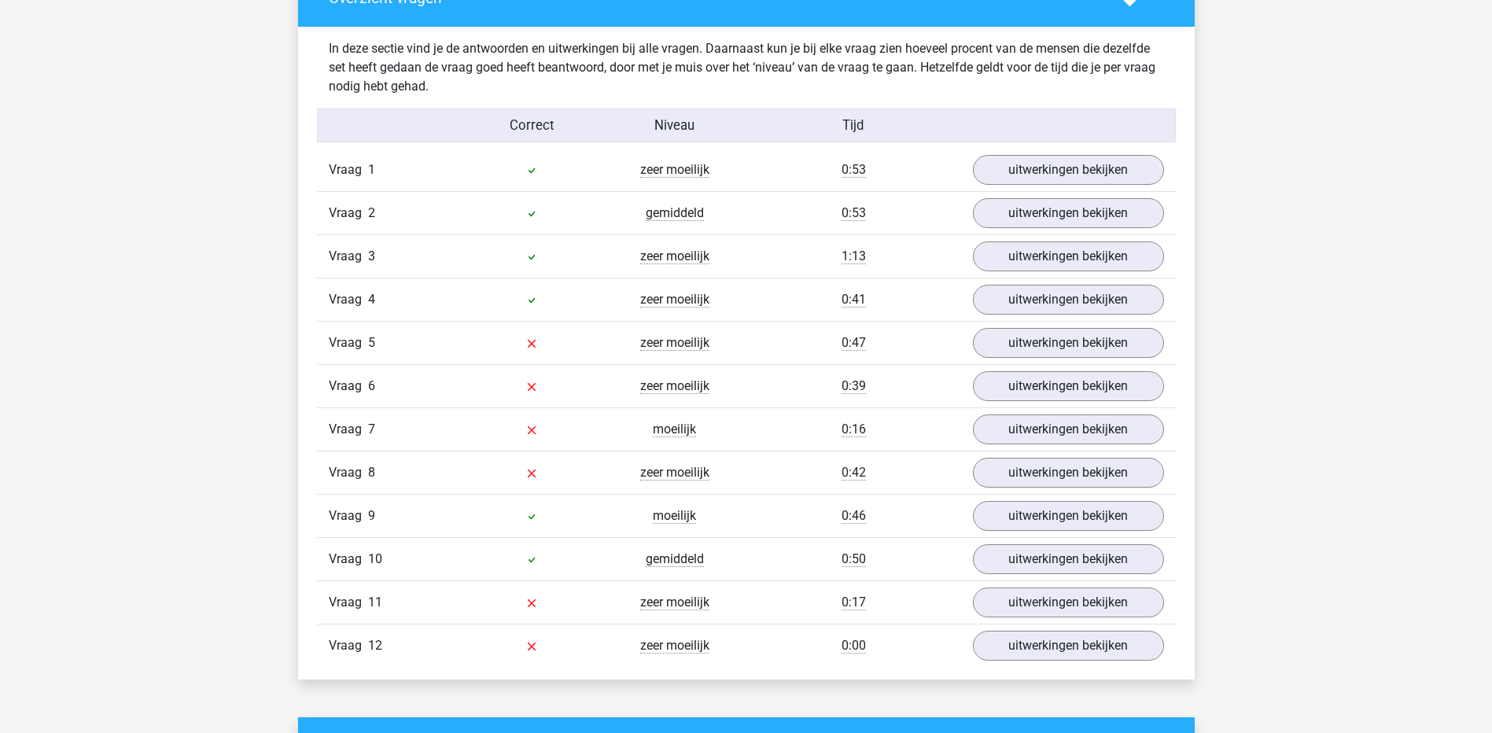
scroll to position [1652, 0]
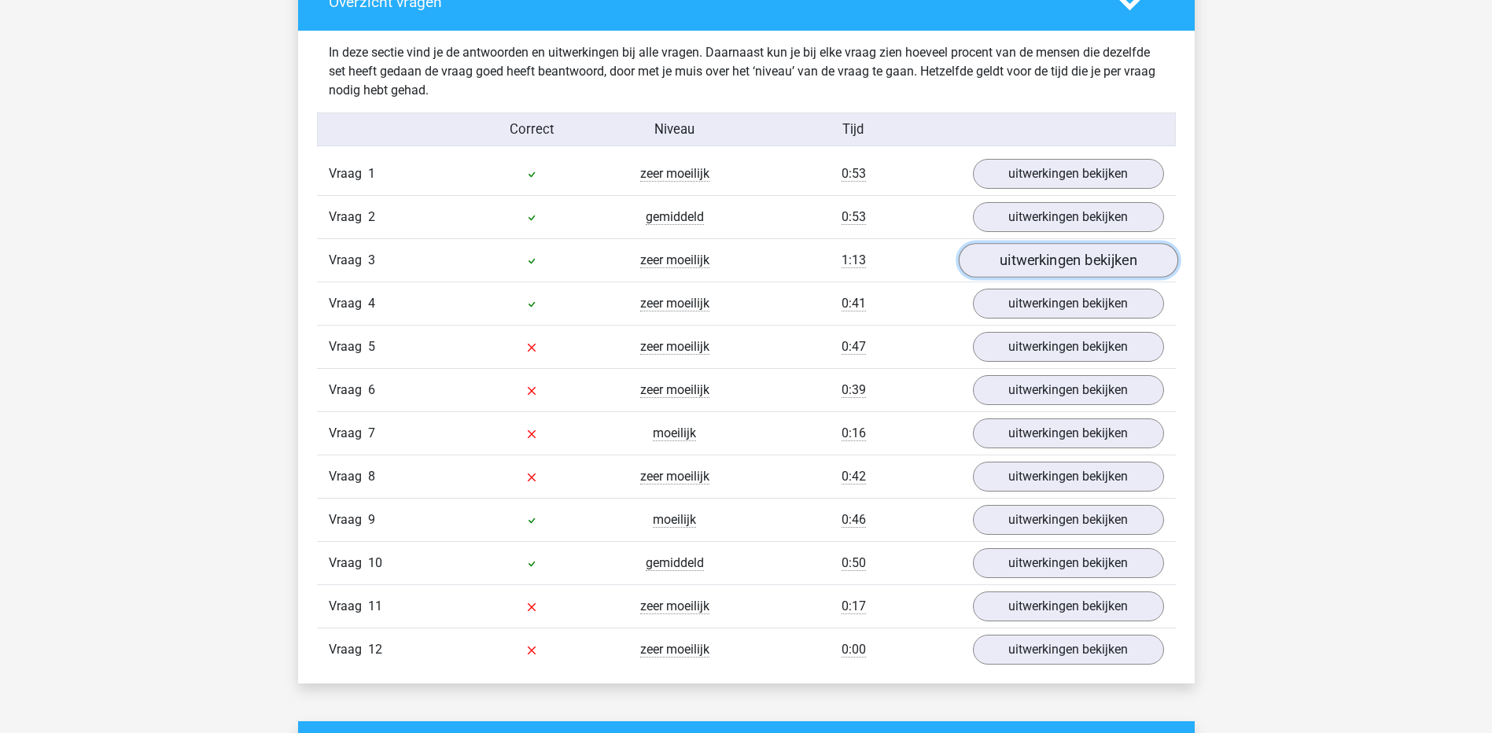
click at [1068, 248] on link "uitwerkingen bekijken" at bounding box center [1067, 260] width 219 height 35
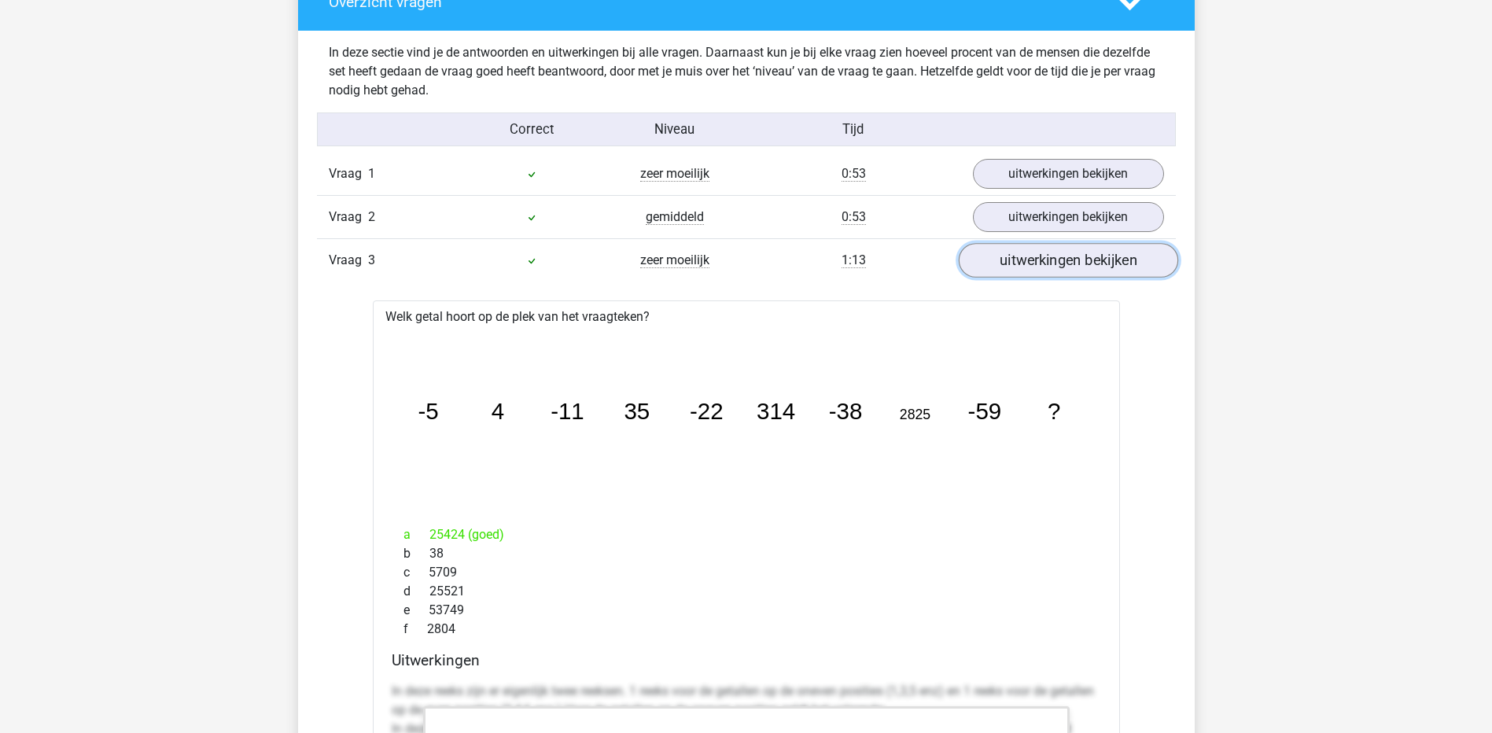
click at [1068, 249] on link "uitwerkingen bekijken" at bounding box center [1067, 260] width 219 height 35
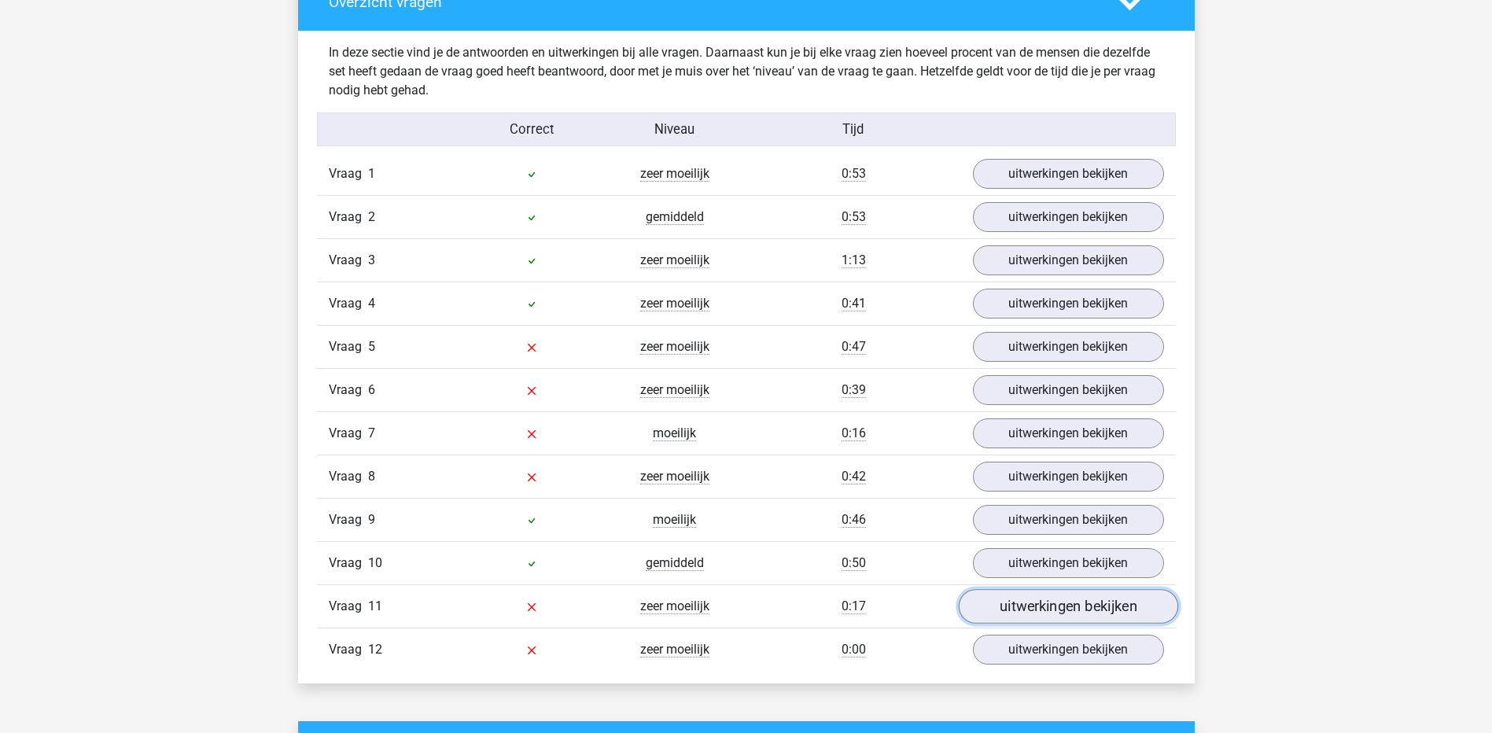
click at [1053, 610] on link "uitwerkingen bekijken" at bounding box center [1067, 606] width 219 height 35
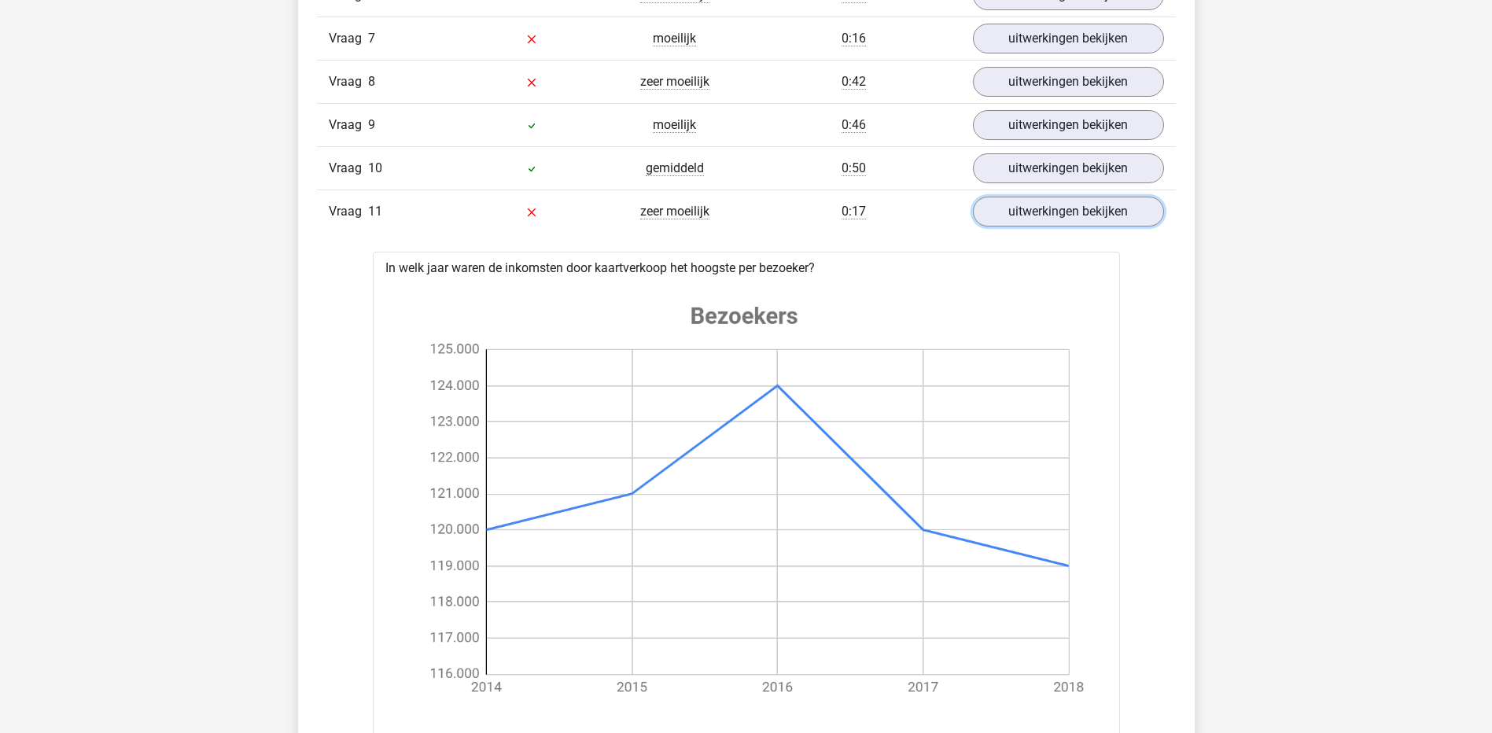
scroll to position [2045, 0]
click at [1046, 217] on link "uitwerkingen bekijken" at bounding box center [1067, 213] width 219 height 35
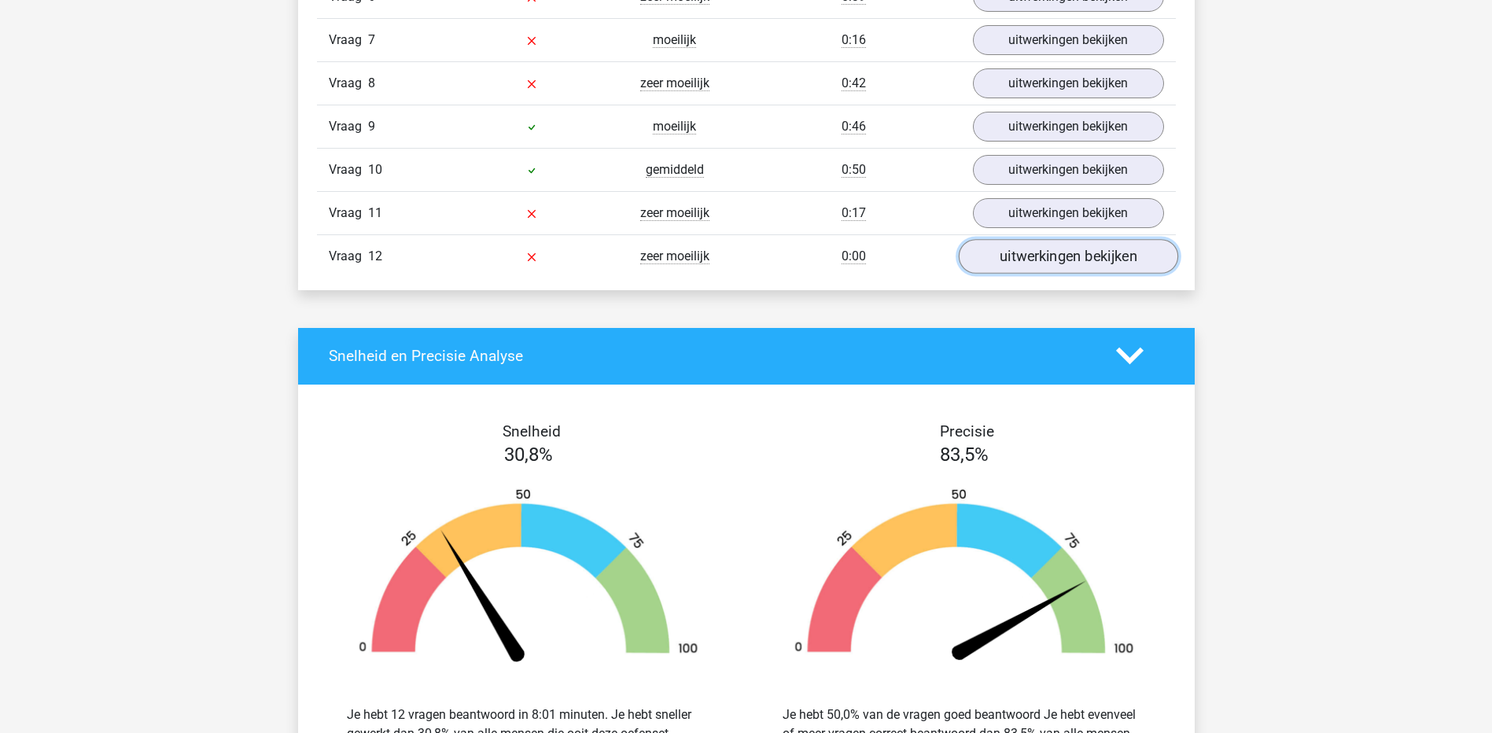
click at [1034, 256] on link "uitwerkingen bekijken" at bounding box center [1067, 256] width 219 height 35
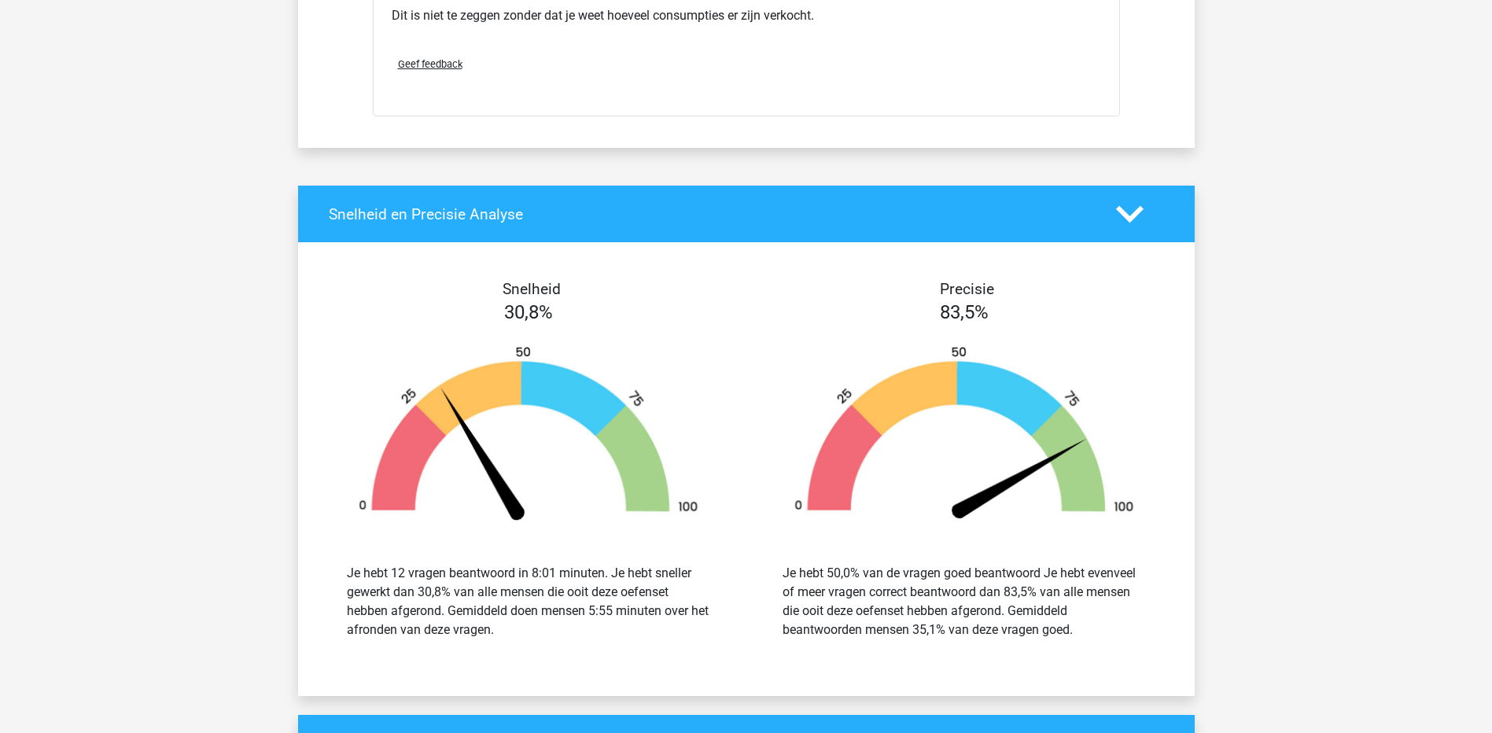
scroll to position [3383, 0]
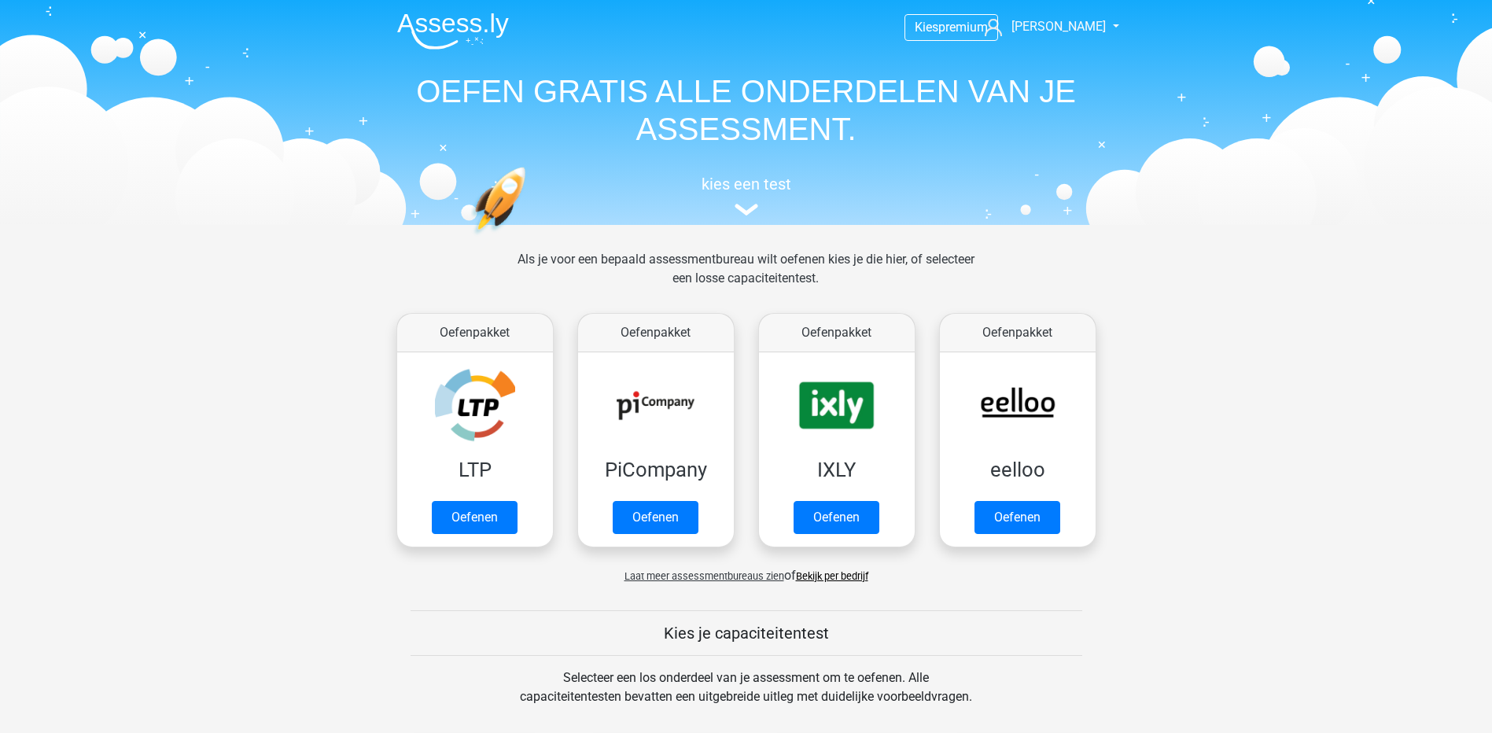
drag, startPoint x: 0, startPoint y: 0, endPoint x: 278, endPoint y: 521, distance: 590.2
click at [643, 528] on link "Oefenen" at bounding box center [655, 521] width 90 height 35
click at [850, 516] on link "Oefenen" at bounding box center [836, 521] width 90 height 35
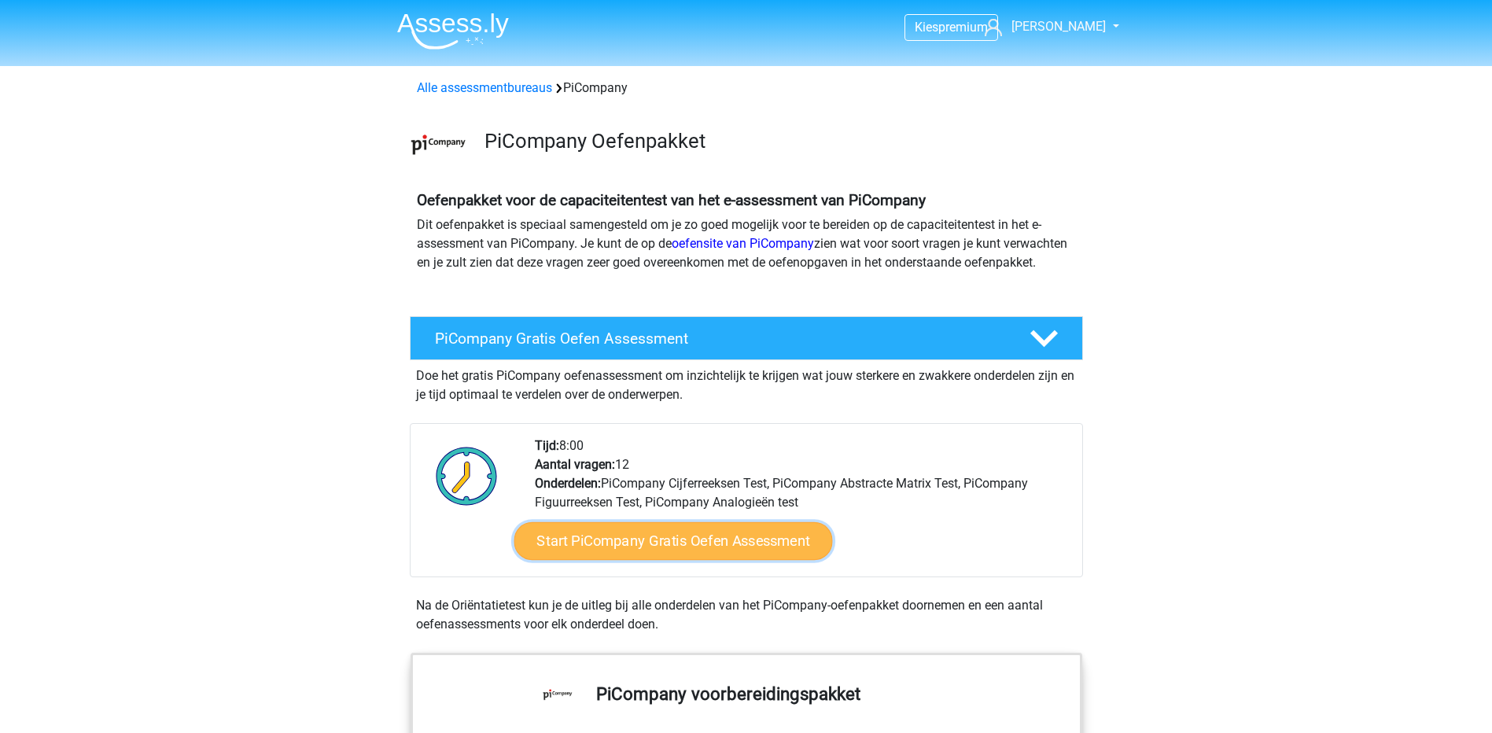
click at [705, 560] on link "Start PiCompany Gratis Oefen Assessment" at bounding box center [673, 541] width 319 height 38
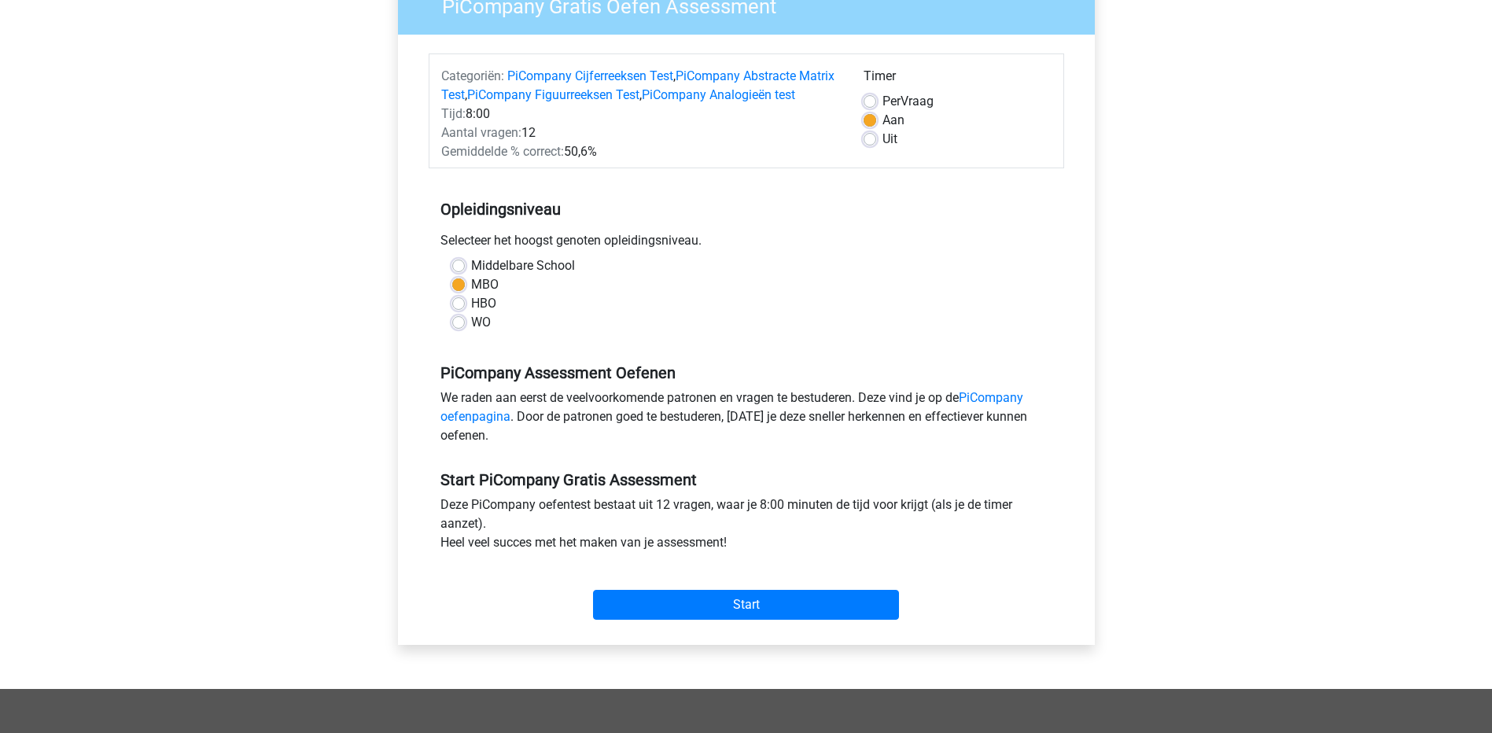
scroll to position [157, 0]
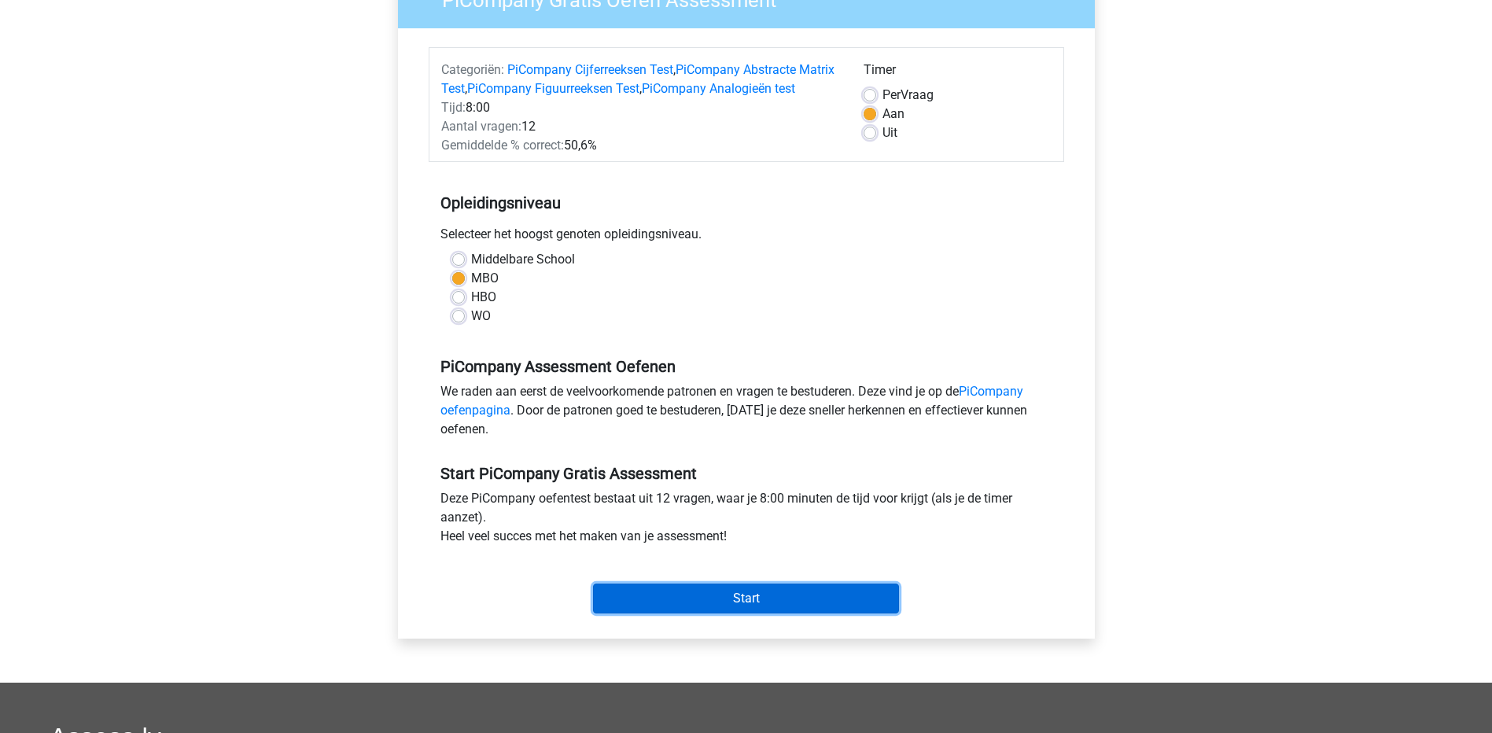
click at [823, 614] on input "Start" at bounding box center [746, 599] width 306 height 30
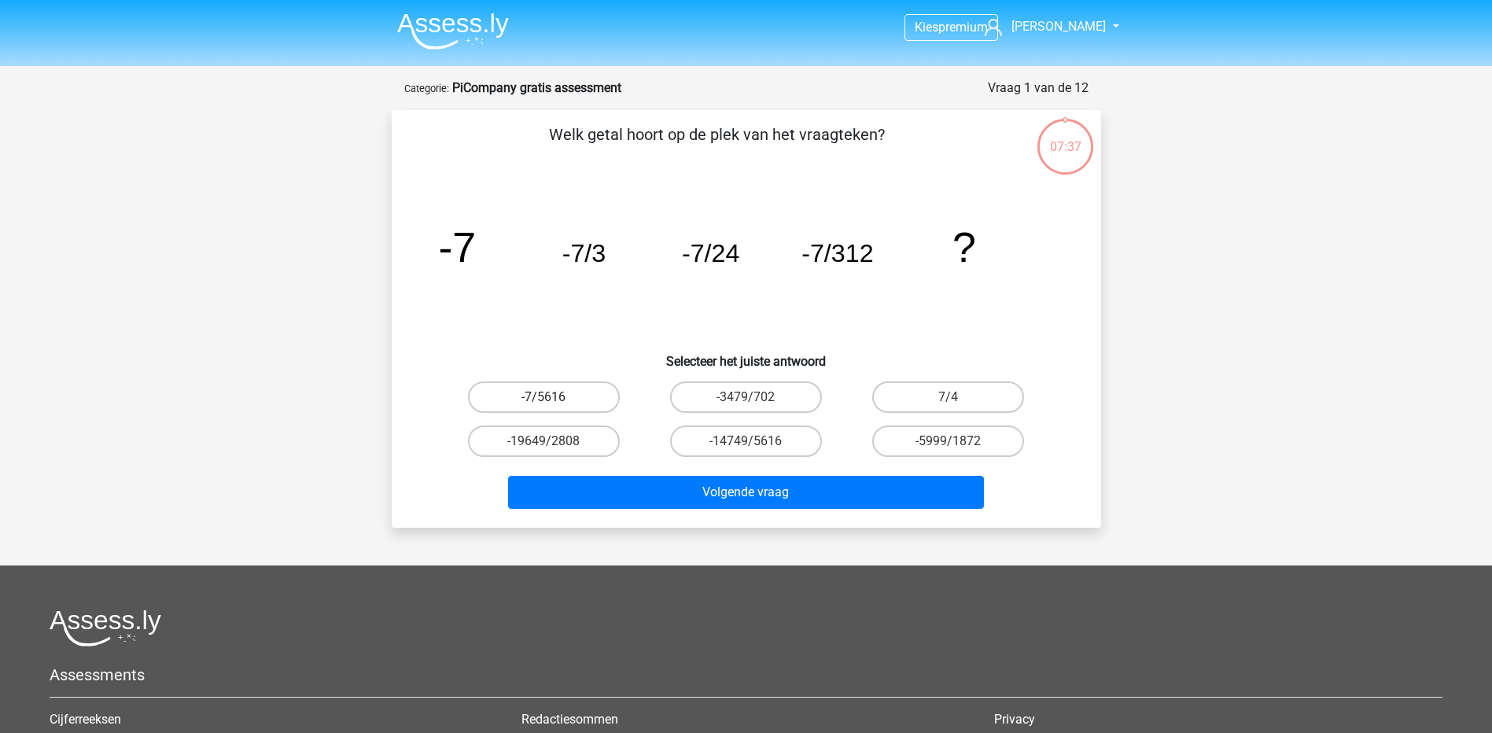
click at [550, 394] on label "-7/5616" at bounding box center [544, 397] width 152 height 31
click at [550, 397] on input "-7/5616" at bounding box center [549, 402] width 10 height 10
radio input "true"
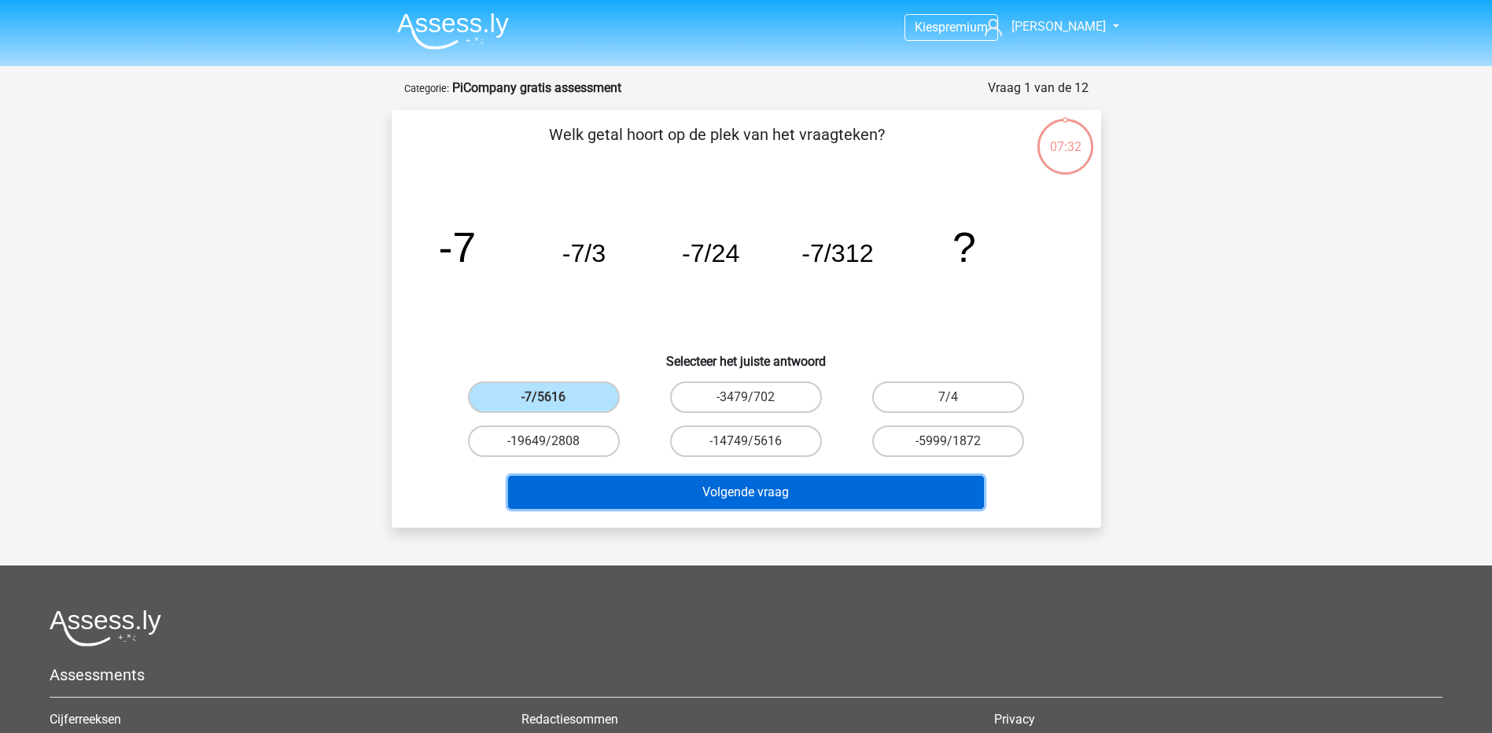
click at [755, 495] on button "Volgende vraag" at bounding box center [746, 492] width 476 height 33
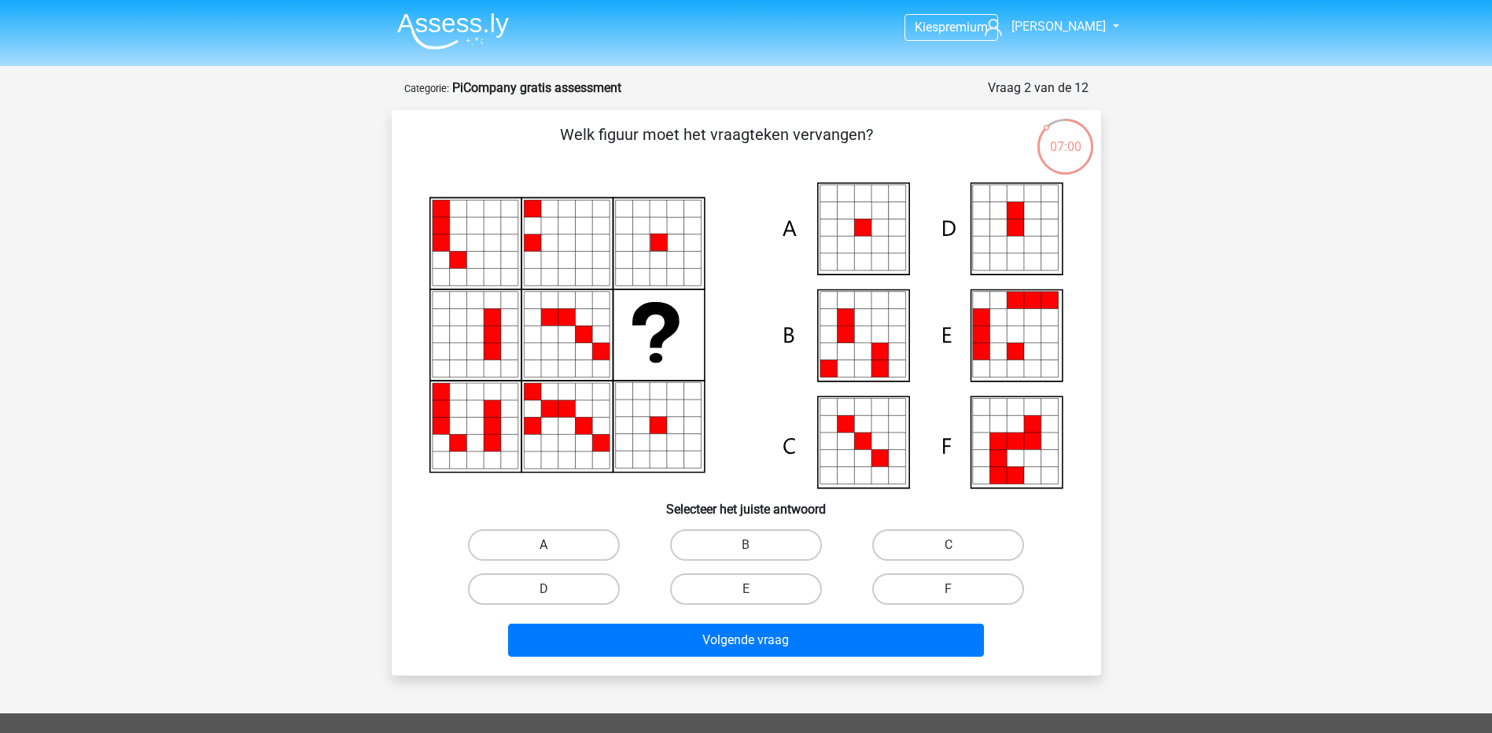
click at [555, 541] on label "A" at bounding box center [544, 544] width 152 height 31
click at [554, 545] on input "A" at bounding box center [549, 550] width 10 height 10
radio input "true"
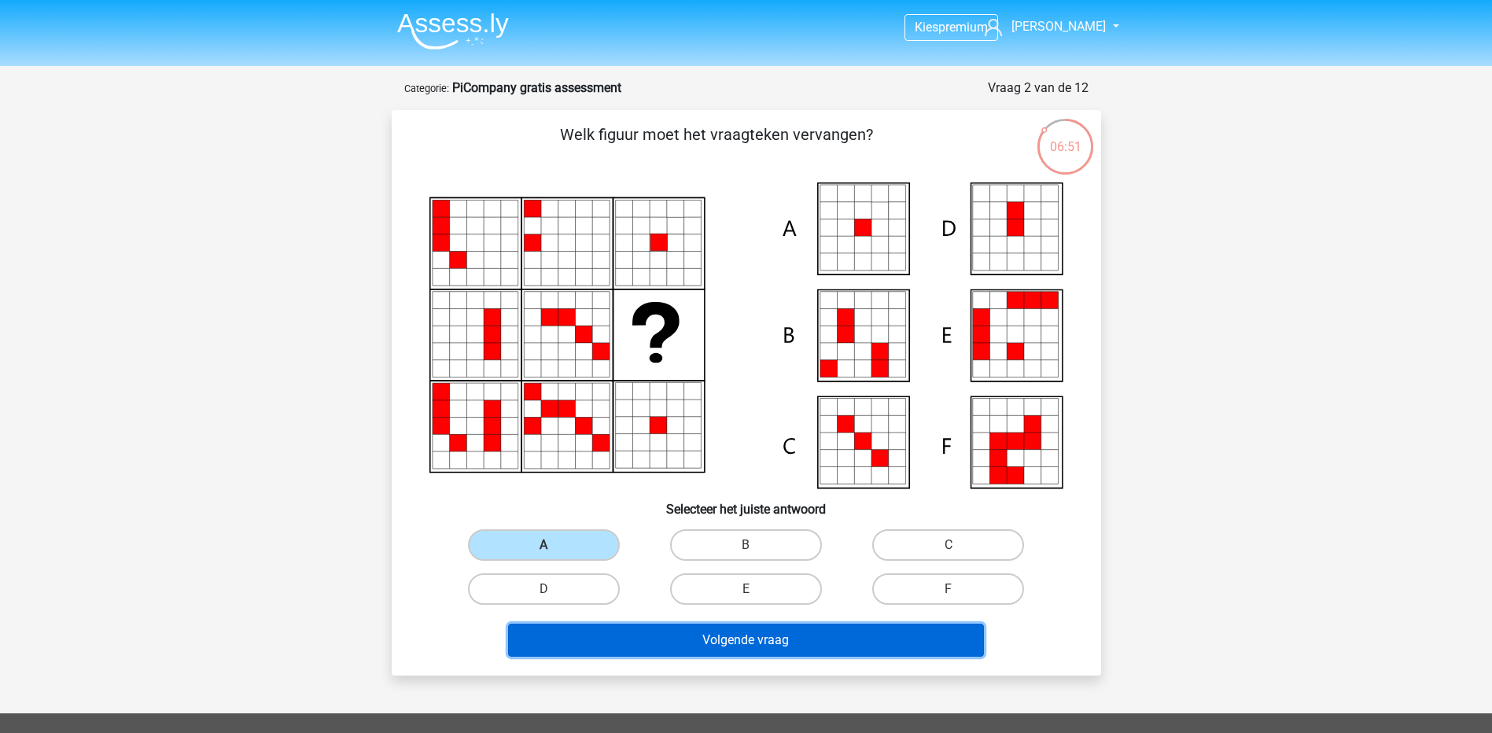
click at [865, 643] on button "Volgende vraag" at bounding box center [746, 640] width 476 height 33
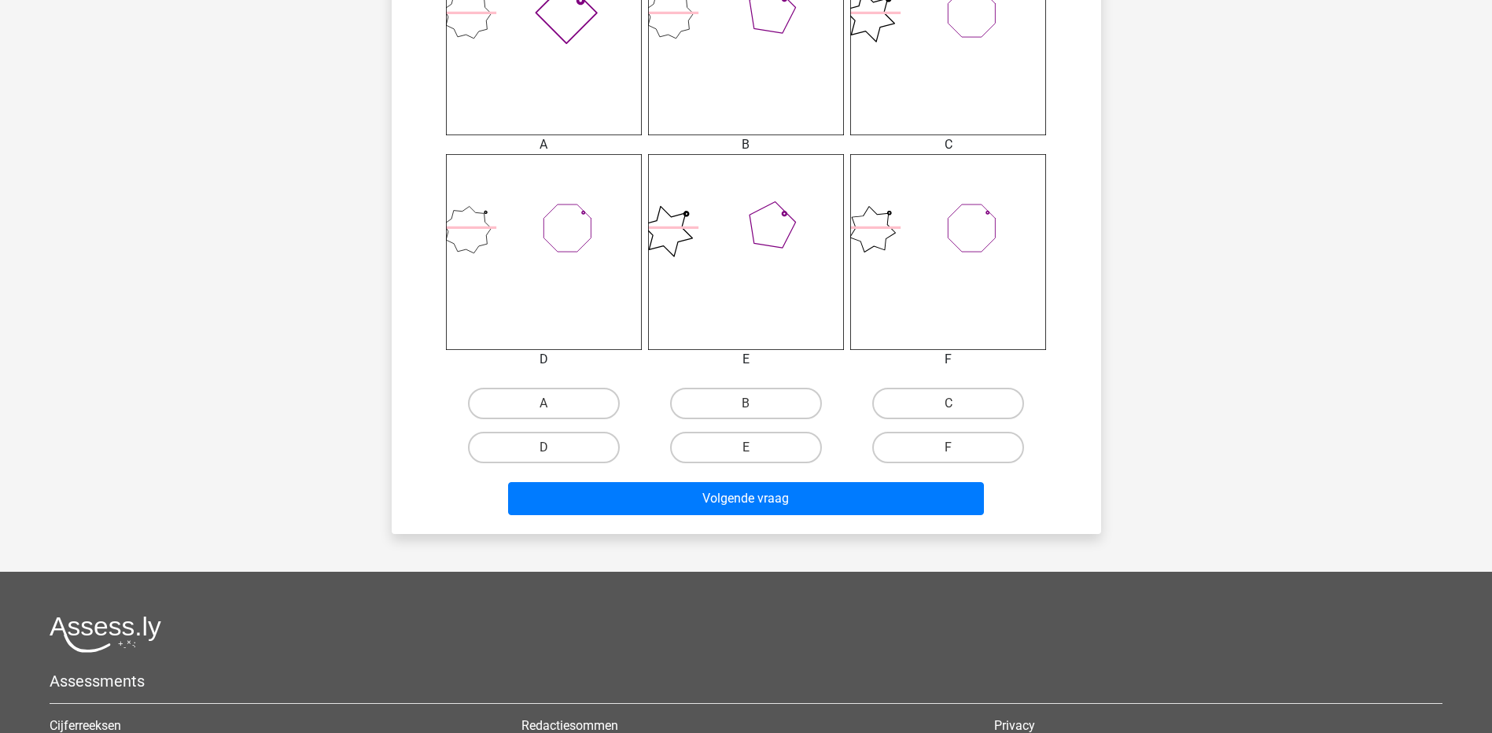
scroll to position [708, 0]
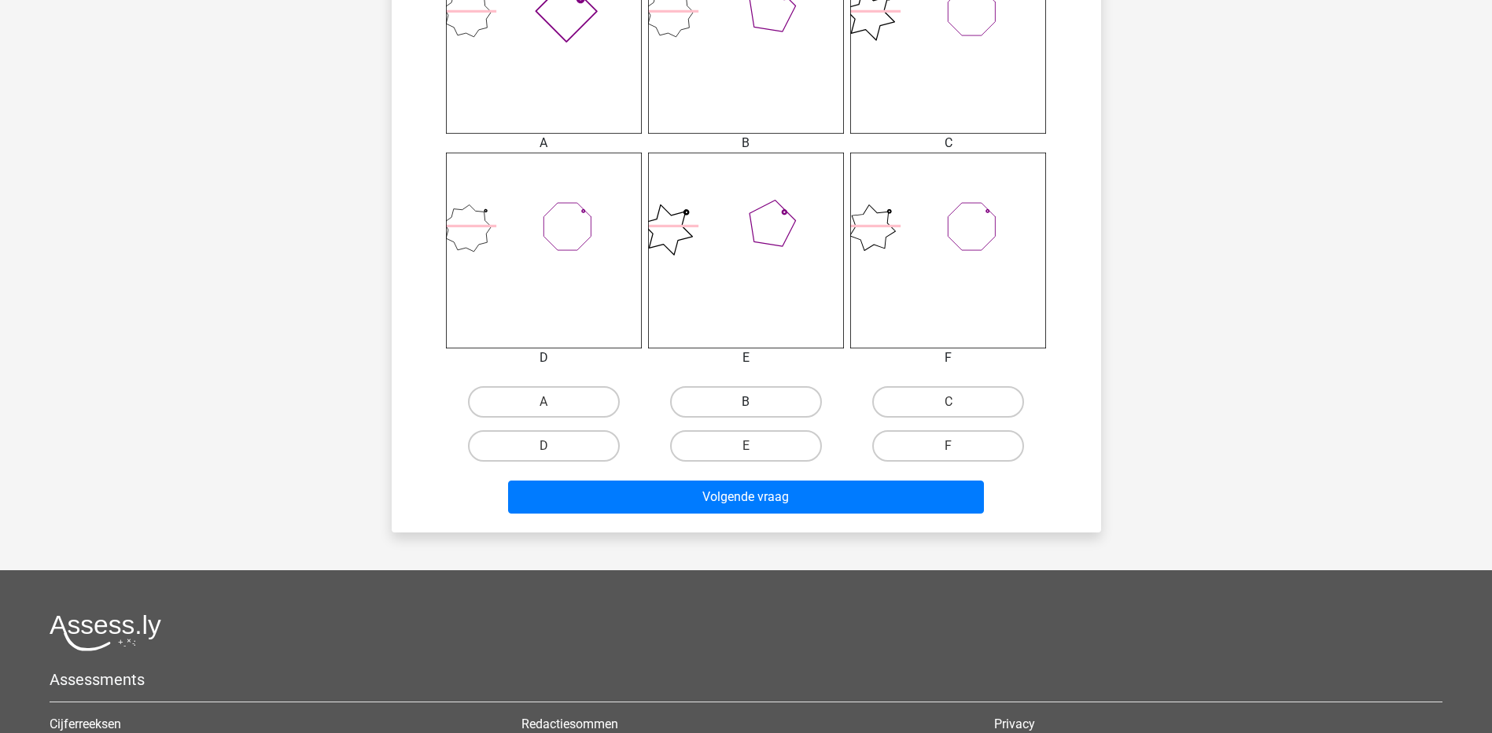
click at [747, 398] on label "B" at bounding box center [746, 401] width 152 height 31
click at [747, 402] on input "B" at bounding box center [751, 407] width 10 height 10
radio input "true"
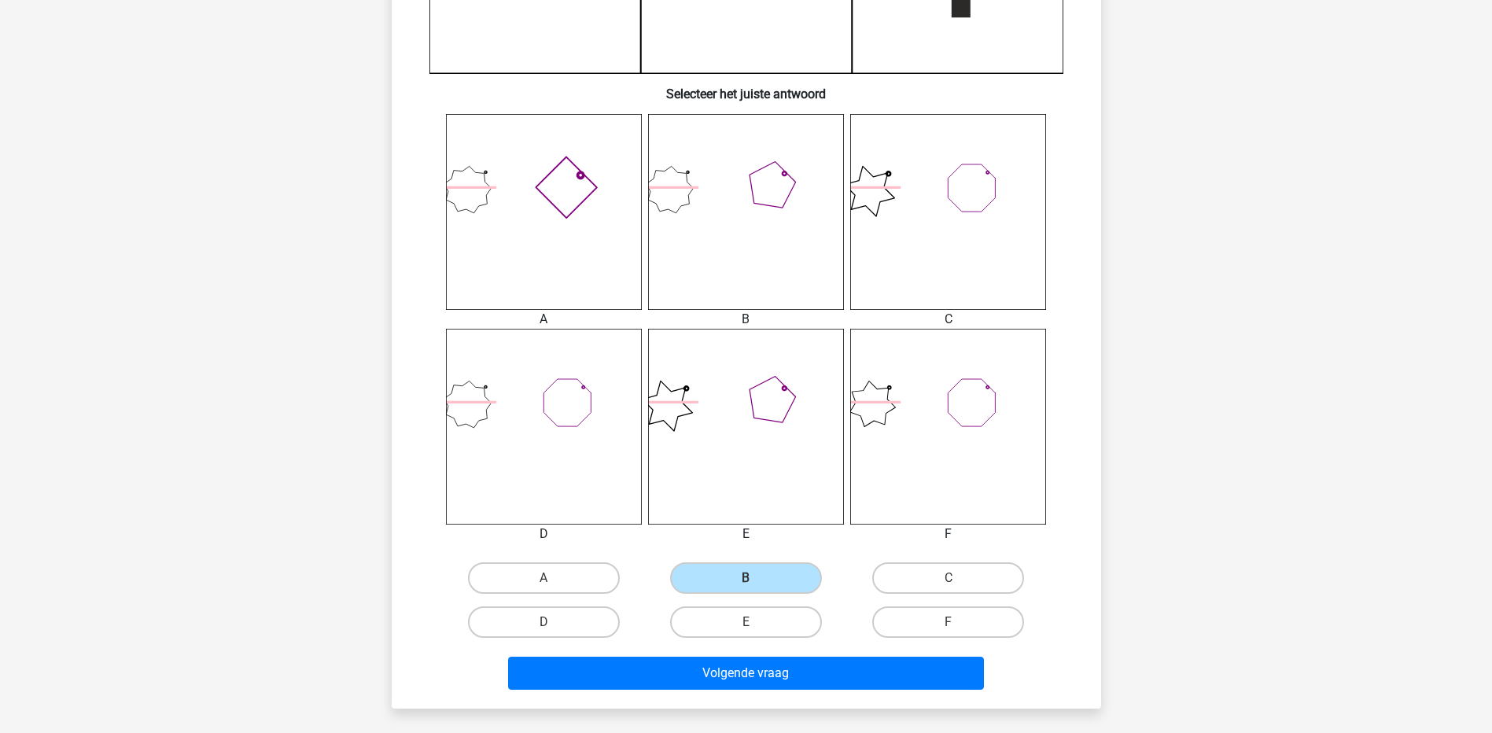
scroll to position [551, 0]
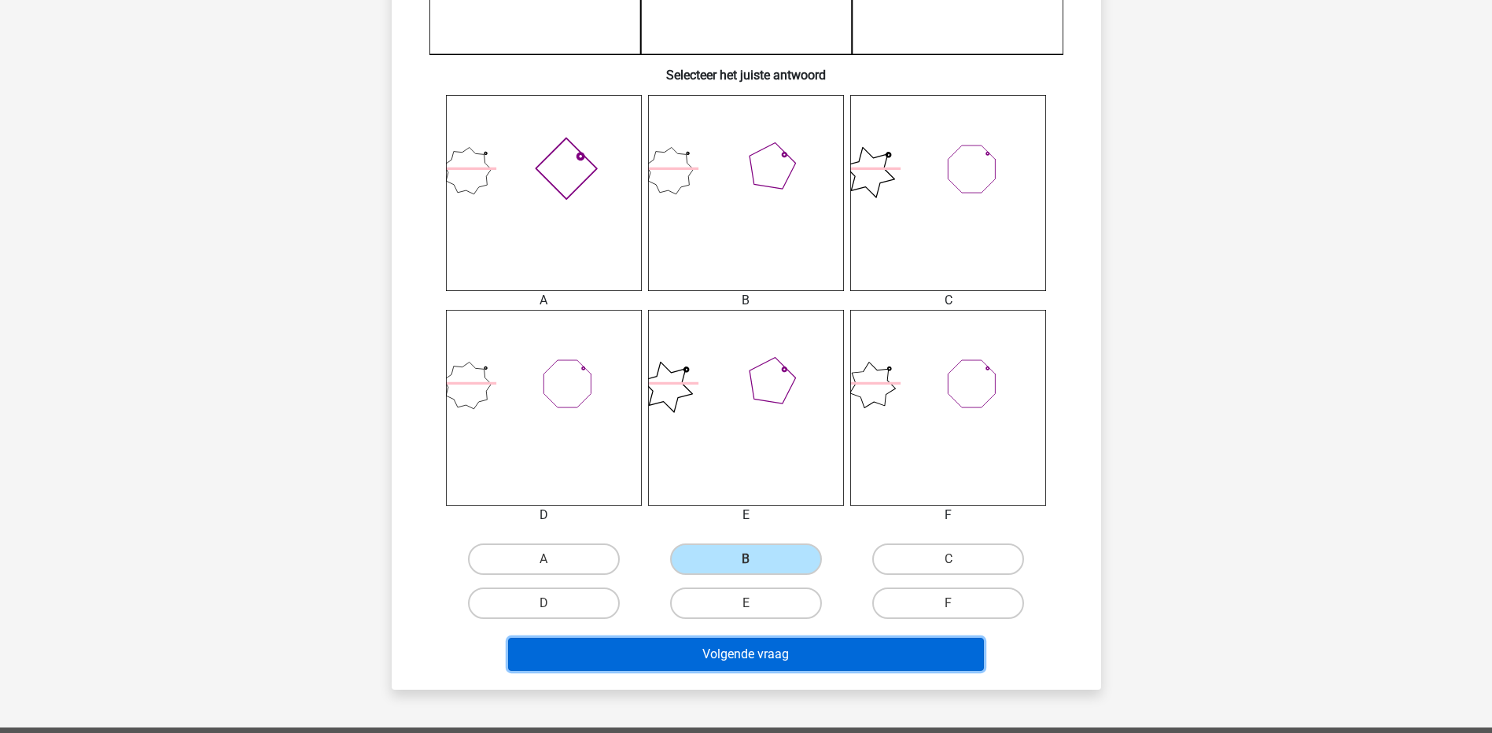
click at [806, 661] on button "Volgende vraag" at bounding box center [746, 654] width 476 height 33
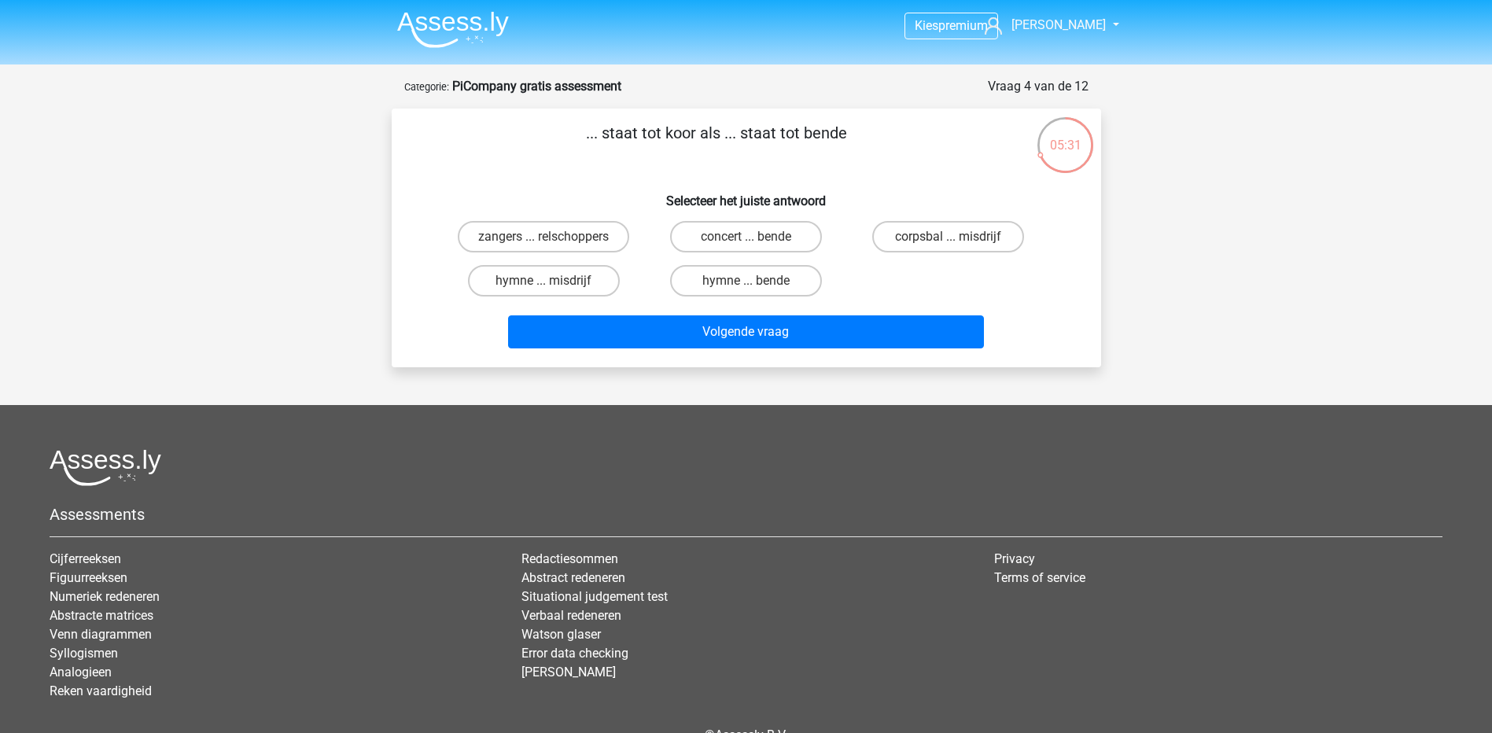
scroll to position [0, 0]
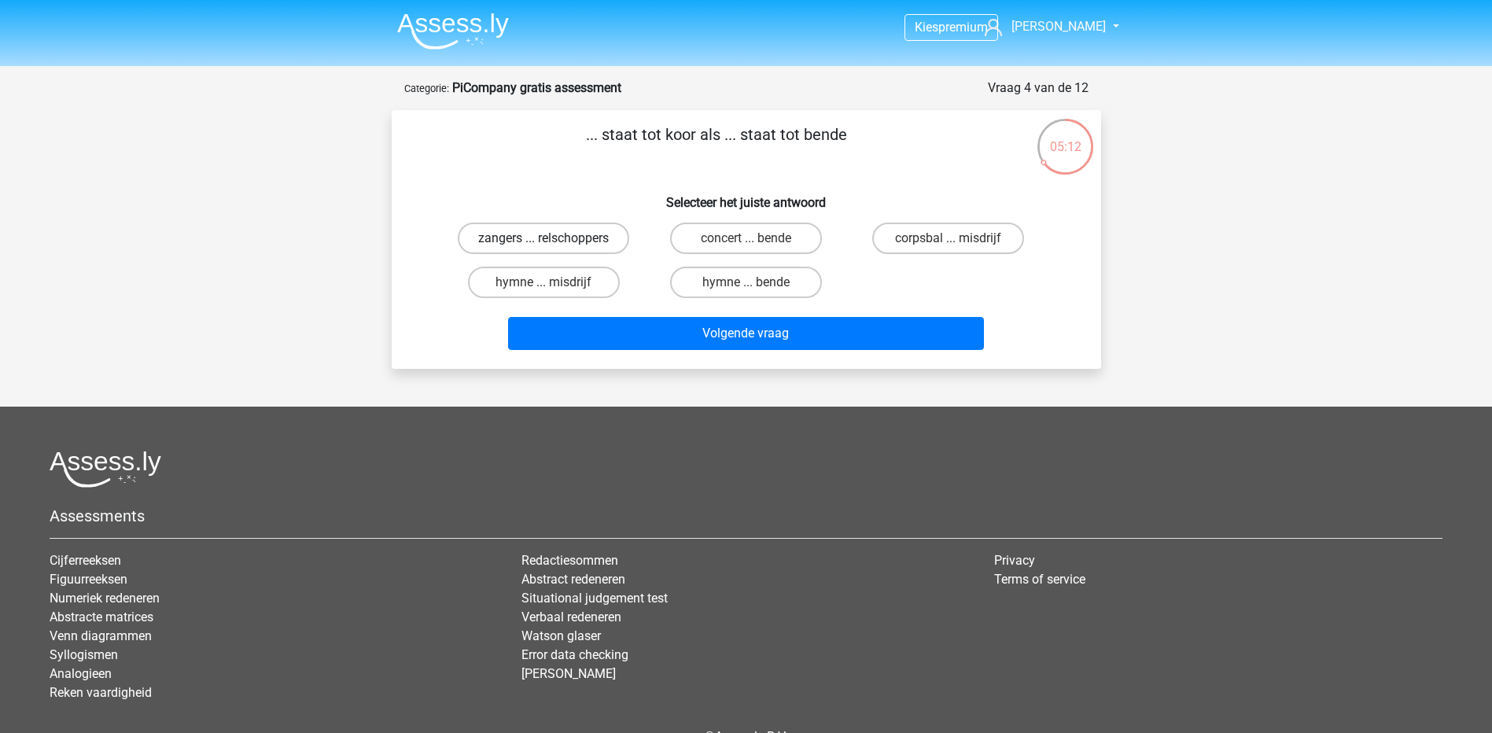
click at [577, 238] on label "zangers ... relschoppers" at bounding box center [543, 238] width 171 height 31
click at [554, 238] on input "zangers ... relschoppers" at bounding box center [549, 243] width 10 height 10
radio input "true"
click at [930, 239] on label "corpsbal ... misdrijf" at bounding box center [948, 238] width 152 height 31
click at [949, 239] on input "corpsbal ... misdrijf" at bounding box center [954, 243] width 10 height 10
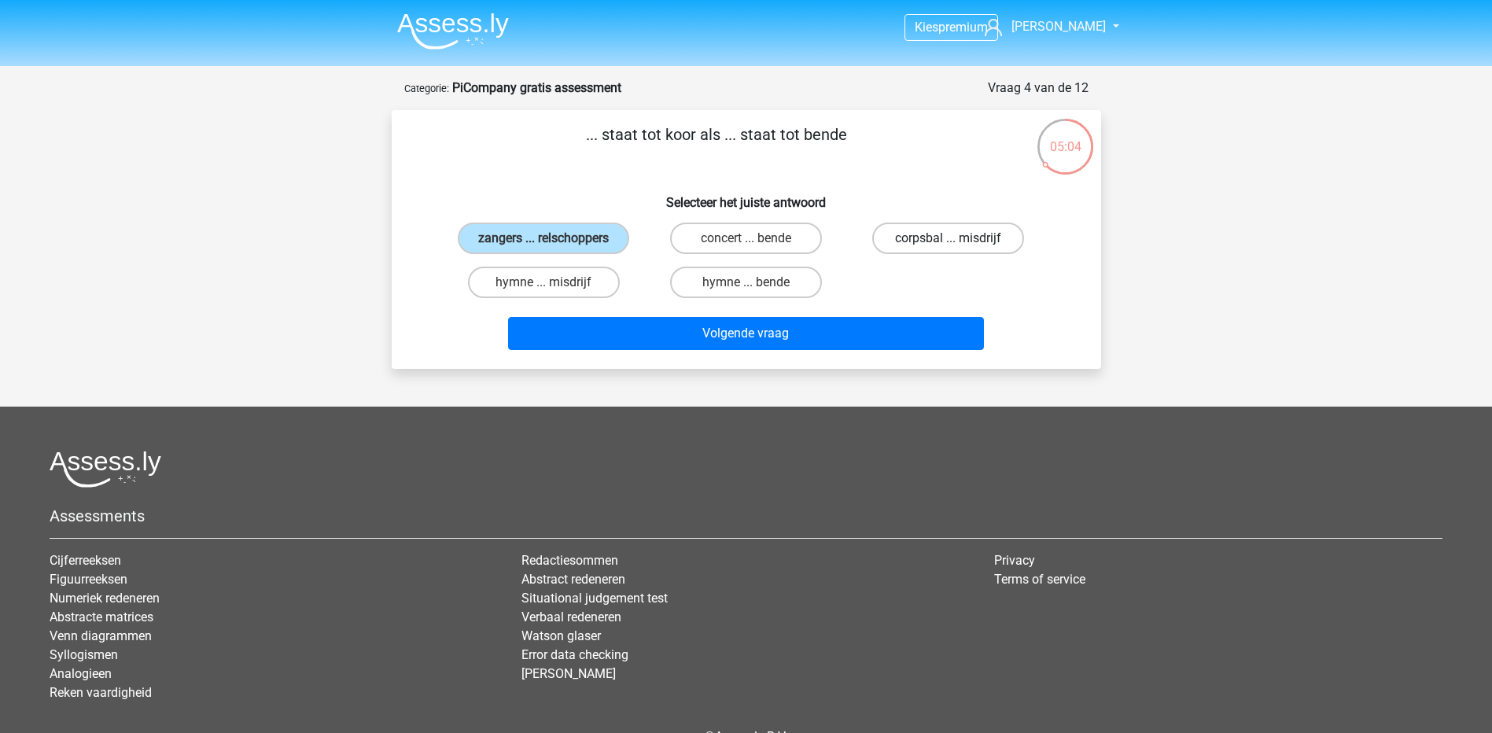
radio input "true"
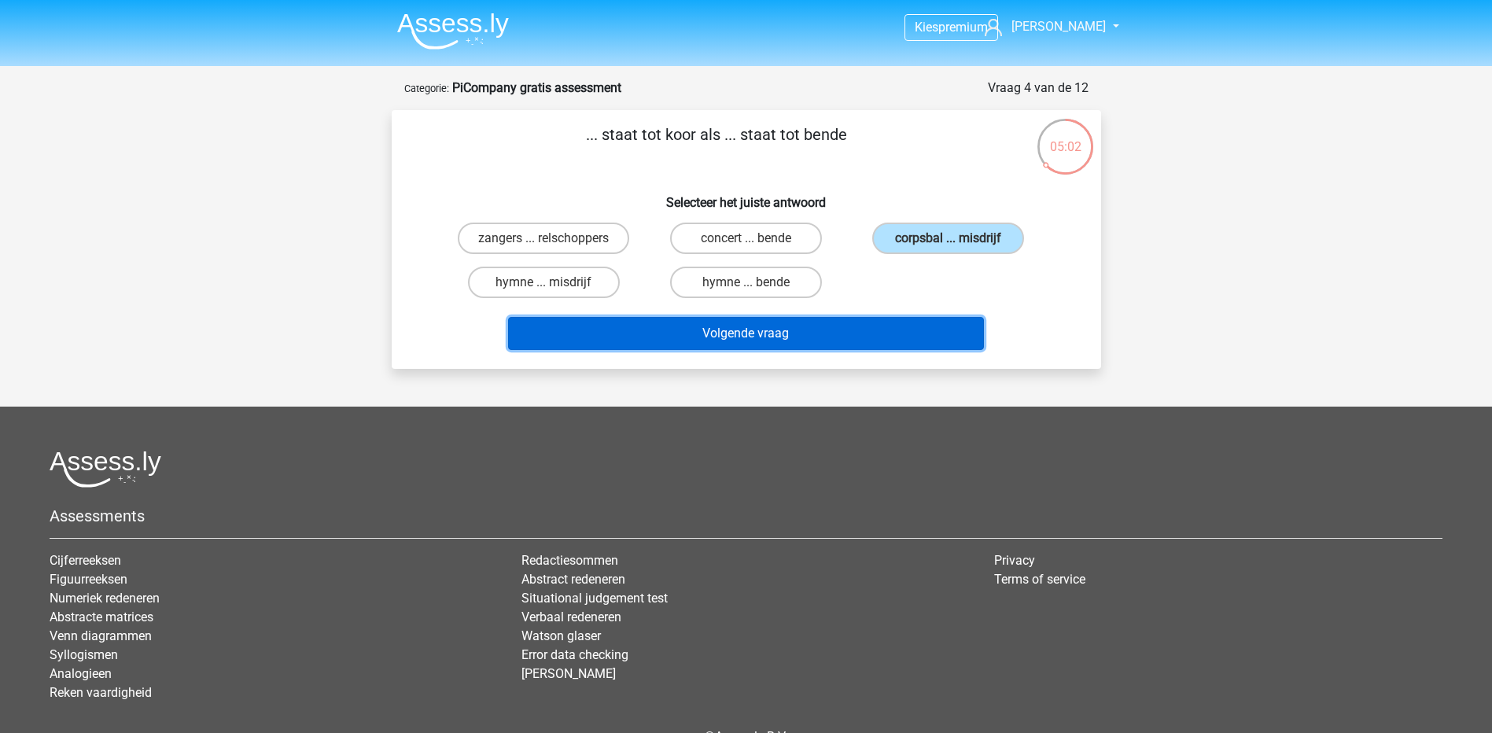
click at [886, 341] on button "Volgende vraag" at bounding box center [746, 333] width 476 height 33
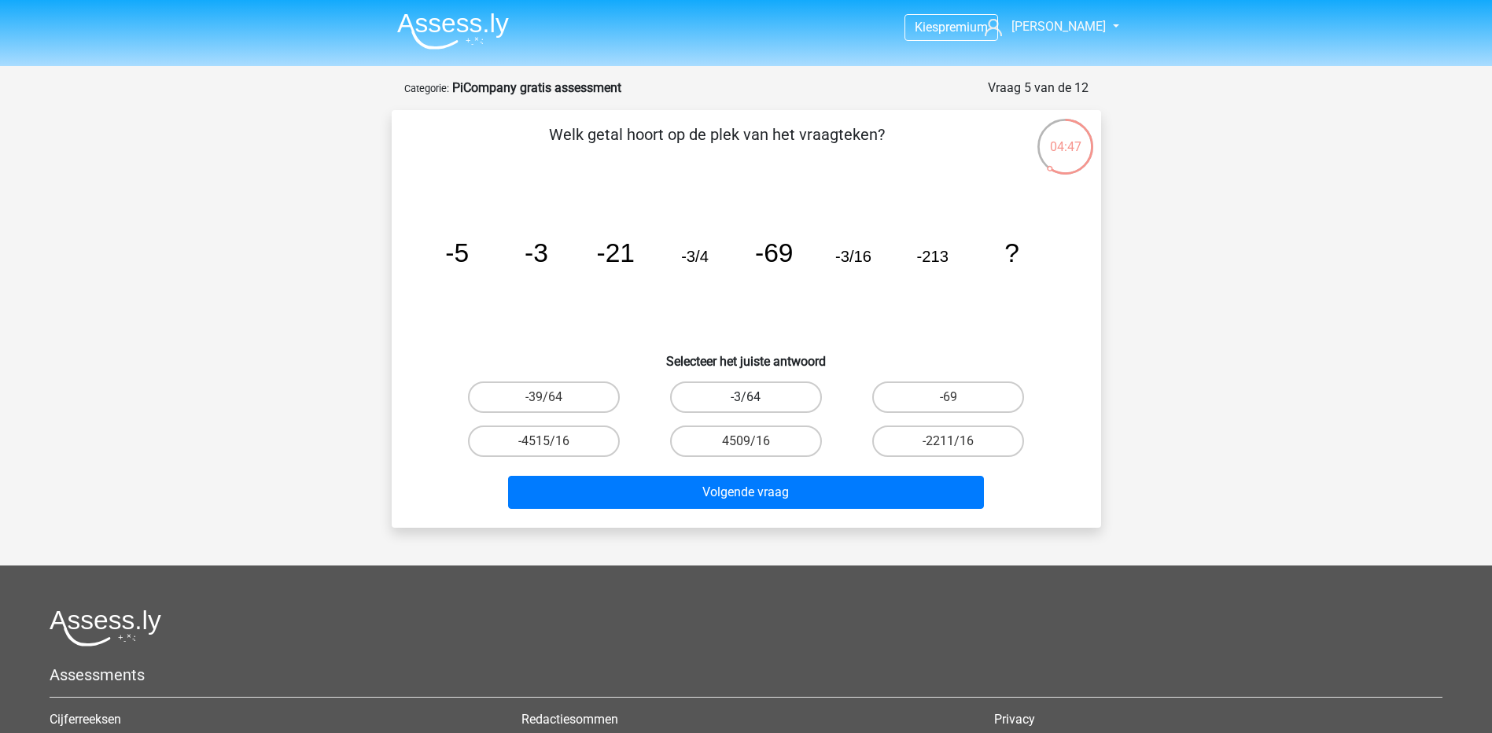
click at [783, 400] on label "-3/64" at bounding box center [746, 397] width 152 height 31
click at [756, 400] on input "-3/64" at bounding box center [751, 402] width 10 height 10
radio input "true"
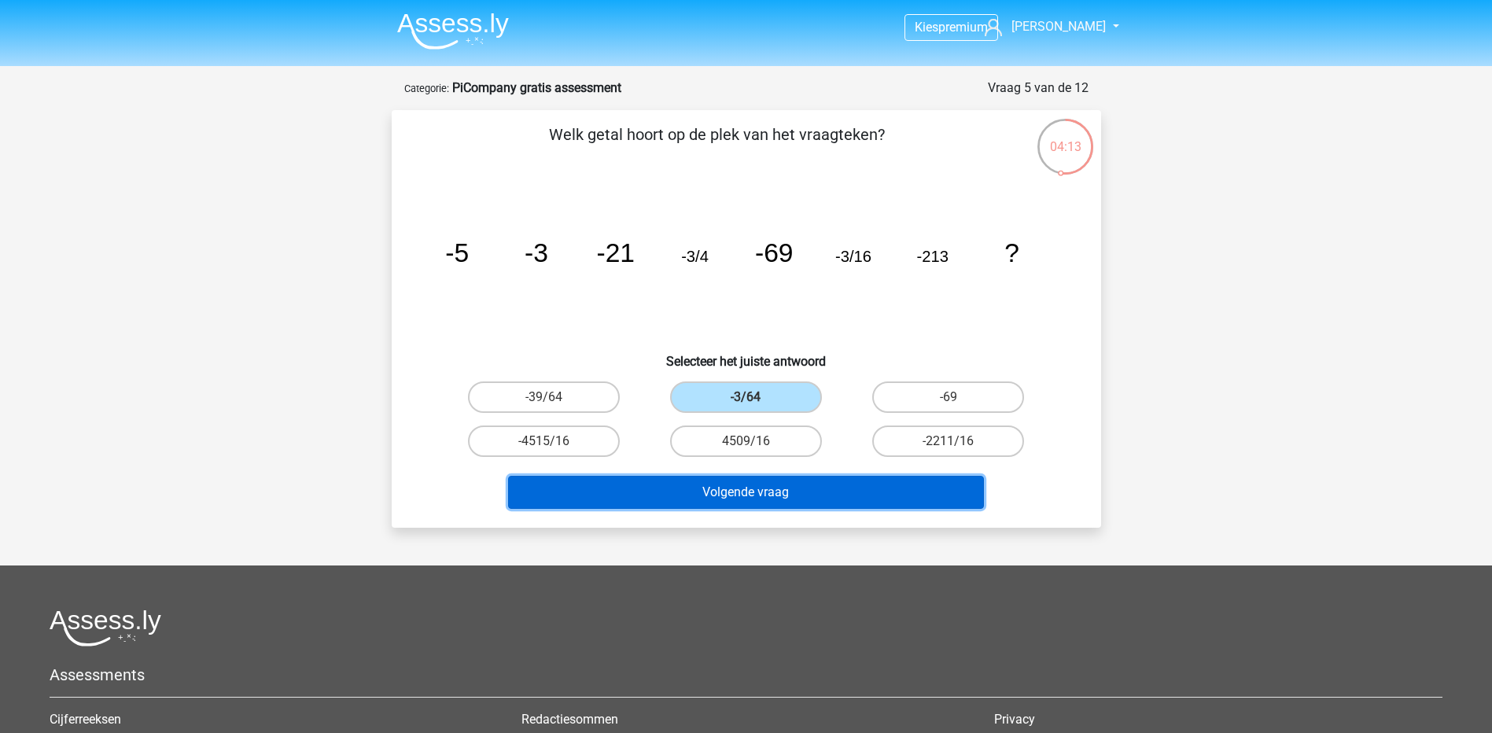
click at [787, 488] on button "Volgende vraag" at bounding box center [746, 492] width 476 height 33
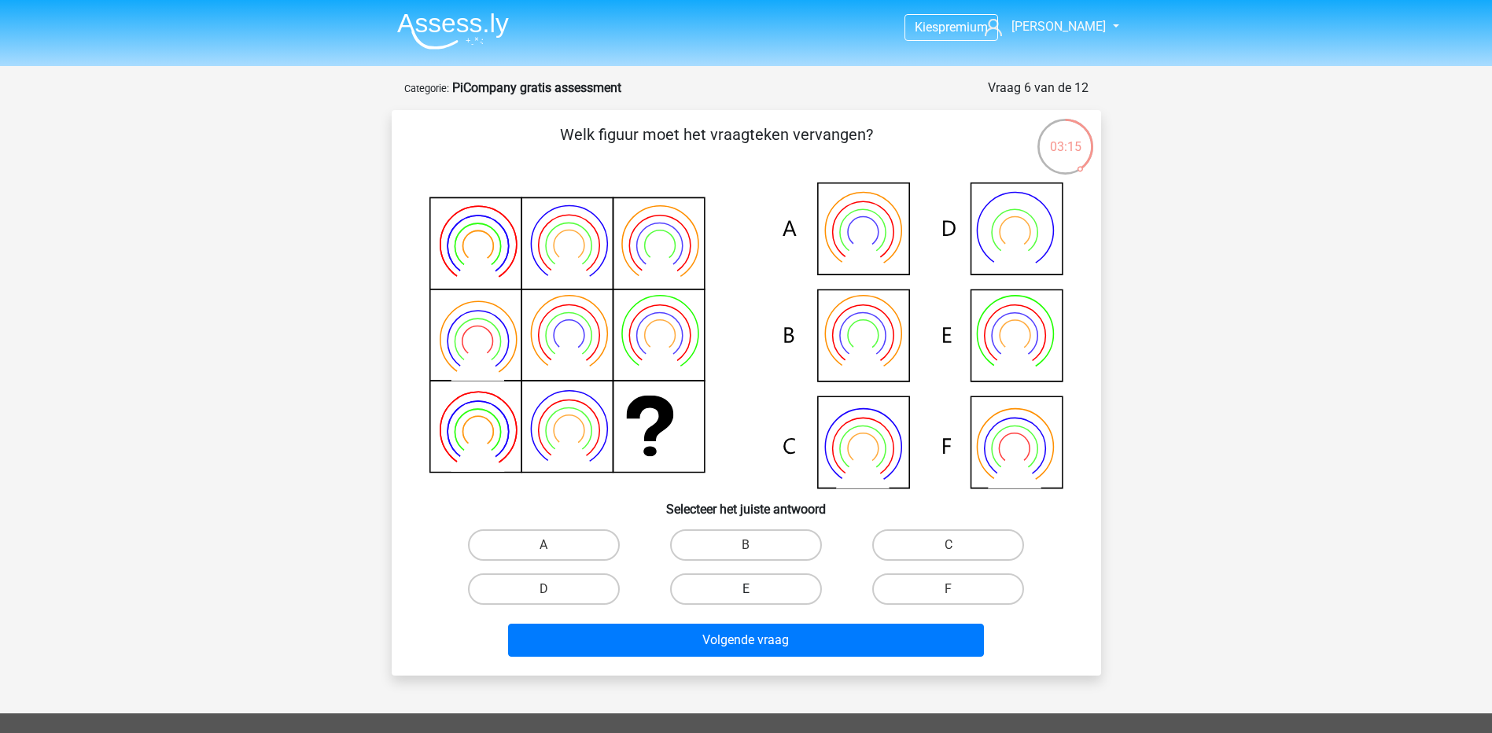
click at [732, 590] on label "E" at bounding box center [746, 588] width 152 height 31
click at [746, 590] on input "E" at bounding box center [751, 594] width 10 height 10
radio input "true"
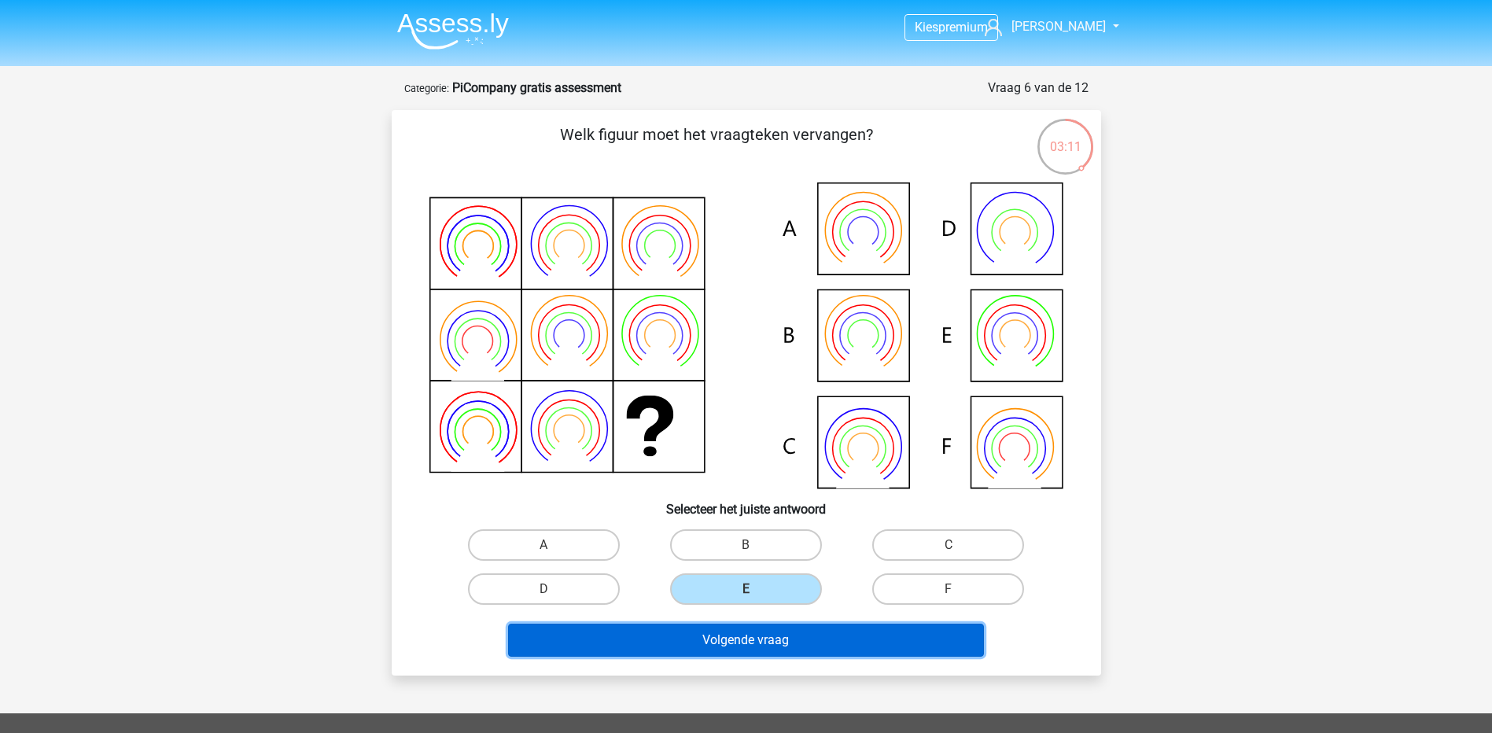
click at [817, 645] on button "Volgende vraag" at bounding box center [746, 640] width 476 height 33
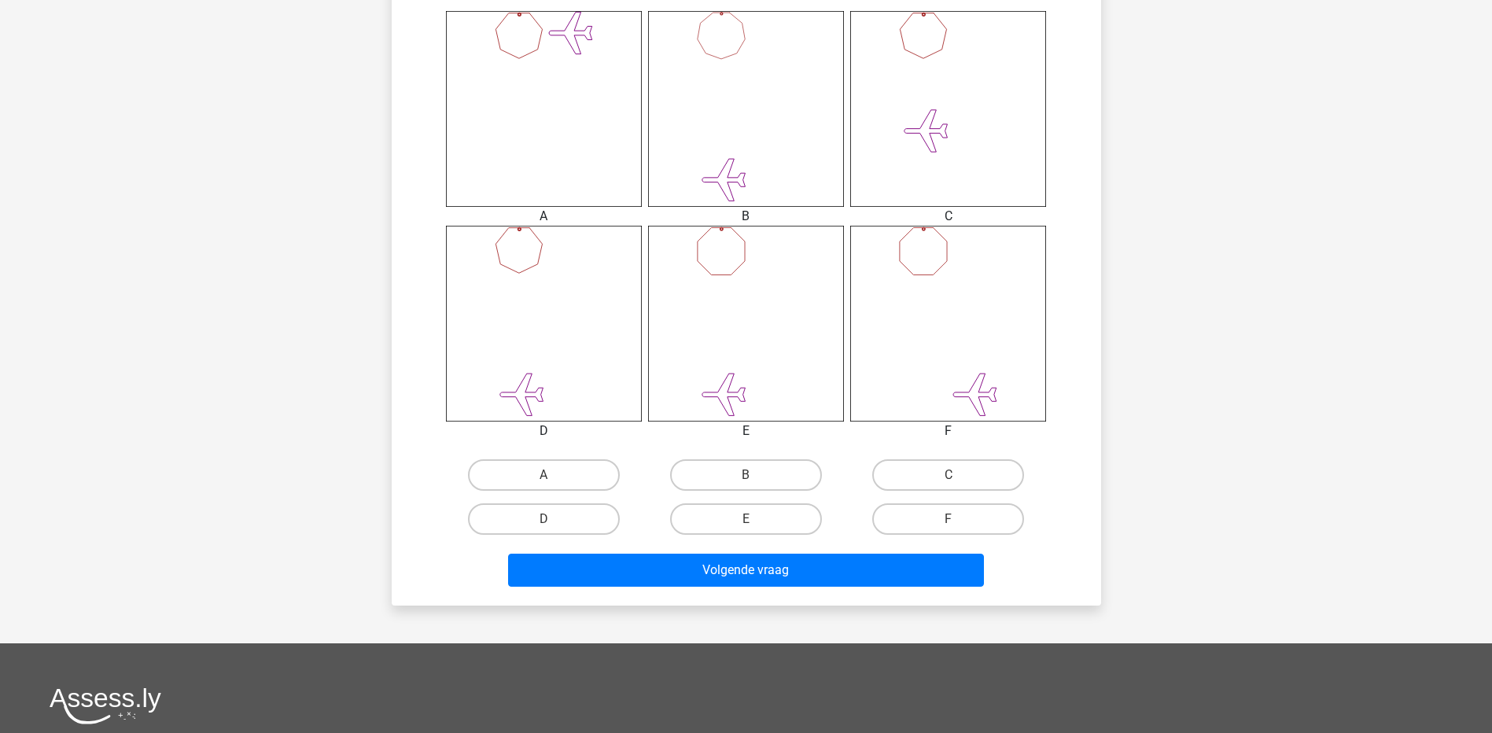
scroll to position [708, 0]
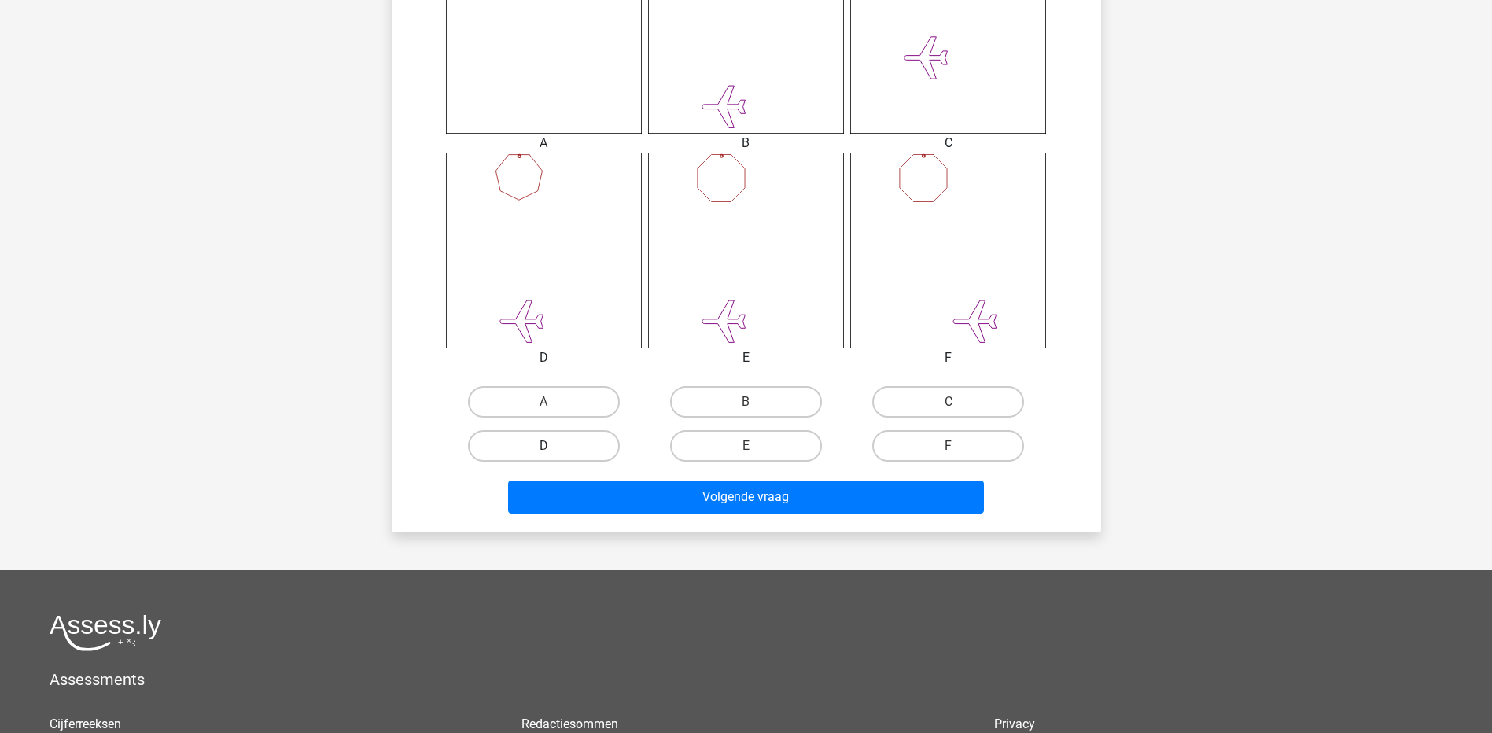
click at [541, 441] on label "D" at bounding box center [544, 445] width 152 height 31
click at [544, 446] on input "D" at bounding box center [549, 451] width 10 height 10
radio input "true"
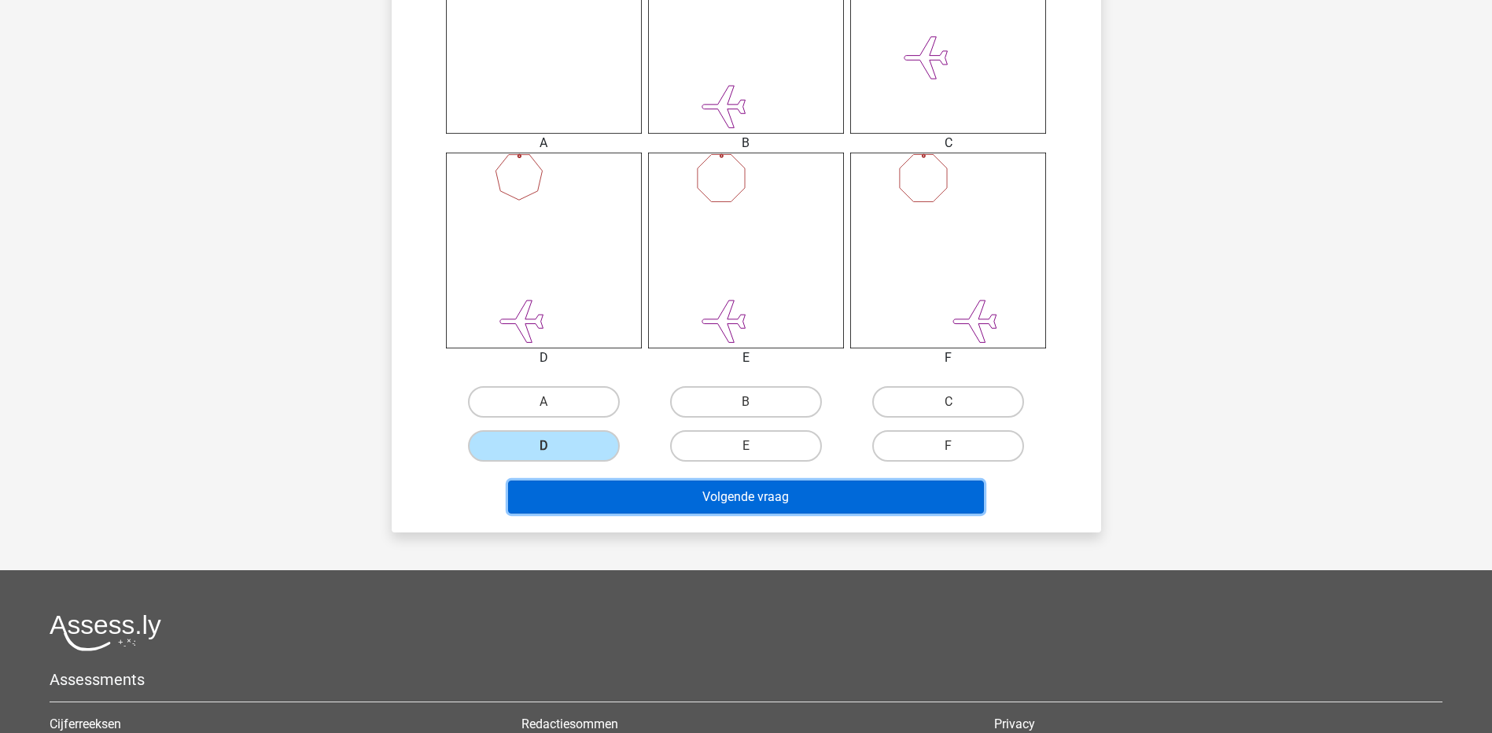
click at [709, 506] on button "Volgende vraag" at bounding box center [746, 497] width 476 height 33
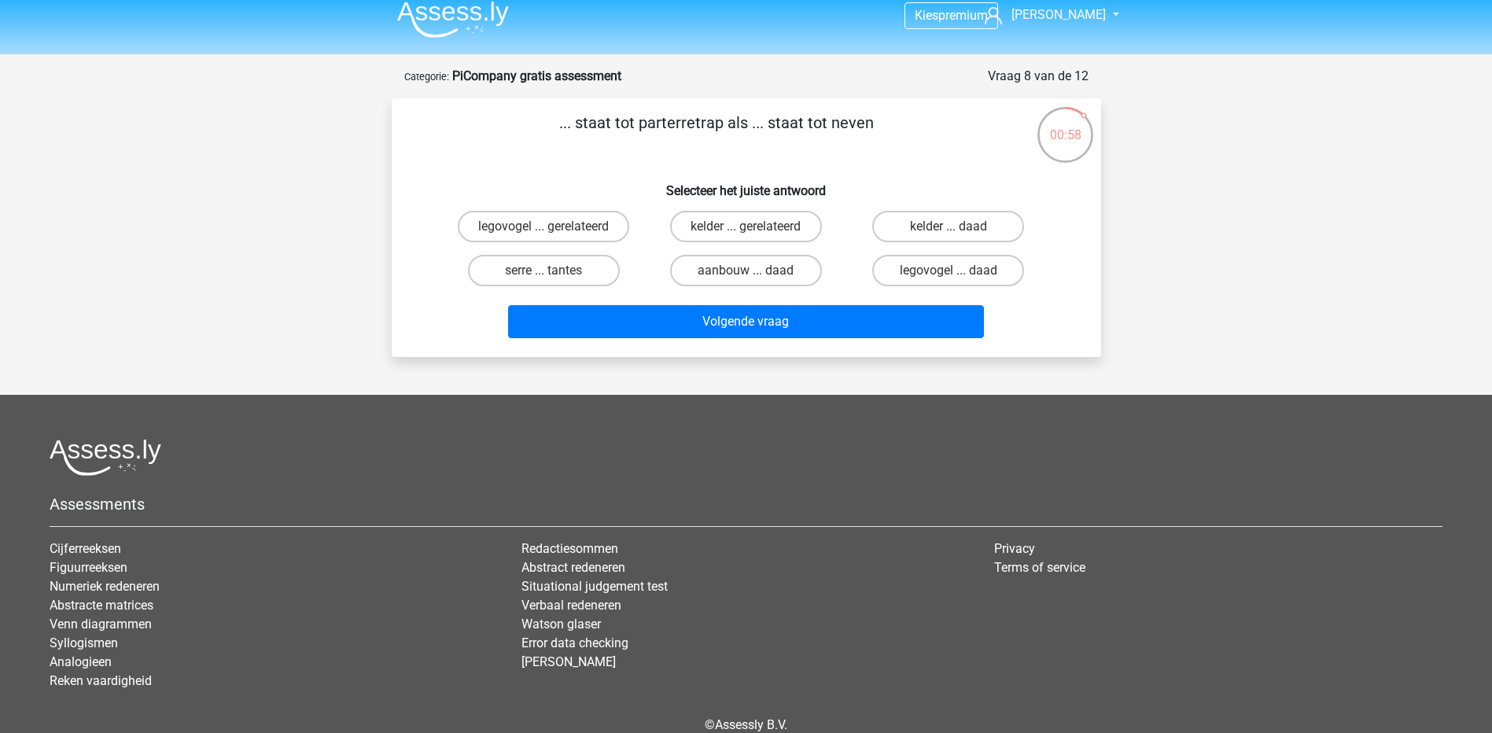
scroll to position [0, 0]
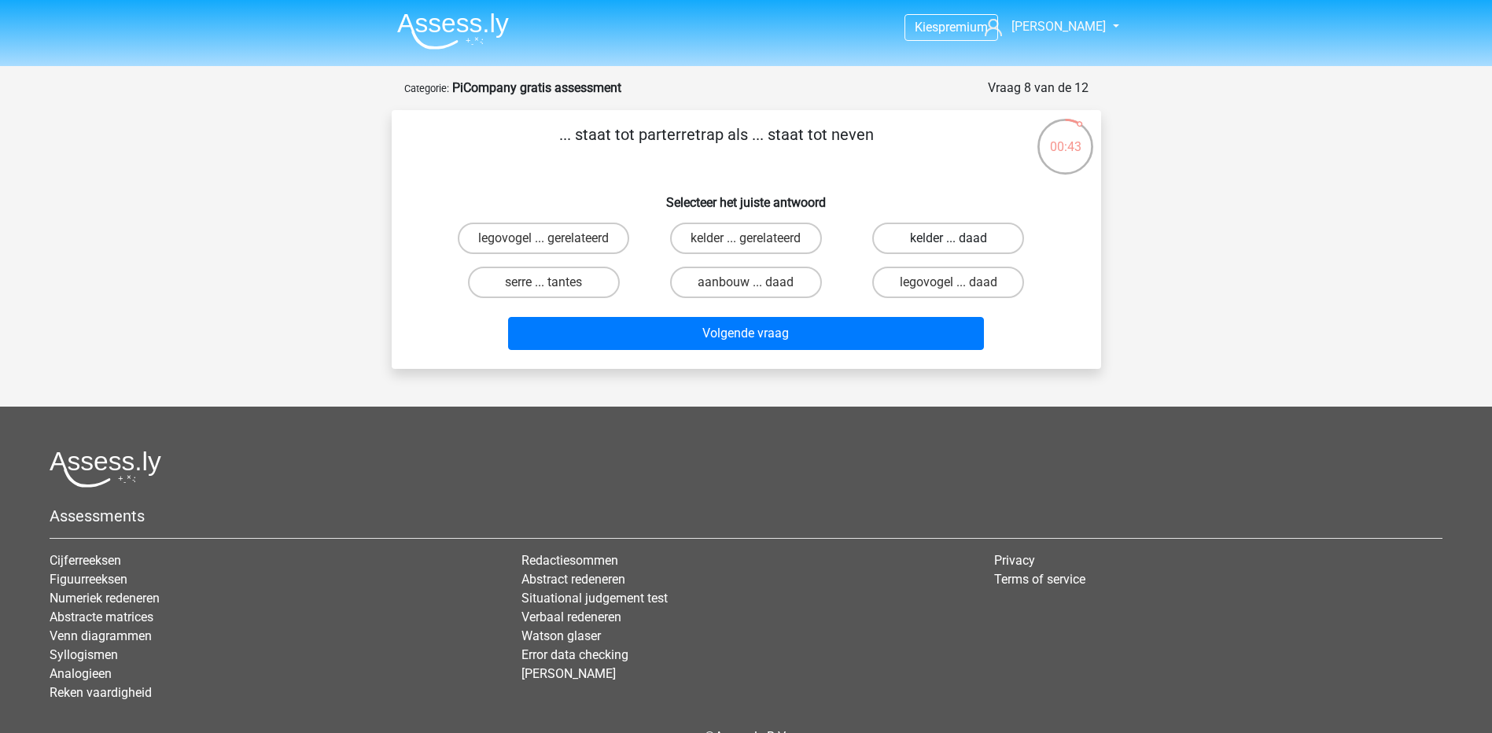
click at [968, 234] on label "kelder ... daad" at bounding box center [948, 238] width 152 height 31
click at [959, 238] on input "kelder ... daad" at bounding box center [954, 243] width 10 height 10
radio input "true"
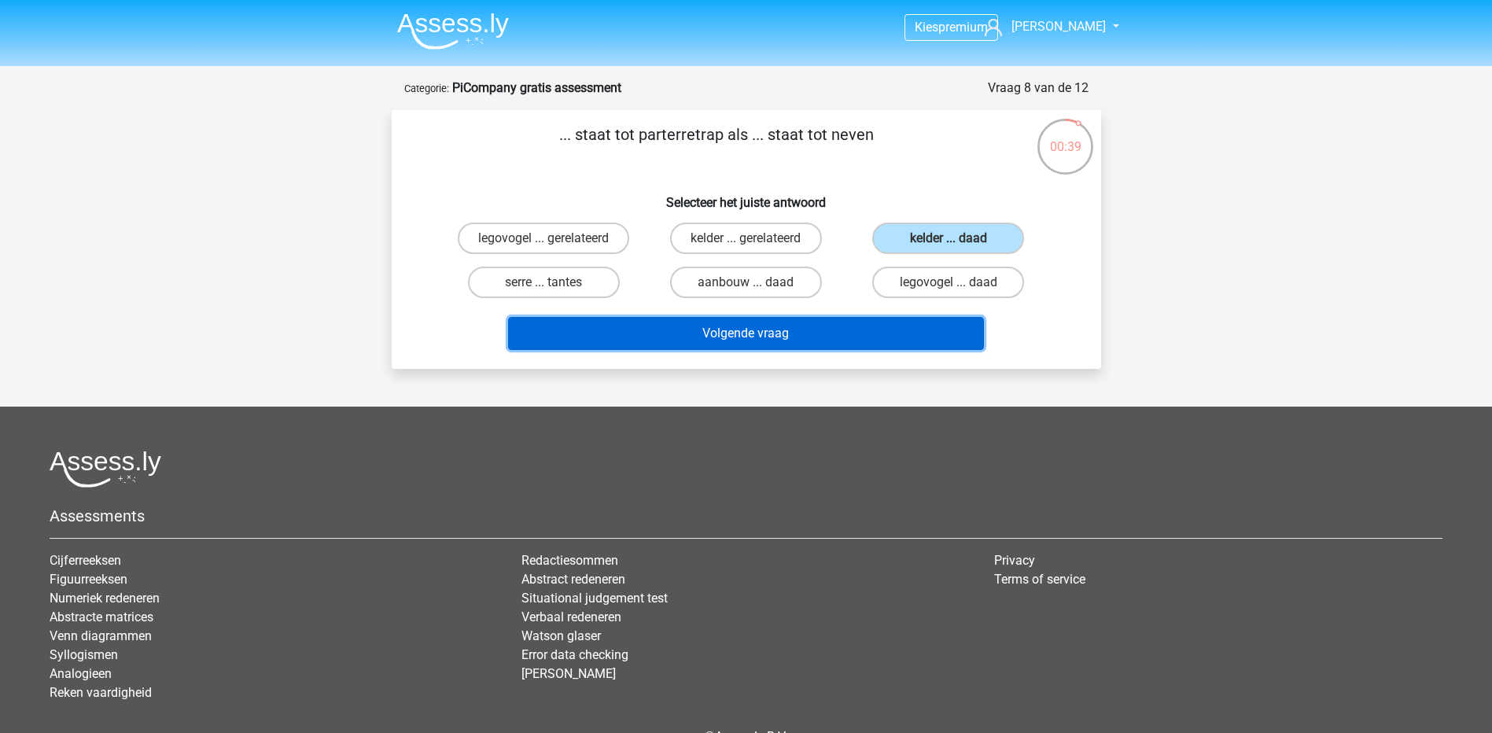
click at [828, 330] on button "Volgende vraag" at bounding box center [746, 333] width 476 height 33
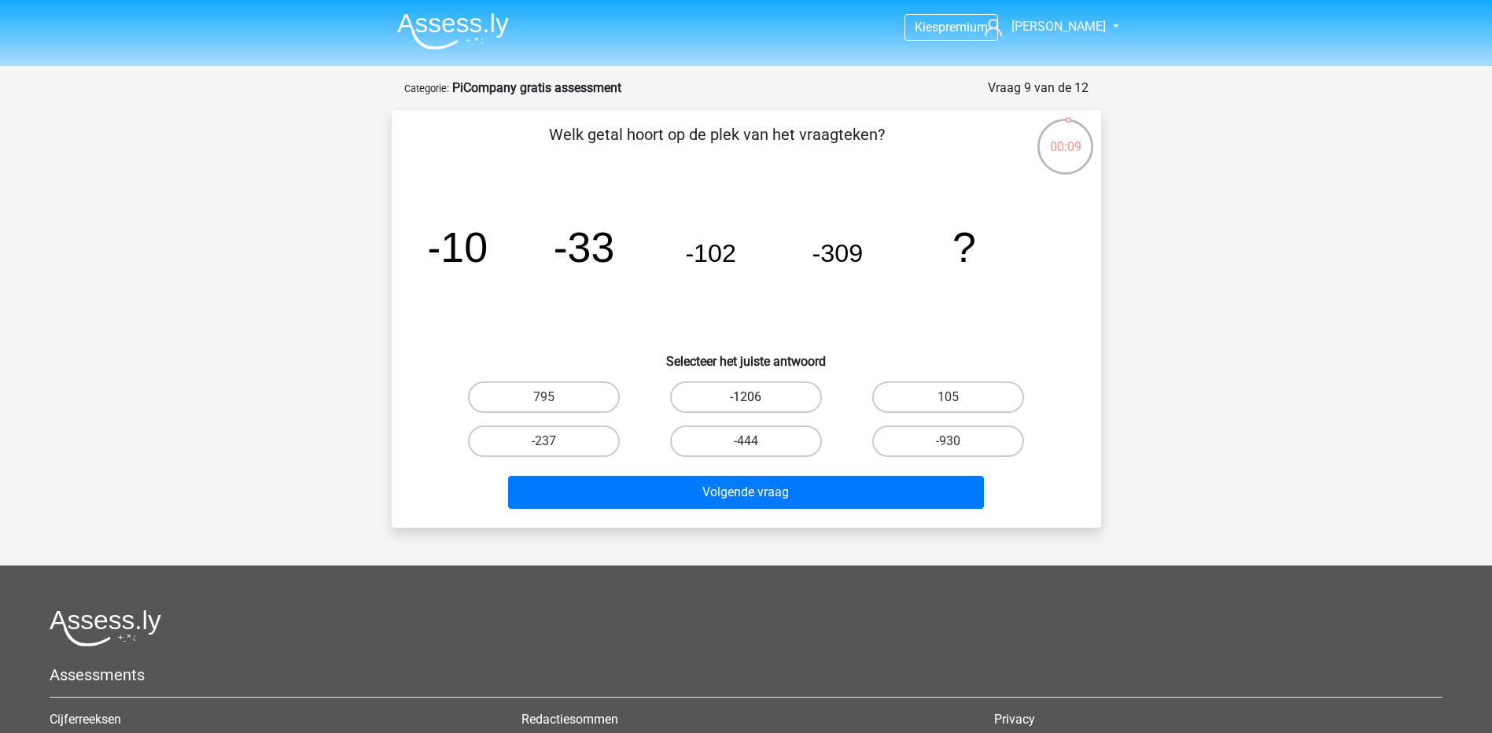
click at [777, 390] on label "-1206" at bounding box center [746, 397] width 152 height 31
click at [756, 397] on input "-1206" at bounding box center [751, 402] width 10 height 10
radio input "true"
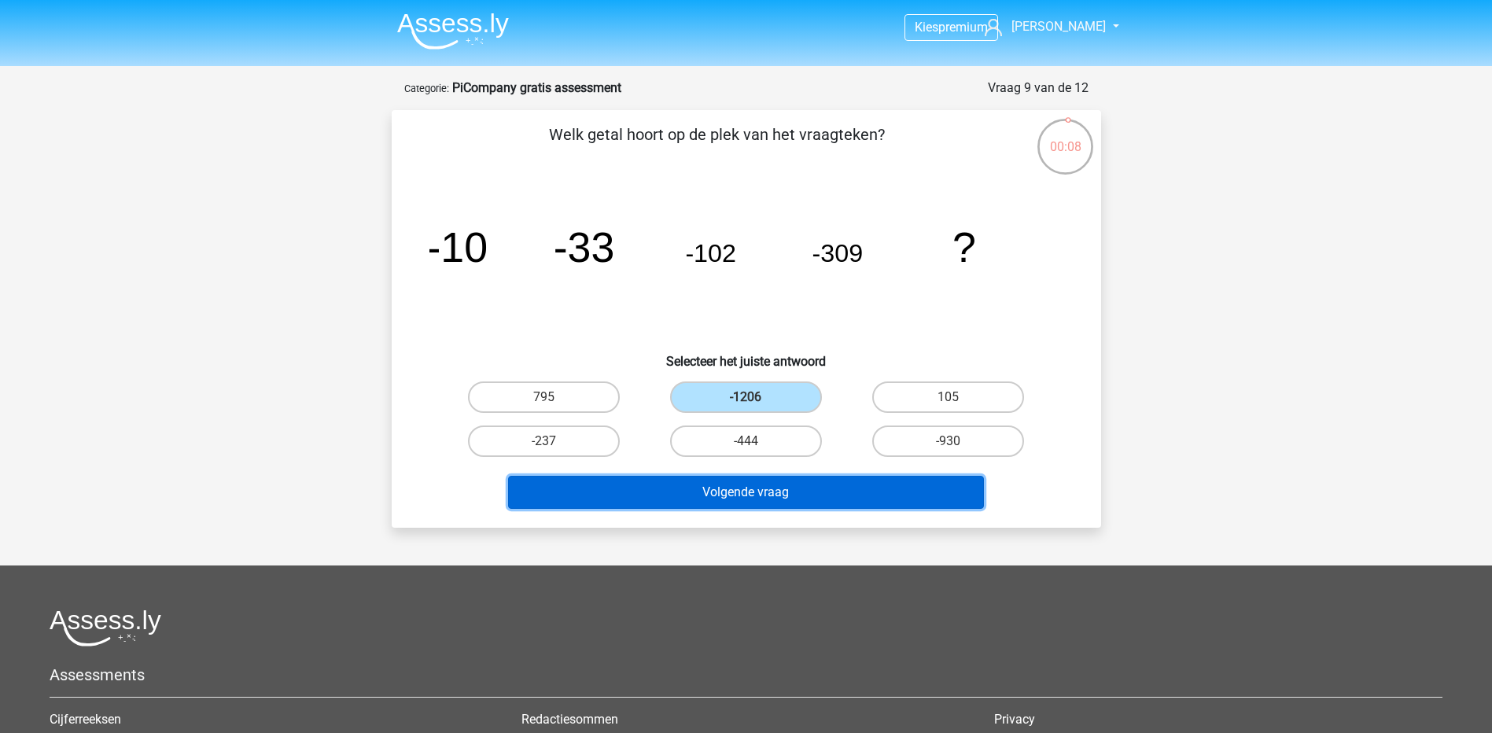
click at [802, 501] on button "Volgende vraag" at bounding box center [746, 492] width 476 height 33
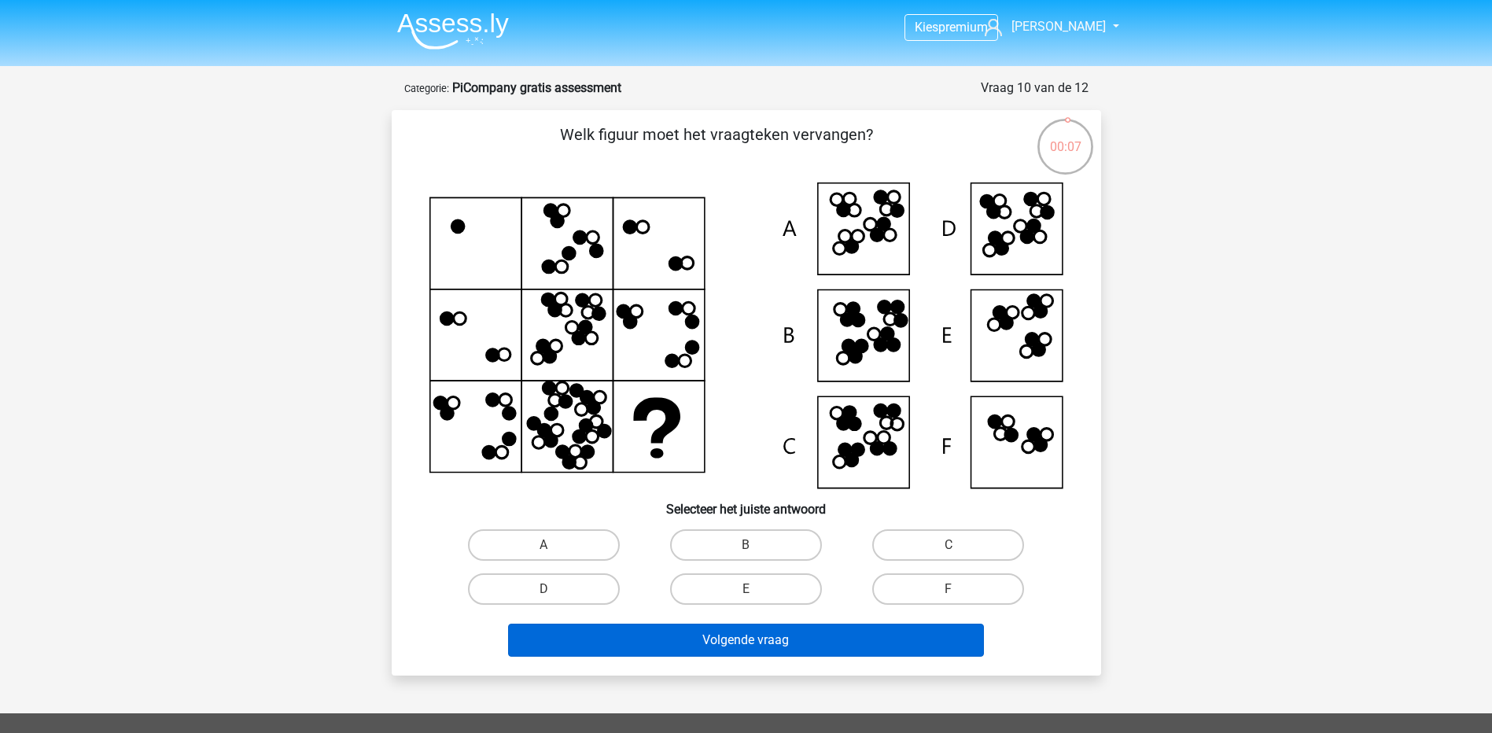
drag, startPoint x: 785, startPoint y: 543, endPoint x: 774, endPoint y: 652, distance: 109.9
click at [785, 543] on label "B" at bounding box center [746, 544] width 152 height 31
click at [756, 545] on input "B" at bounding box center [751, 550] width 10 height 10
radio input "true"
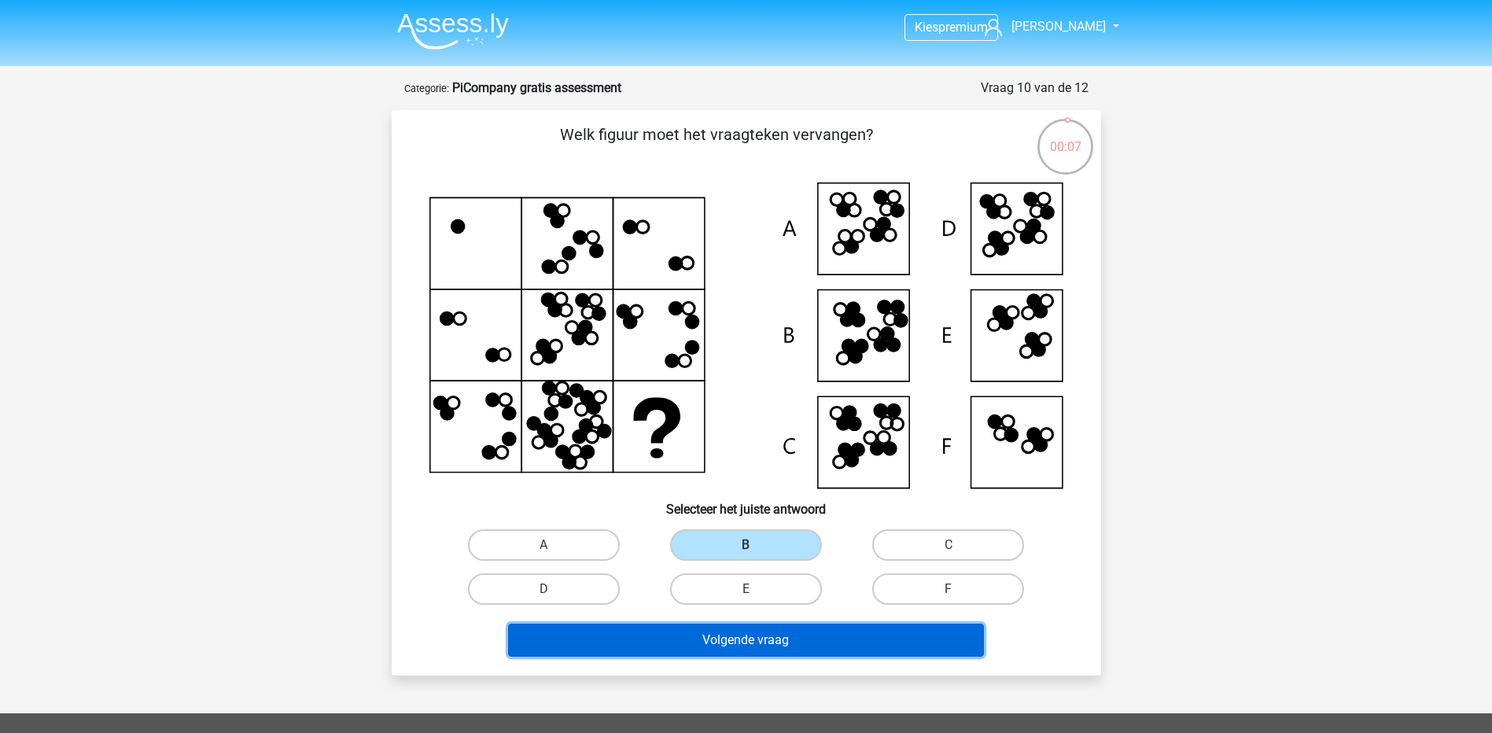
click at [773, 654] on button "Volgende vraag" at bounding box center [746, 640] width 476 height 33
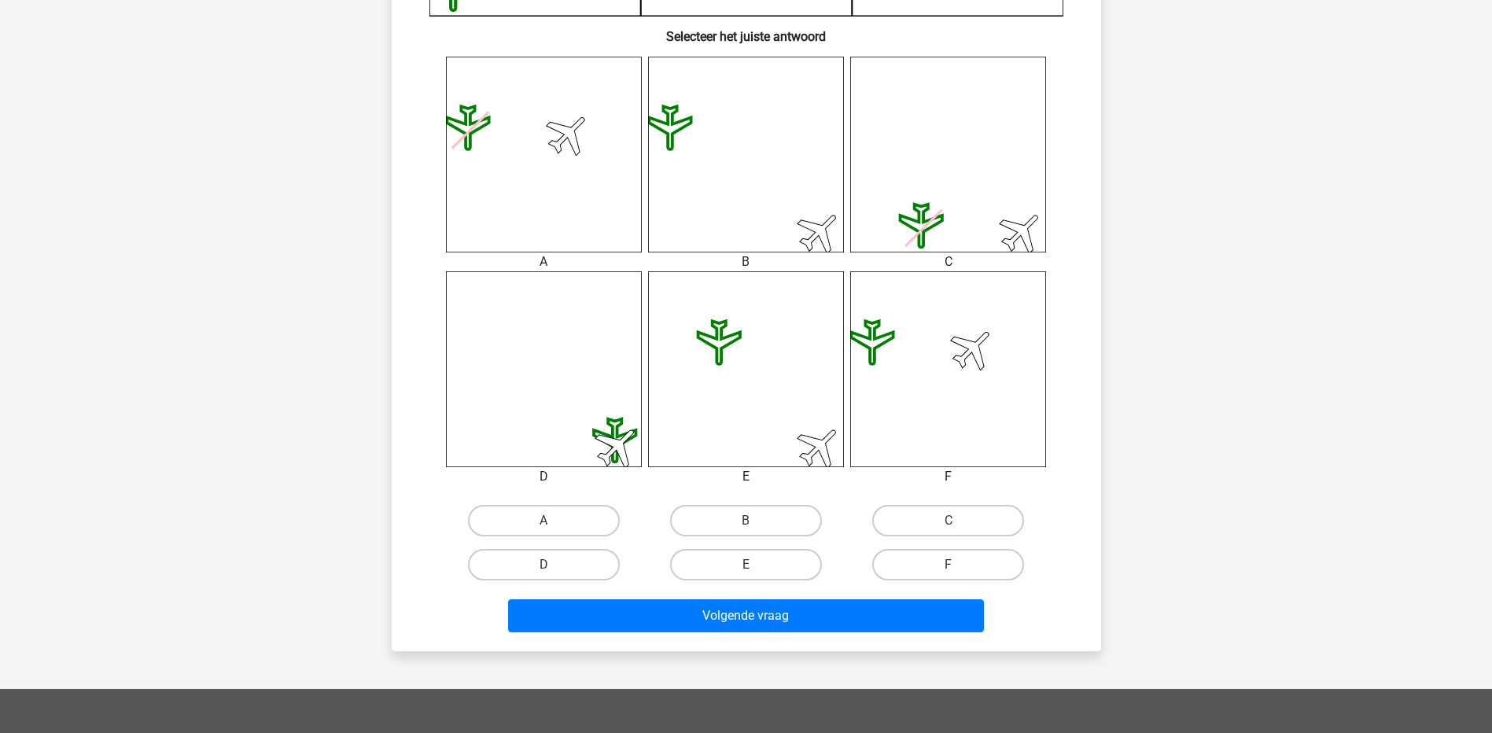
scroll to position [787, 0]
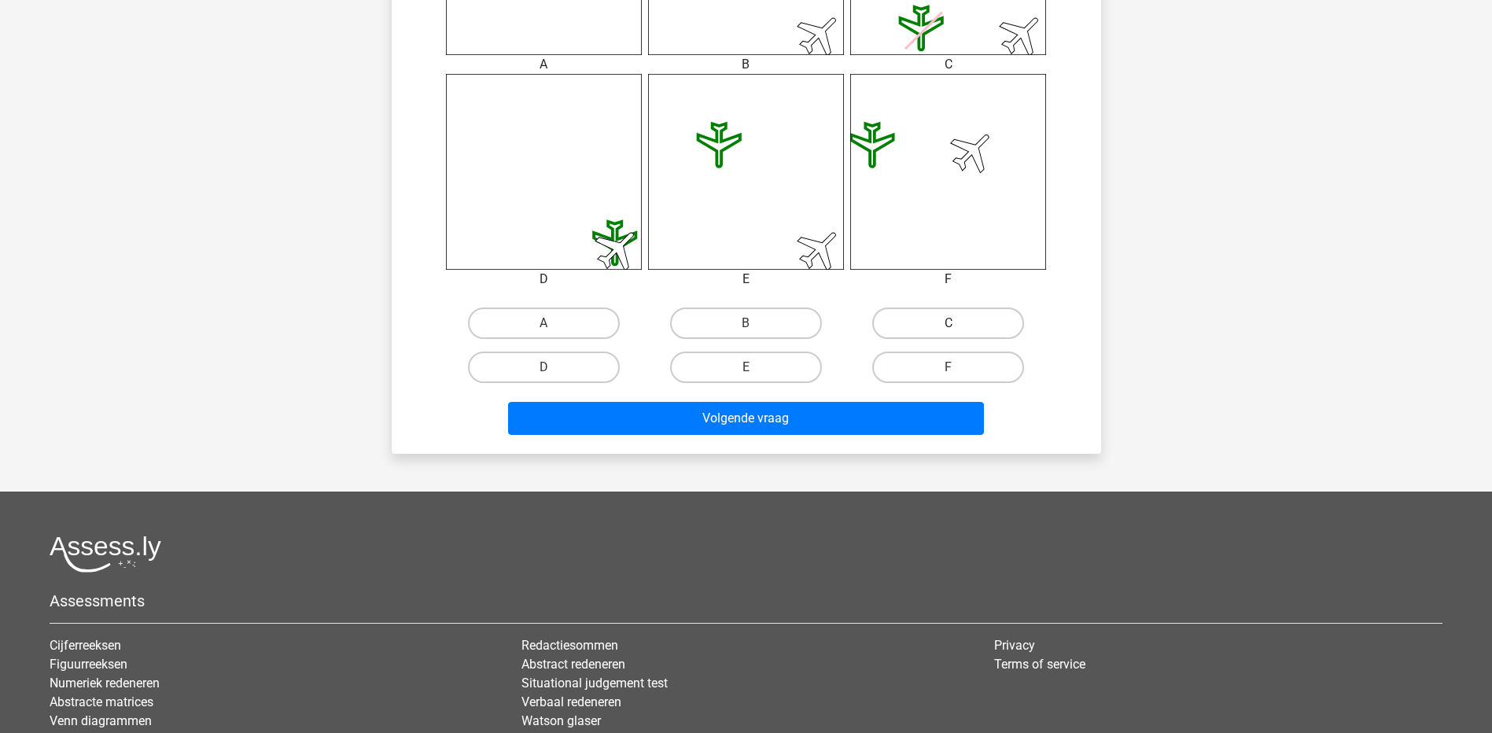
click at [957, 313] on label "C" at bounding box center [948, 323] width 152 height 31
click at [957, 323] on input "C" at bounding box center [954, 328] width 10 height 10
radio input "true"
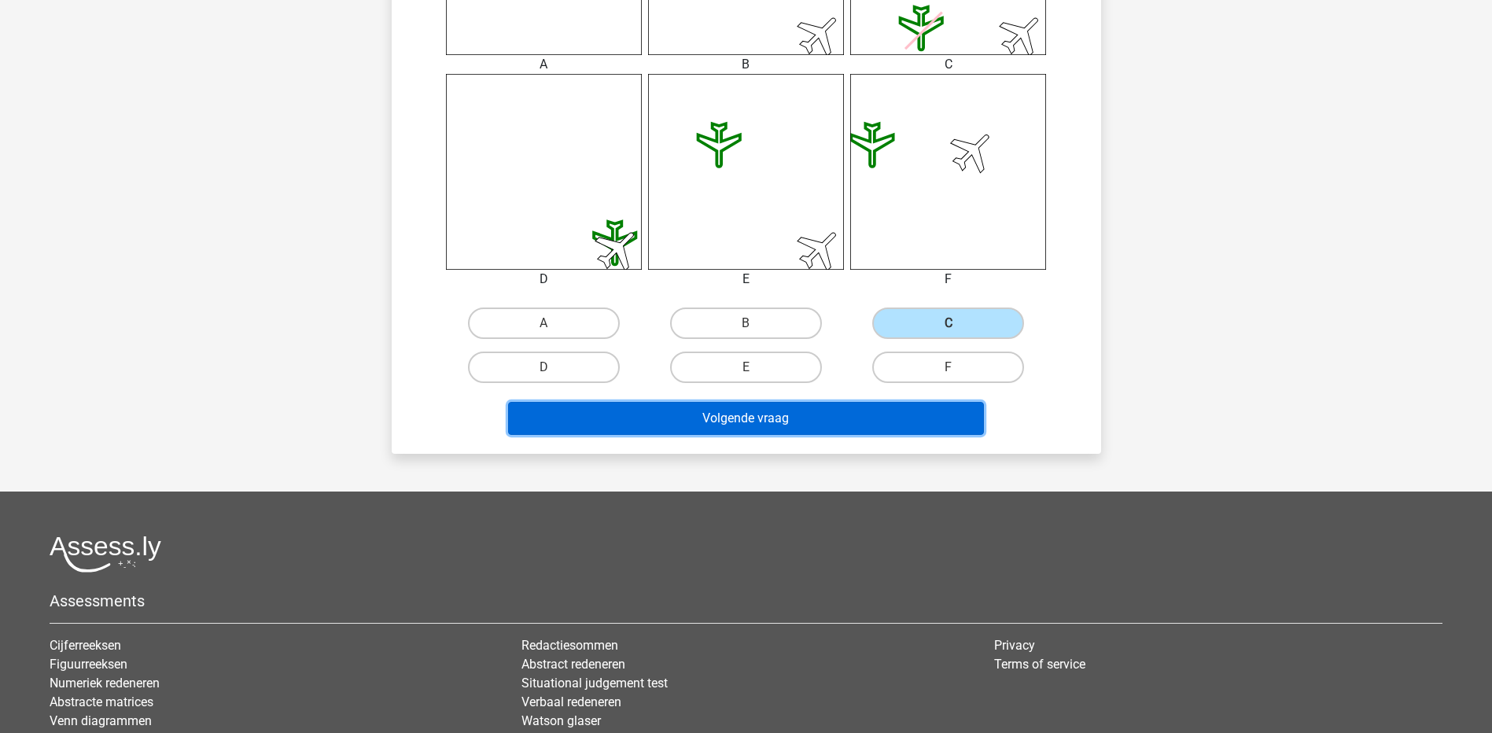
click at [883, 432] on button "Volgende vraag" at bounding box center [746, 418] width 476 height 33
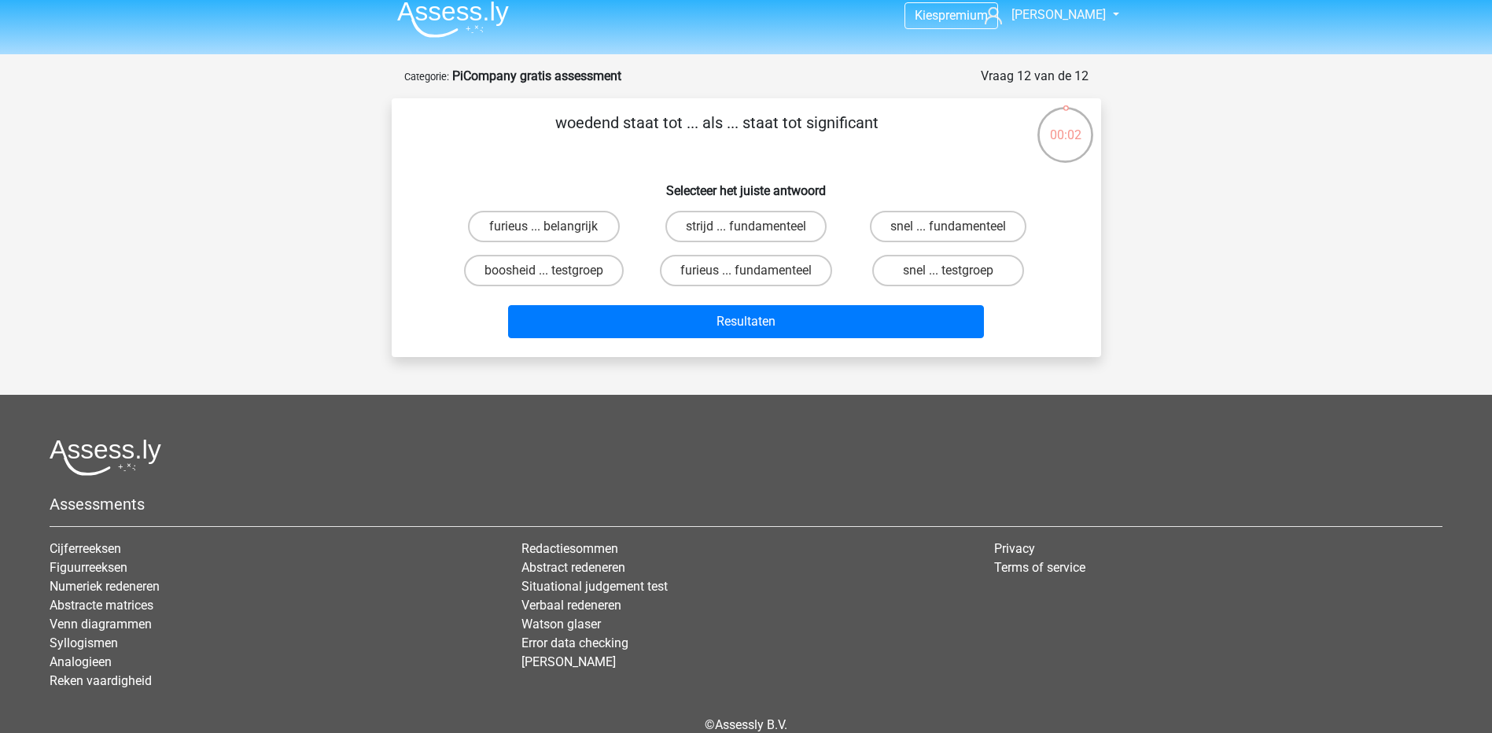
scroll to position [0, 0]
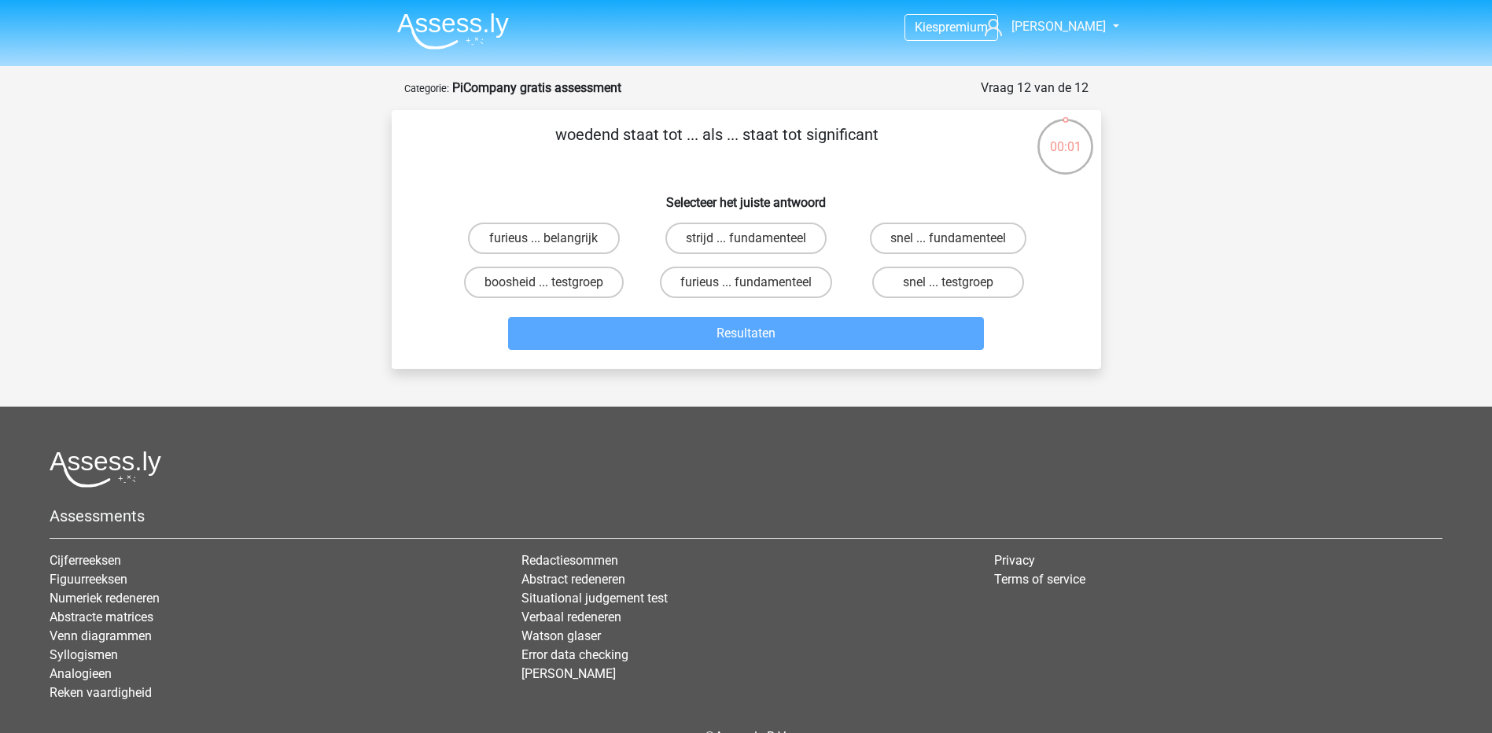
click at [751, 240] on input "strijd ... fundamenteel" at bounding box center [751, 243] width 10 height 10
radio input "true"
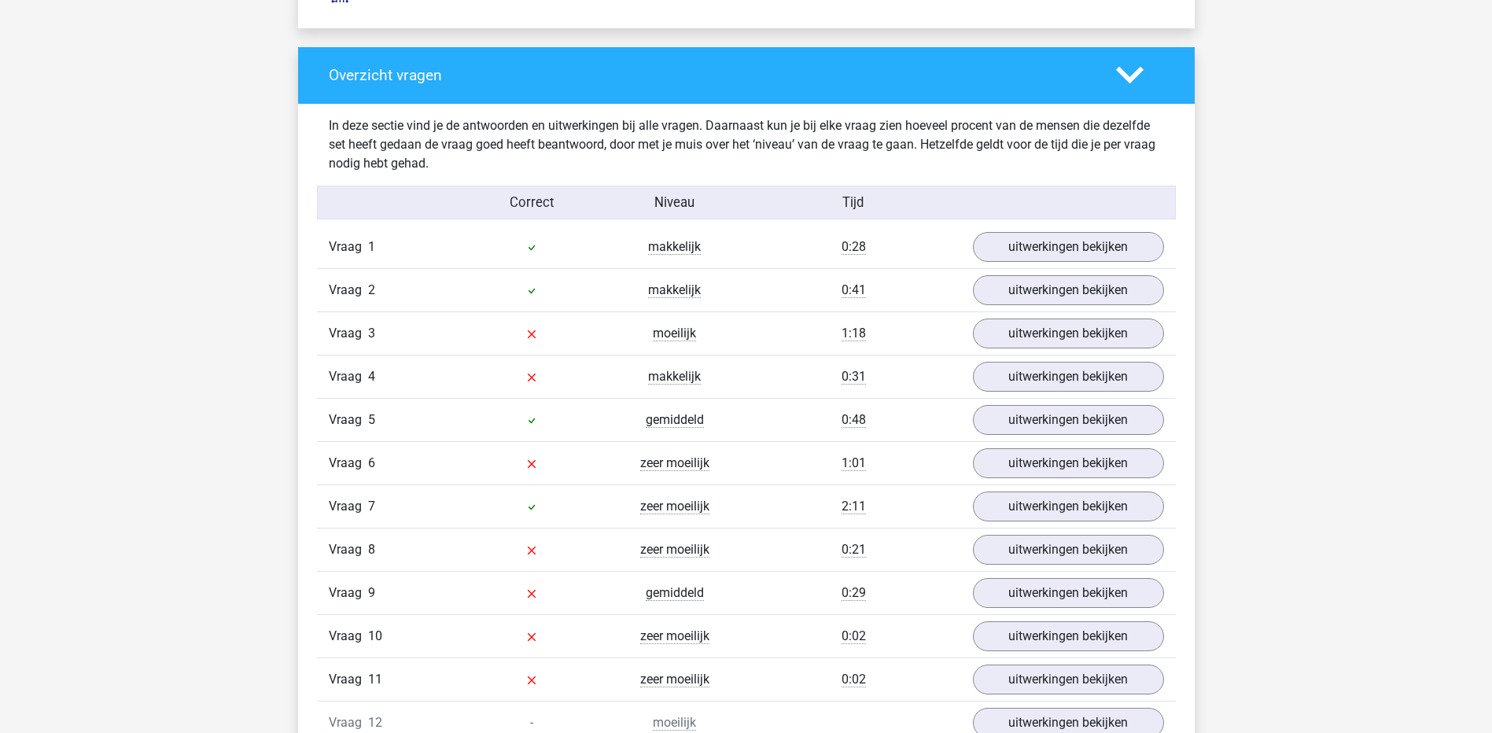
scroll to position [1652, 0]
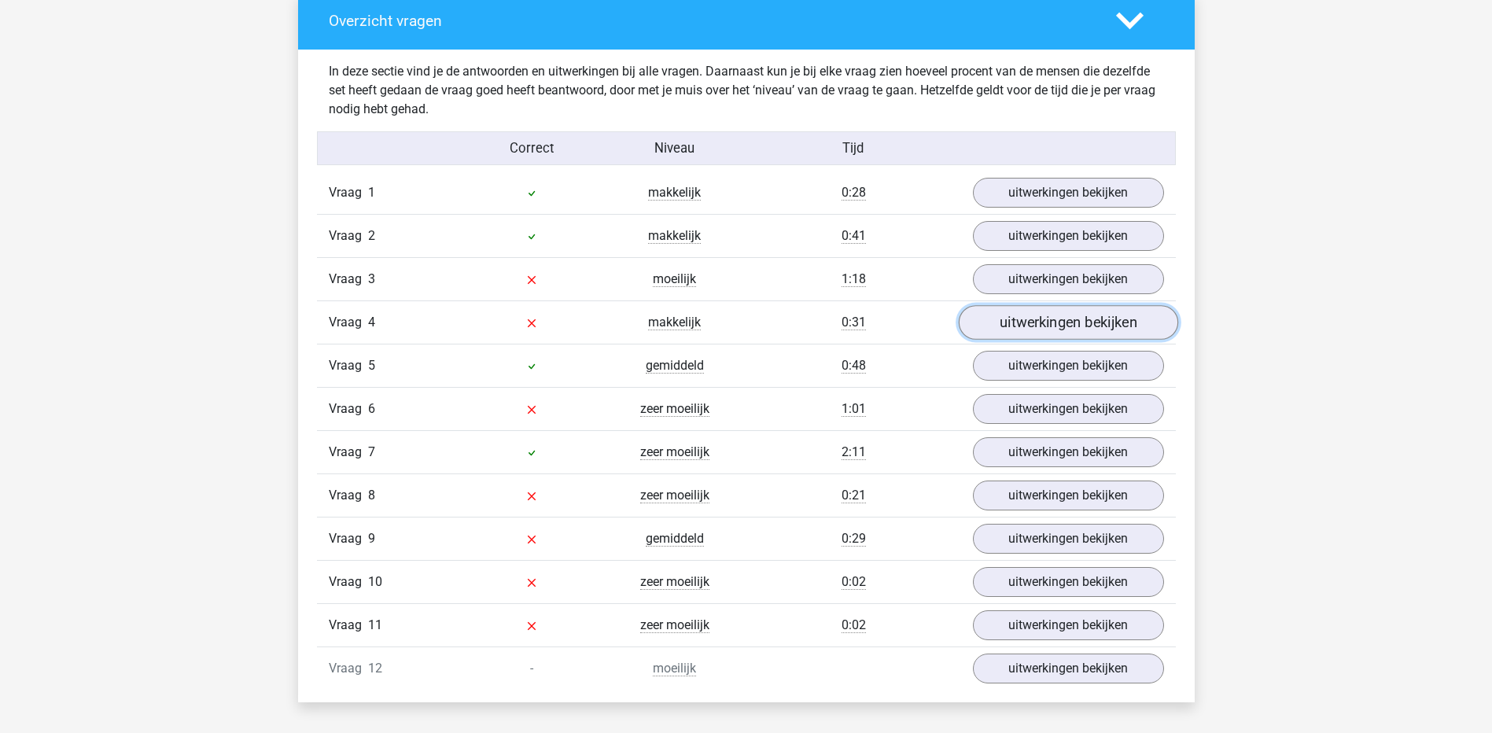
click at [1027, 326] on link "uitwerkingen bekijken" at bounding box center [1067, 322] width 219 height 35
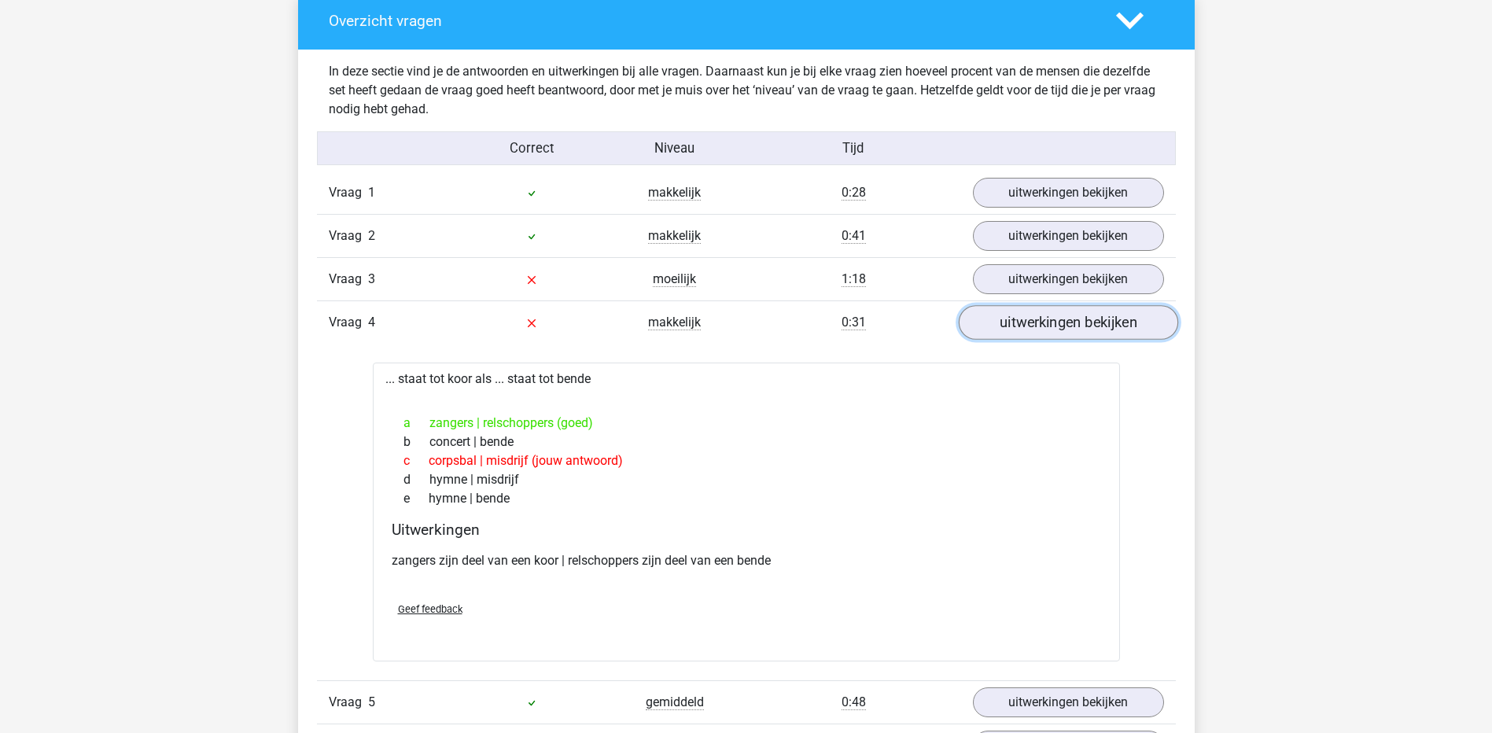
click at [1026, 326] on link "uitwerkingen bekijken" at bounding box center [1067, 322] width 219 height 35
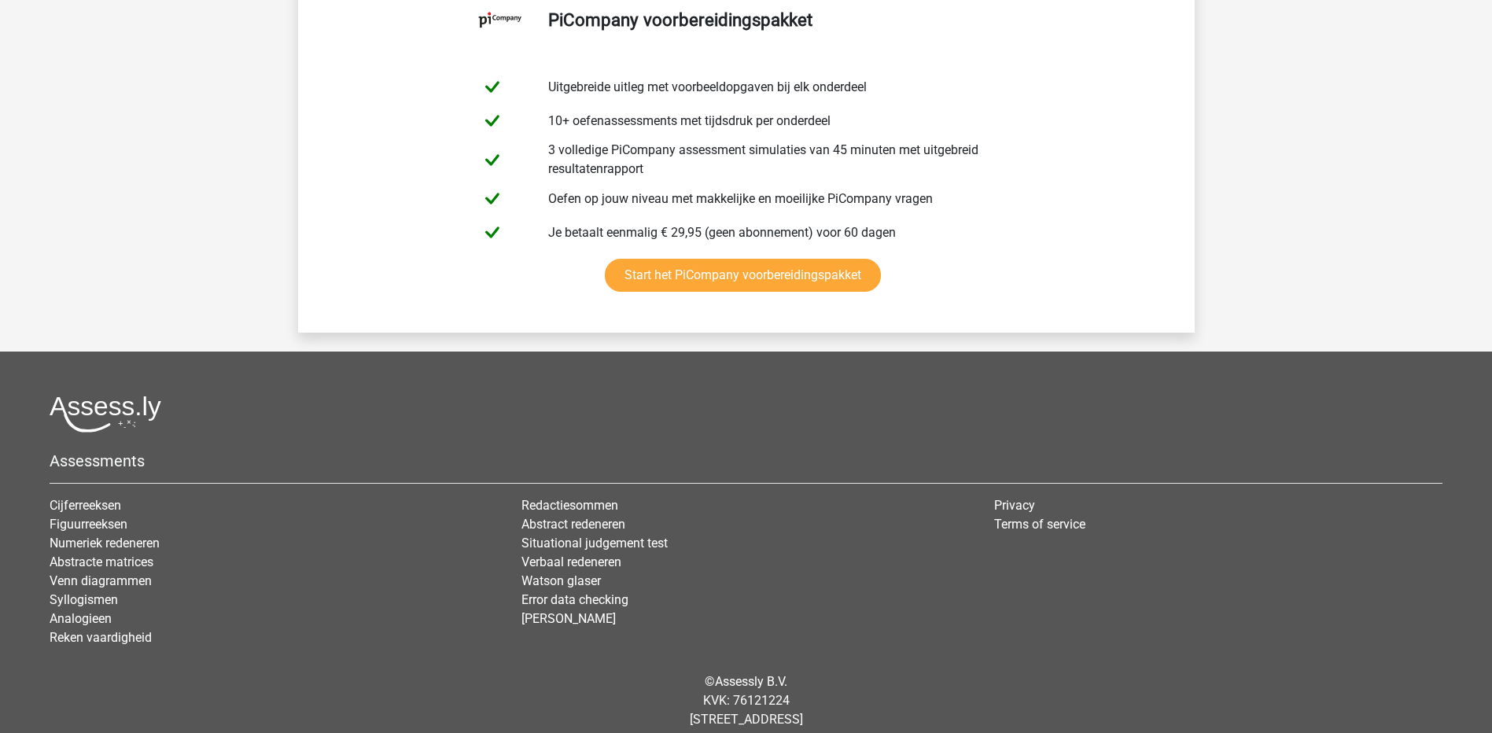
scroll to position [3304, 0]
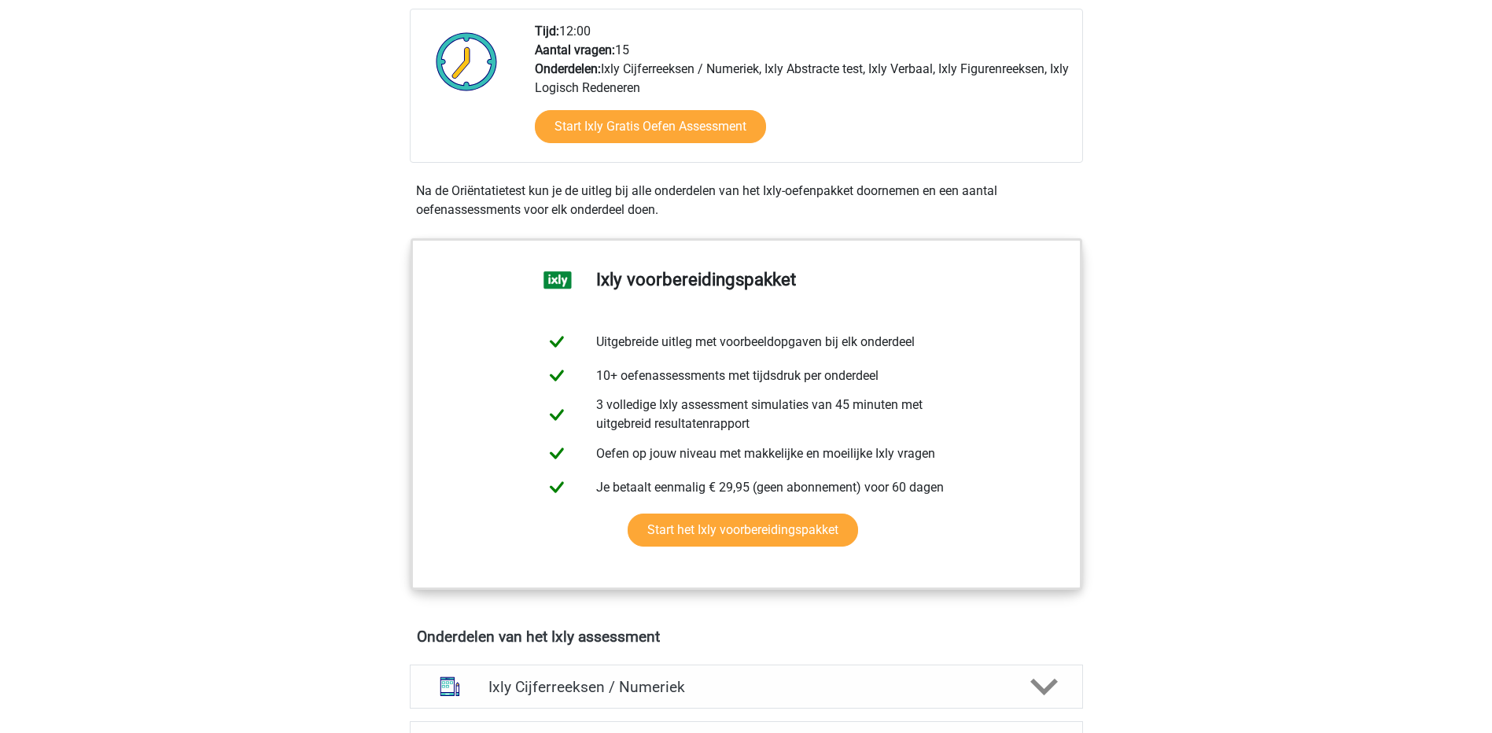
scroll to position [393, 0]
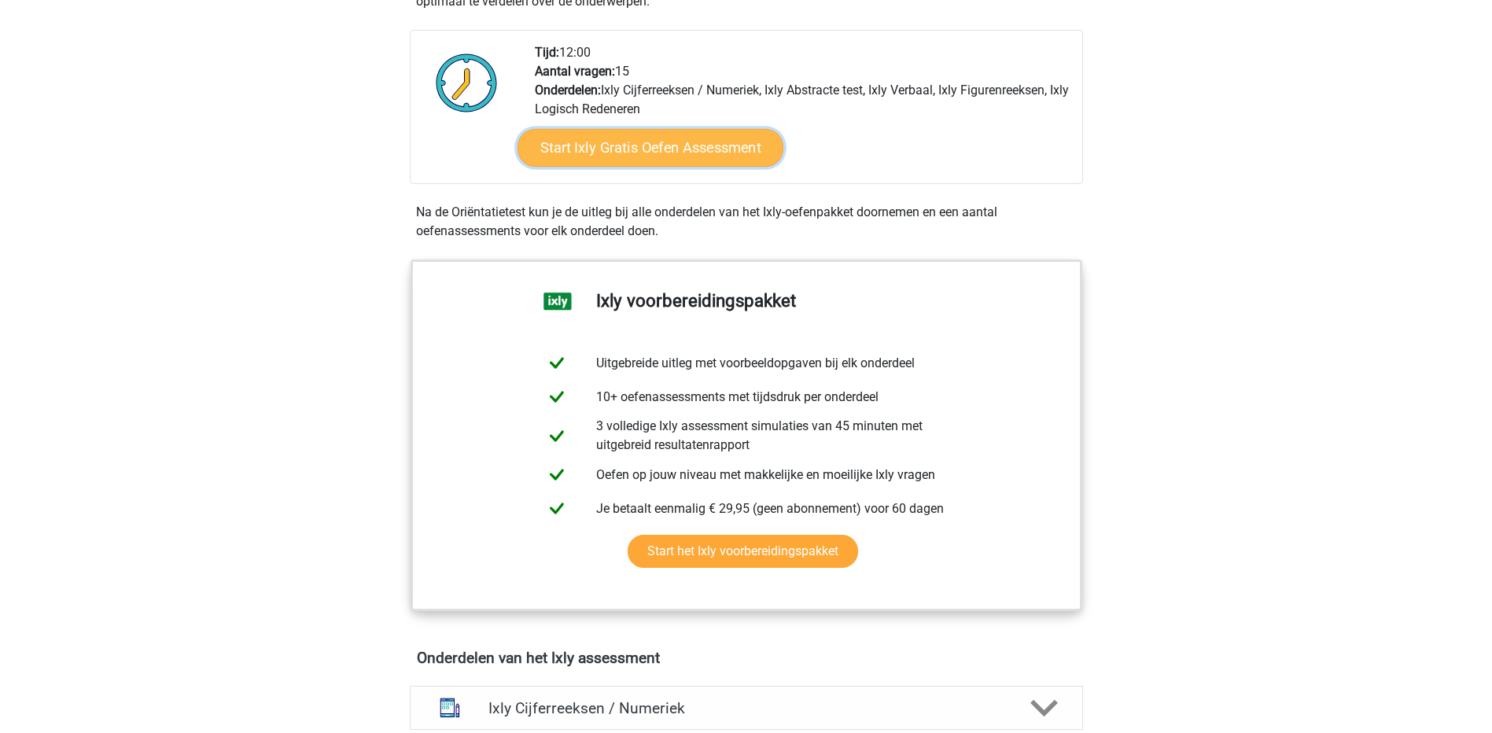
click at [670, 142] on link "Start Ixly Gratis Oefen Assessment" at bounding box center [650, 148] width 266 height 38
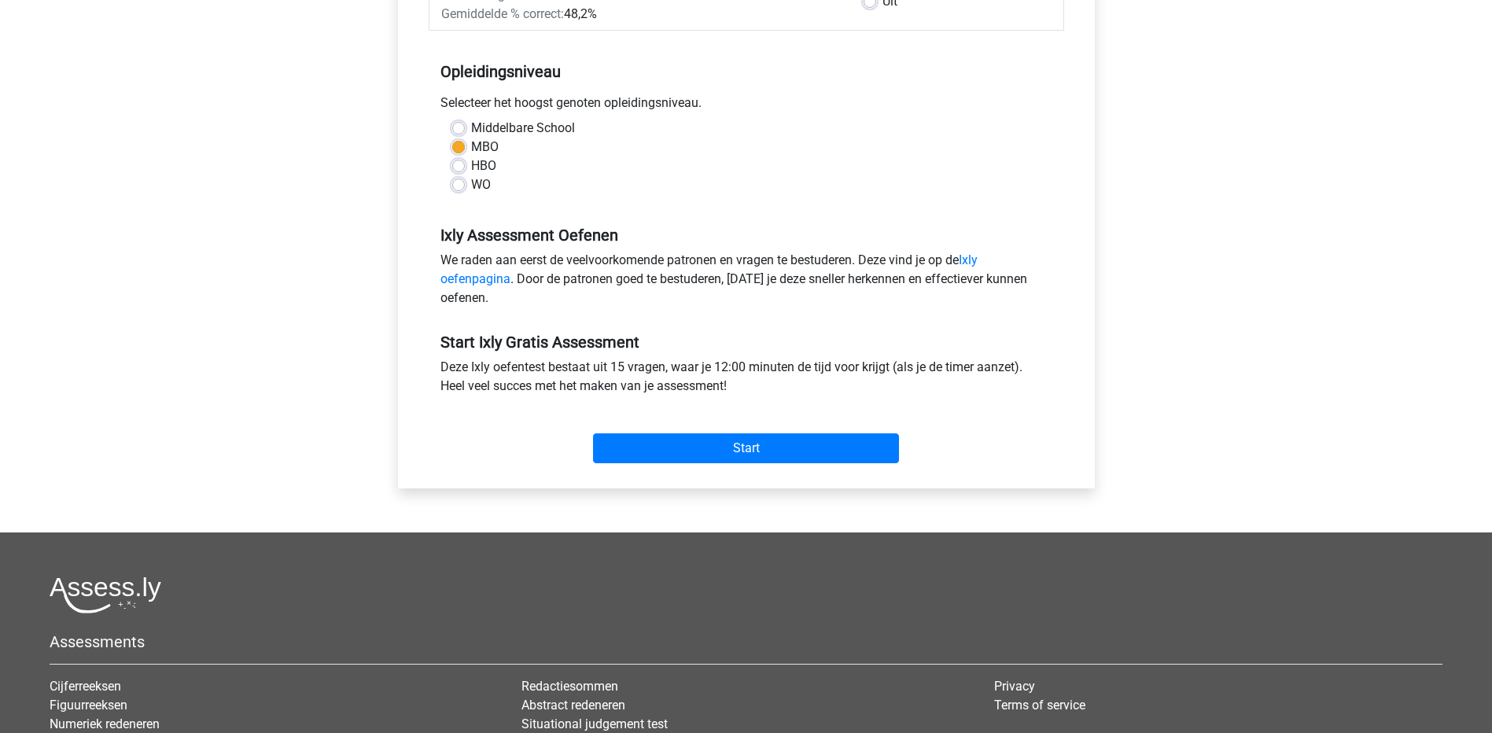
scroll to position [315, 0]
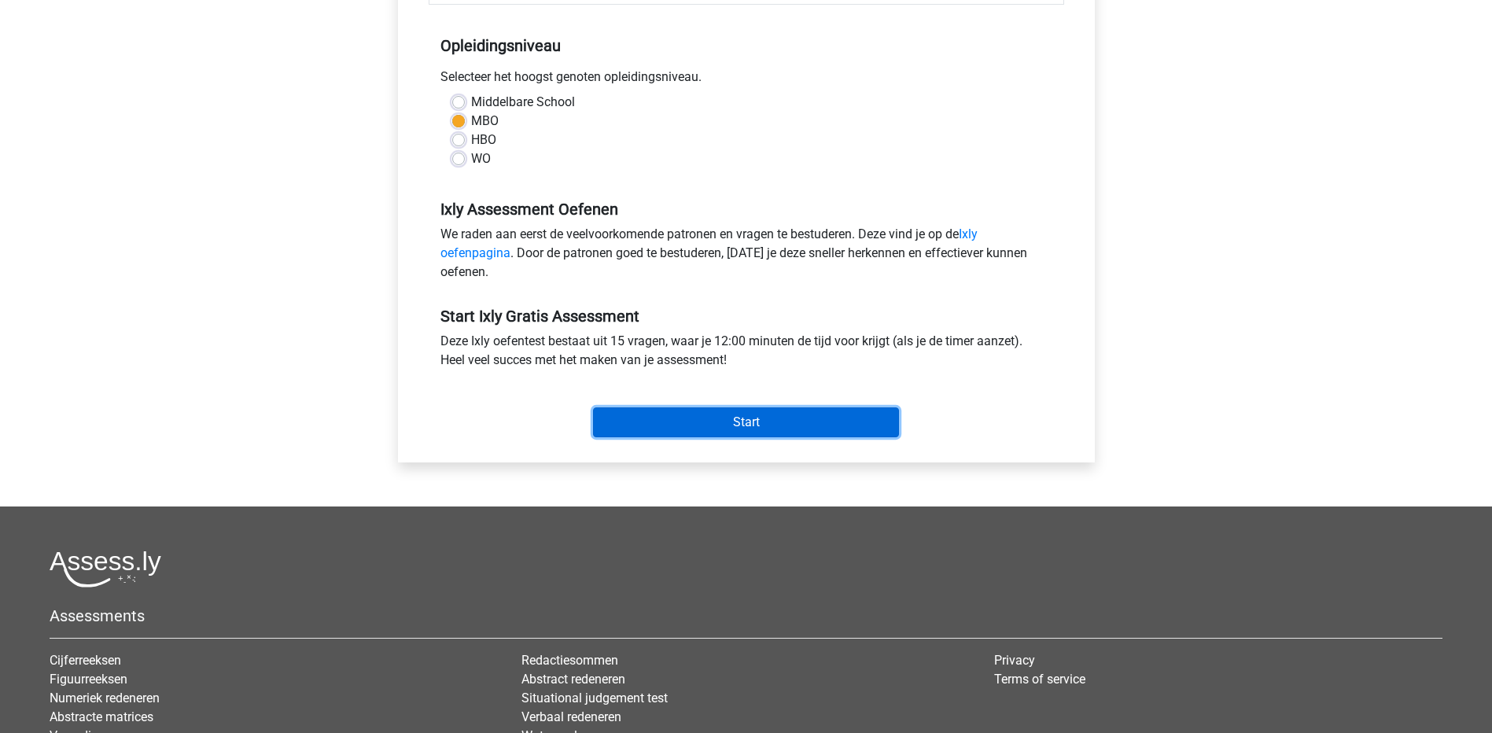
click at [846, 420] on input "Start" at bounding box center [746, 422] width 306 height 30
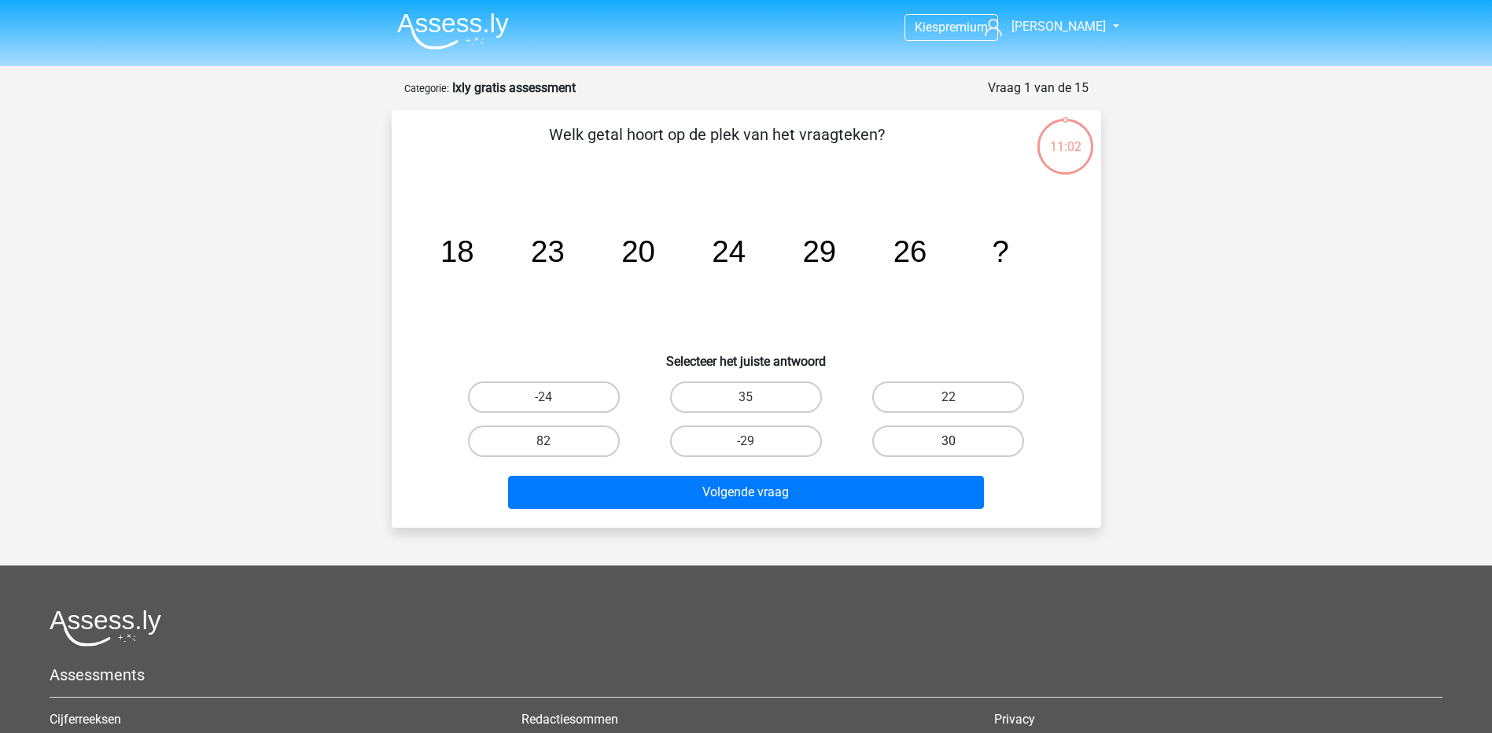
click at [916, 446] on label "30" at bounding box center [948, 441] width 152 height 31
click at [949, 446] on input "30" at bounding box center [954, 446] width 10 height 10
radio input "true"
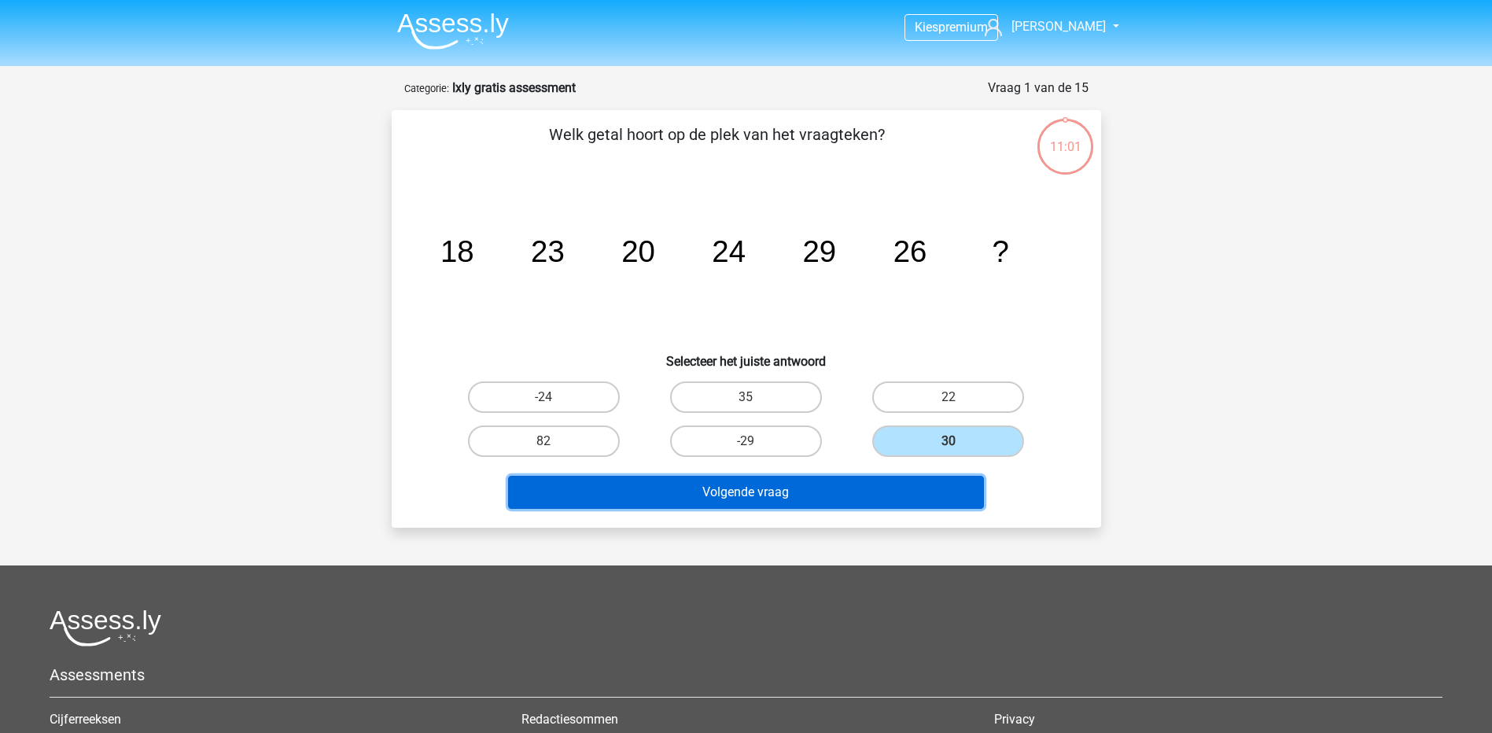
click at [885, 489] on button "Volgende vraag" at bounding box center [746, 492] width 476 height 33
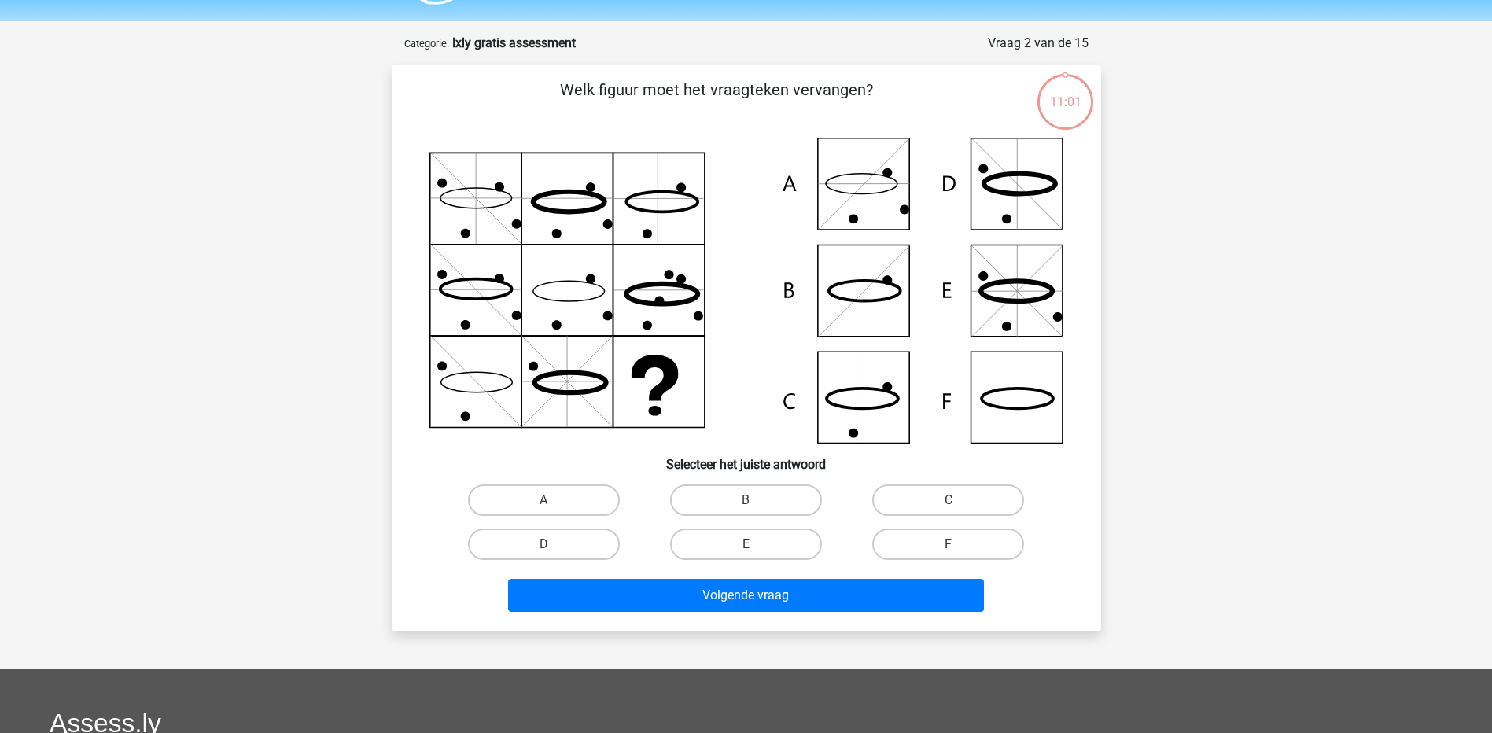
scroll to position [79, 0]
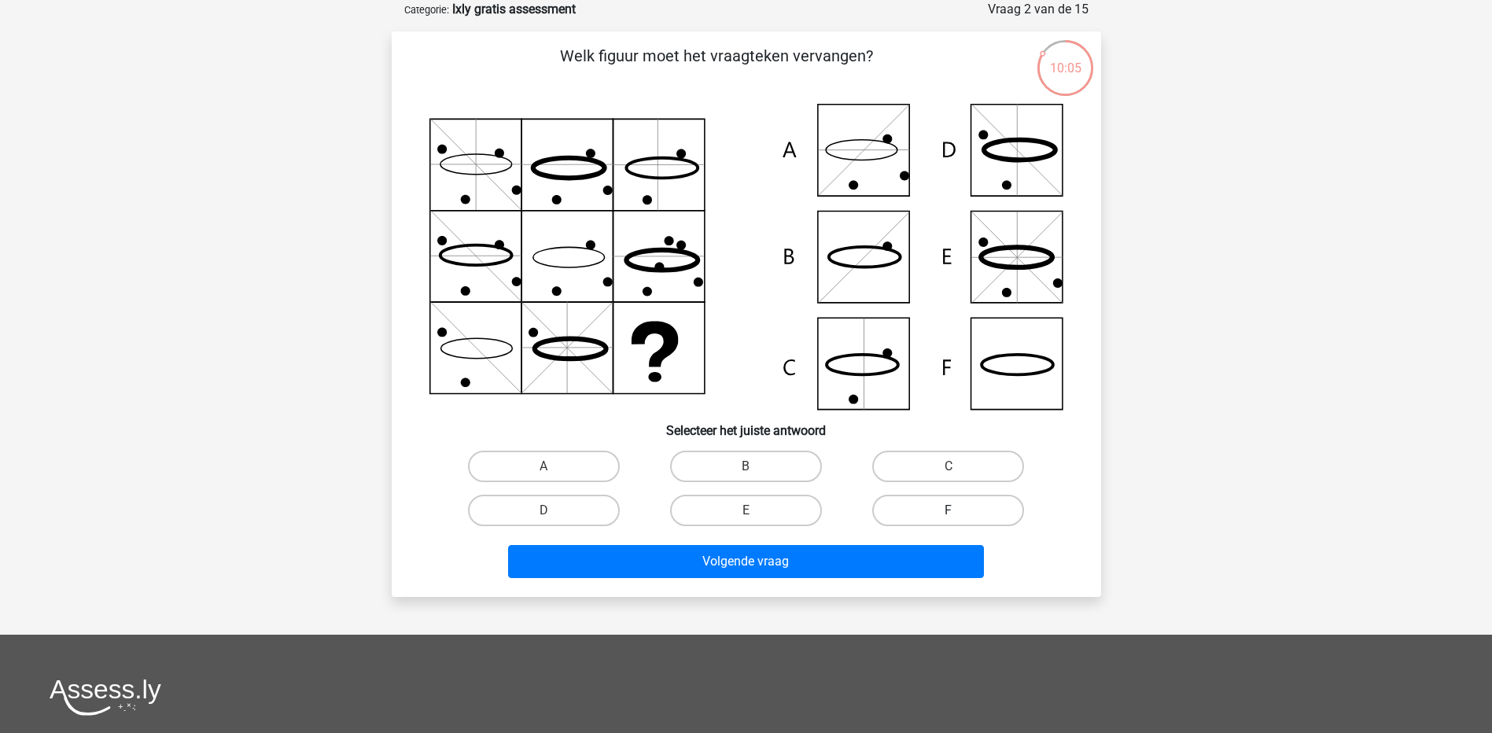
click at [932, 505] on label "F" at bounding box center [948, 510] width 152 height 31
click at [949, 511] on input "F" at bounding box center [954, 516] width 10 height 10
radio input "true"
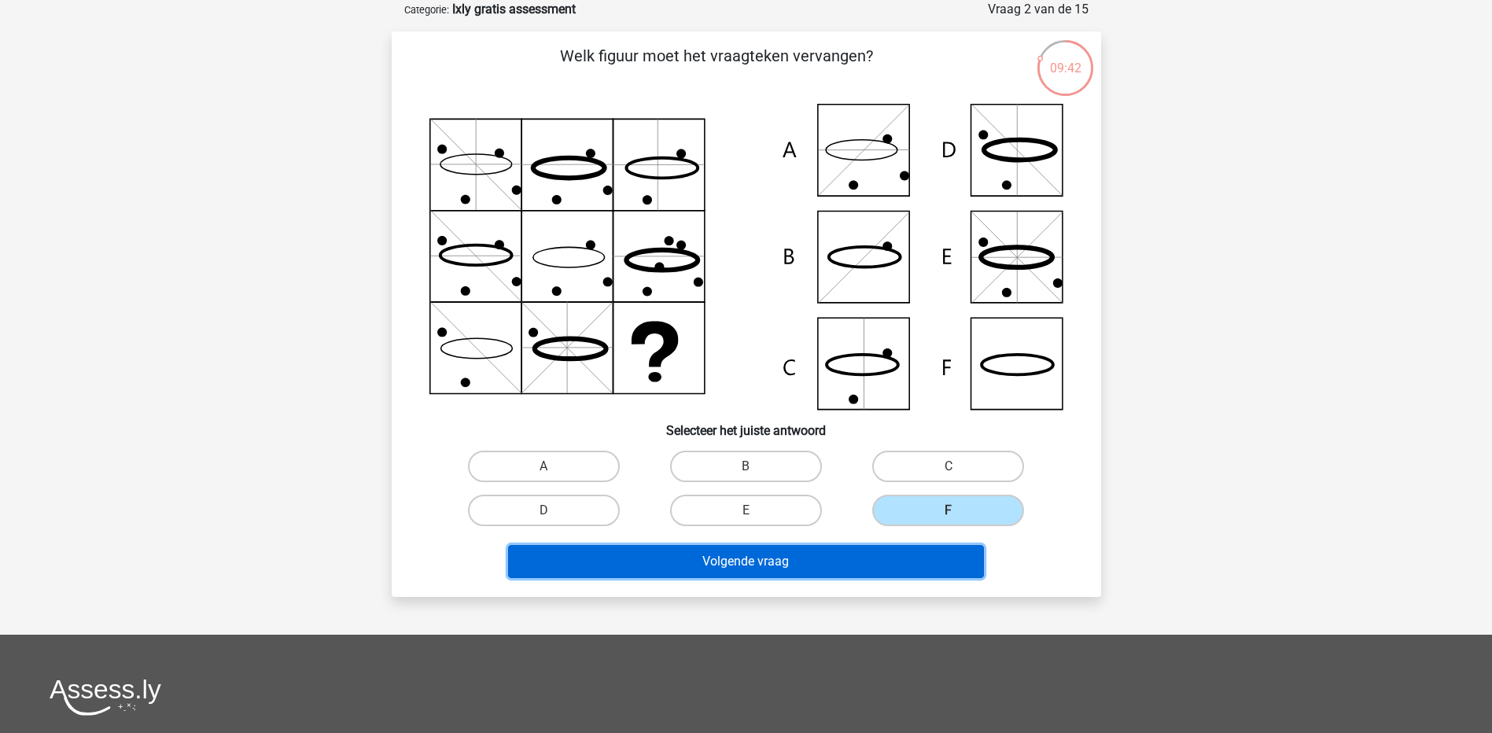
click at [888, 567] on button "Volgende vraag" at bounding box center [746, 561] width 476 height 33
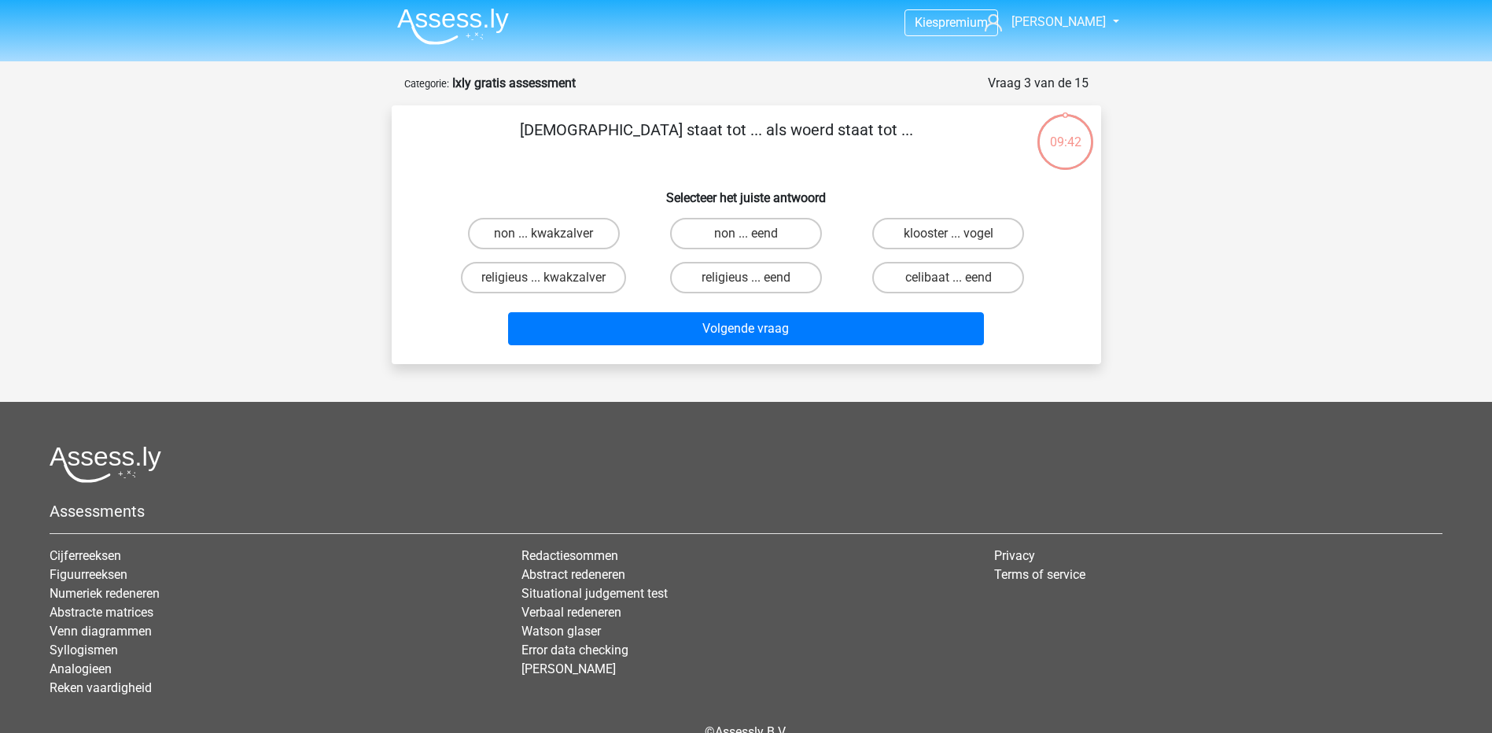
scroll to position [0, 0]
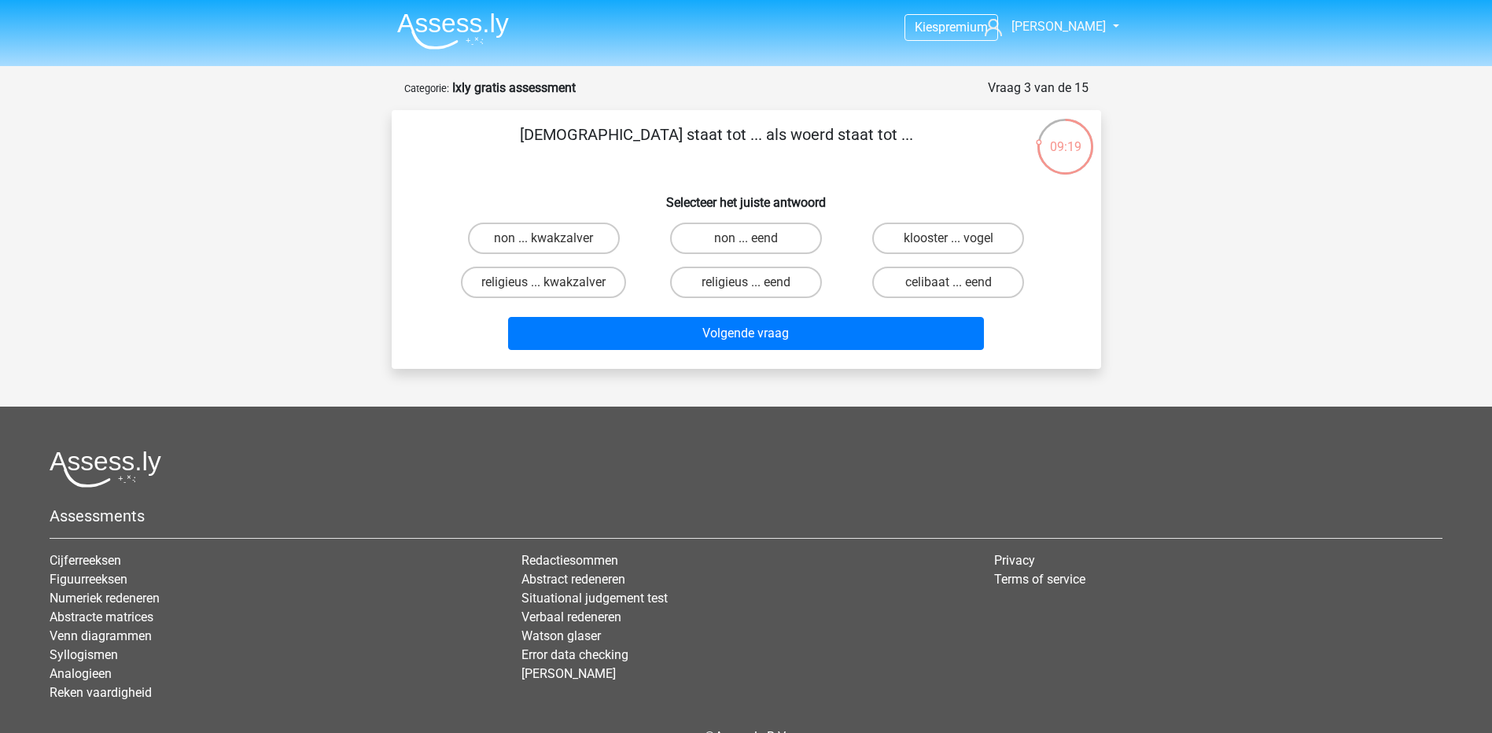
drag, startPoint x: 868, startPoint y: 129, endPoint x: 573, endPoint y: 138, distance: 294.4
click at [573, 138] on p "[DEMOGRAPHIC_DATA] staat tot ... als woerd staat tot ..." at bounding box center [717, 146] width 600 height 47
copy p "[DEMOGRAPHIC_DATA] staat tot ... als woerd staat tot ..."
click at [736, 238] on label "non ... eend" at bounding box center [746, 238] width 152 height 31
click at [746, 238] on input "non ... eend" at bounding box center [751, 243] width 10 height 10
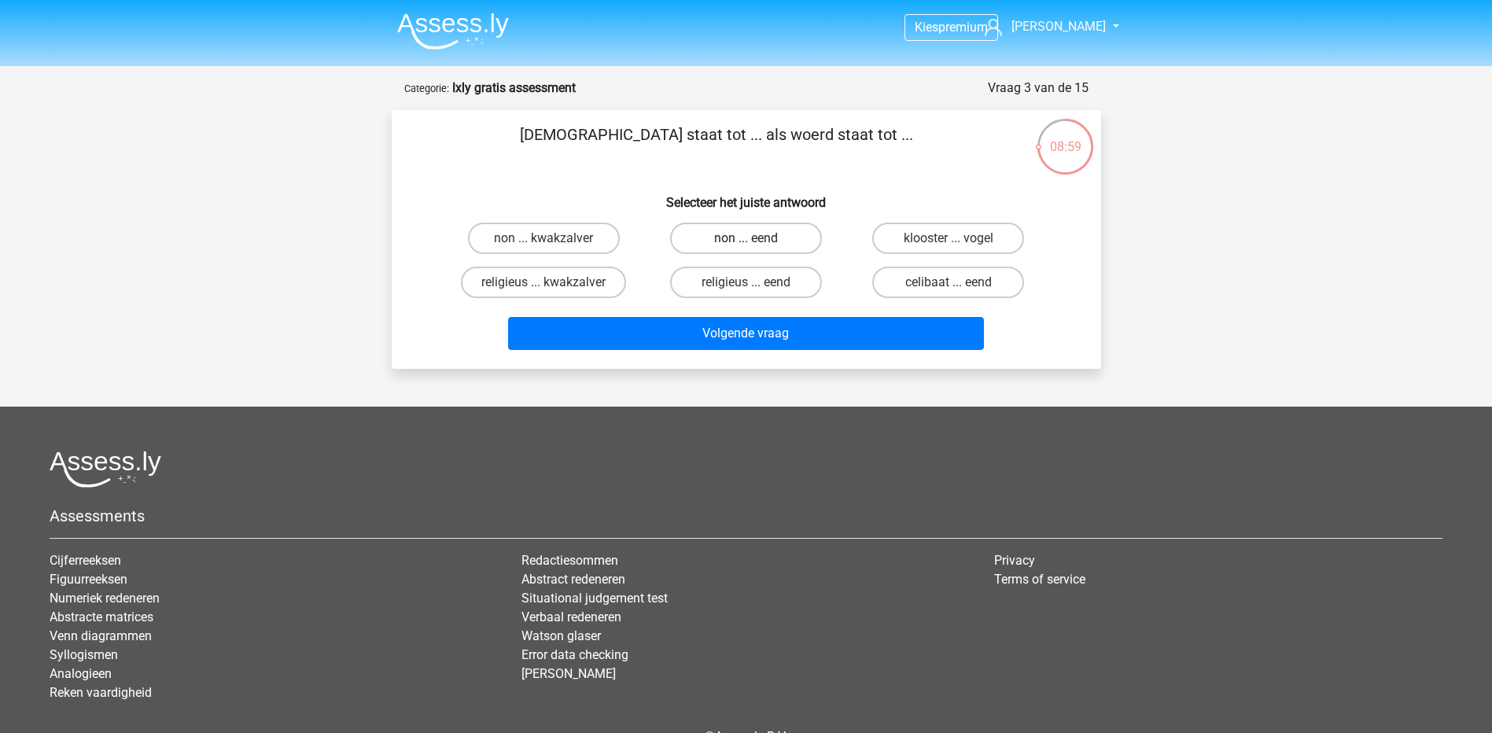
radio input "true"
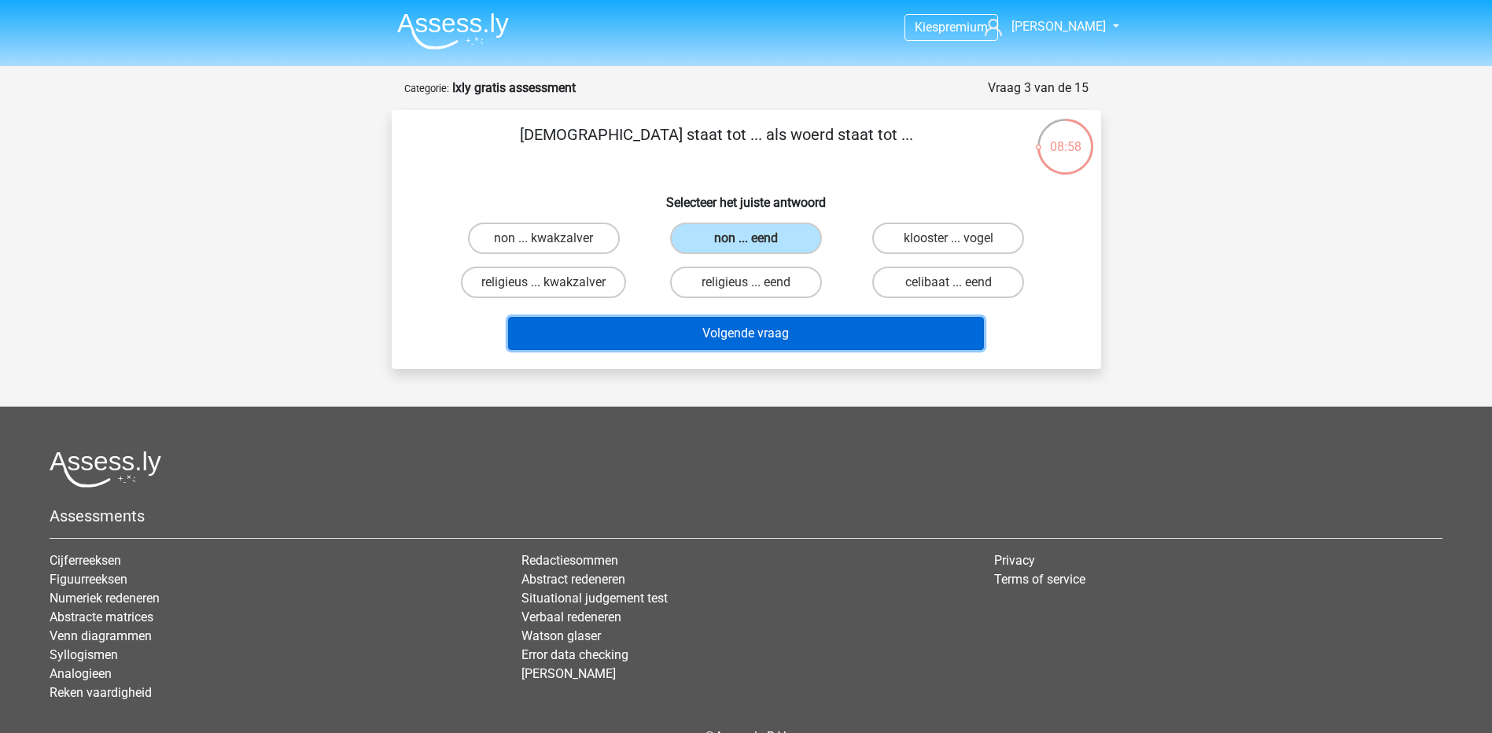
click at [792, 333] on button "Volgende vraag" at bounding box center [746, 333] width 476 height 33
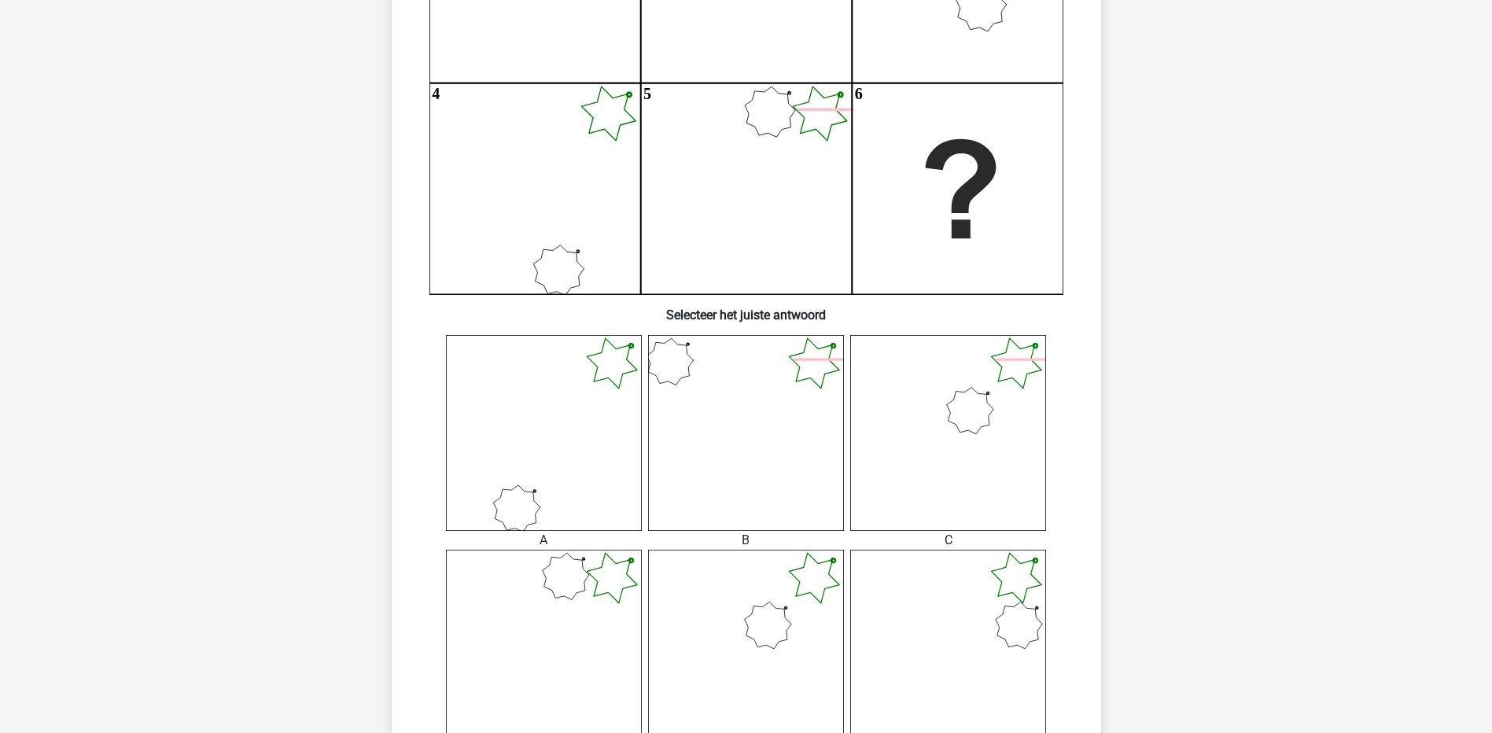
scroll to position [253, 0]
